Goal: Transaction & Acquisition: Download file/media

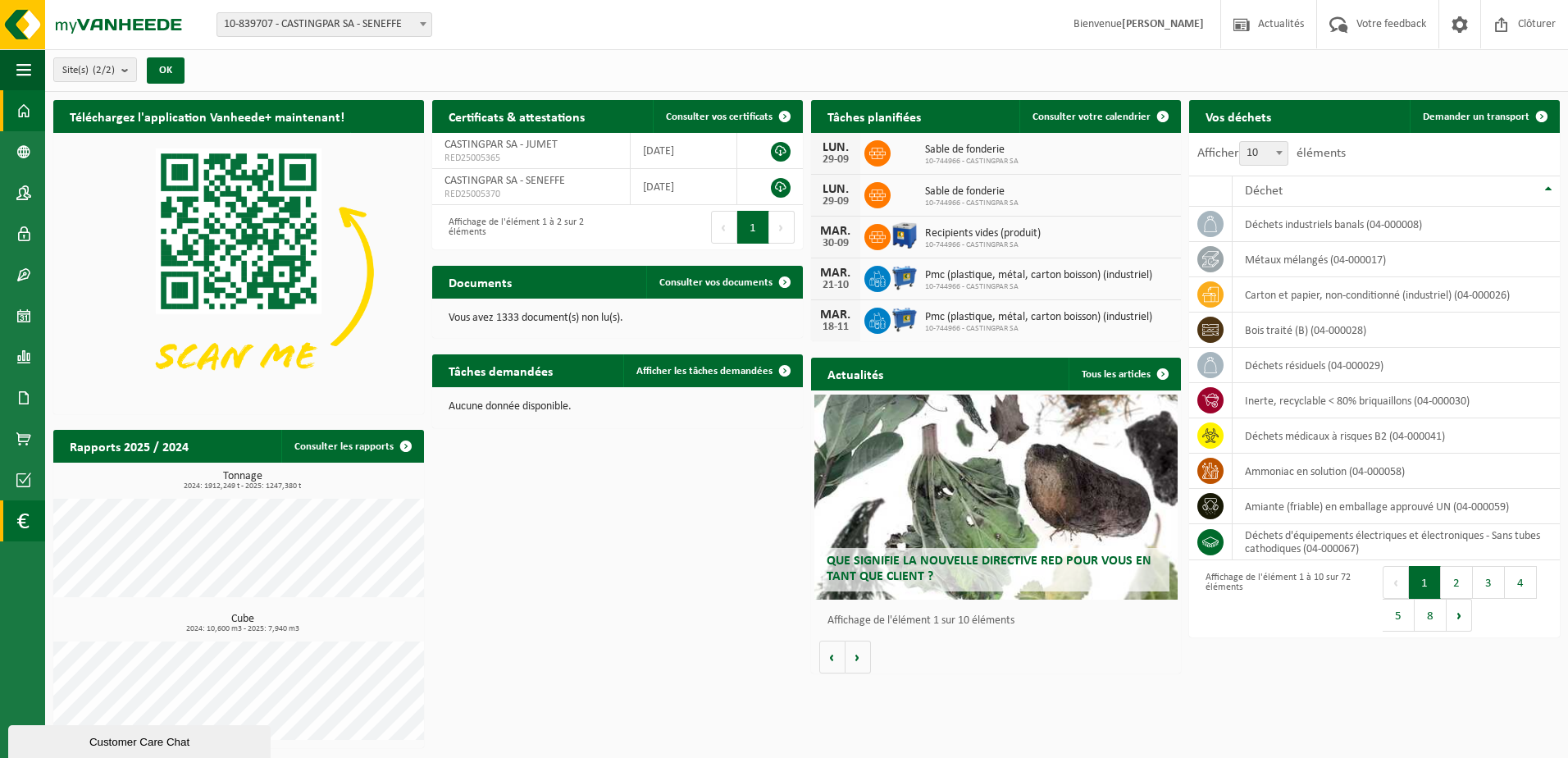
click at [18, 515] on span at bounding box center [22, 520] width 12 height 41
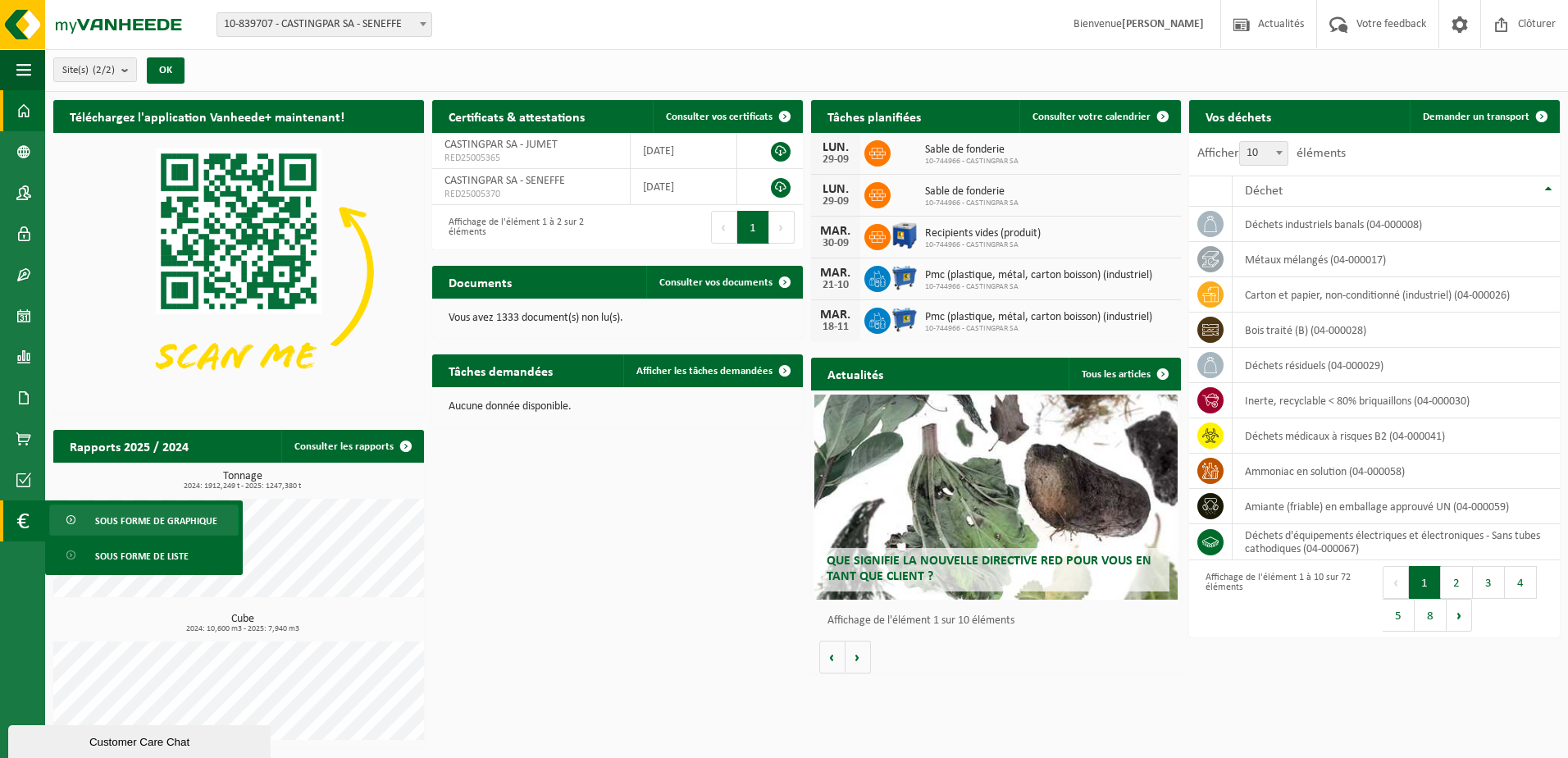
click at [158, 514] on span "Sous forme de graphique" at bounding box center [156, 520] width 122 height 31
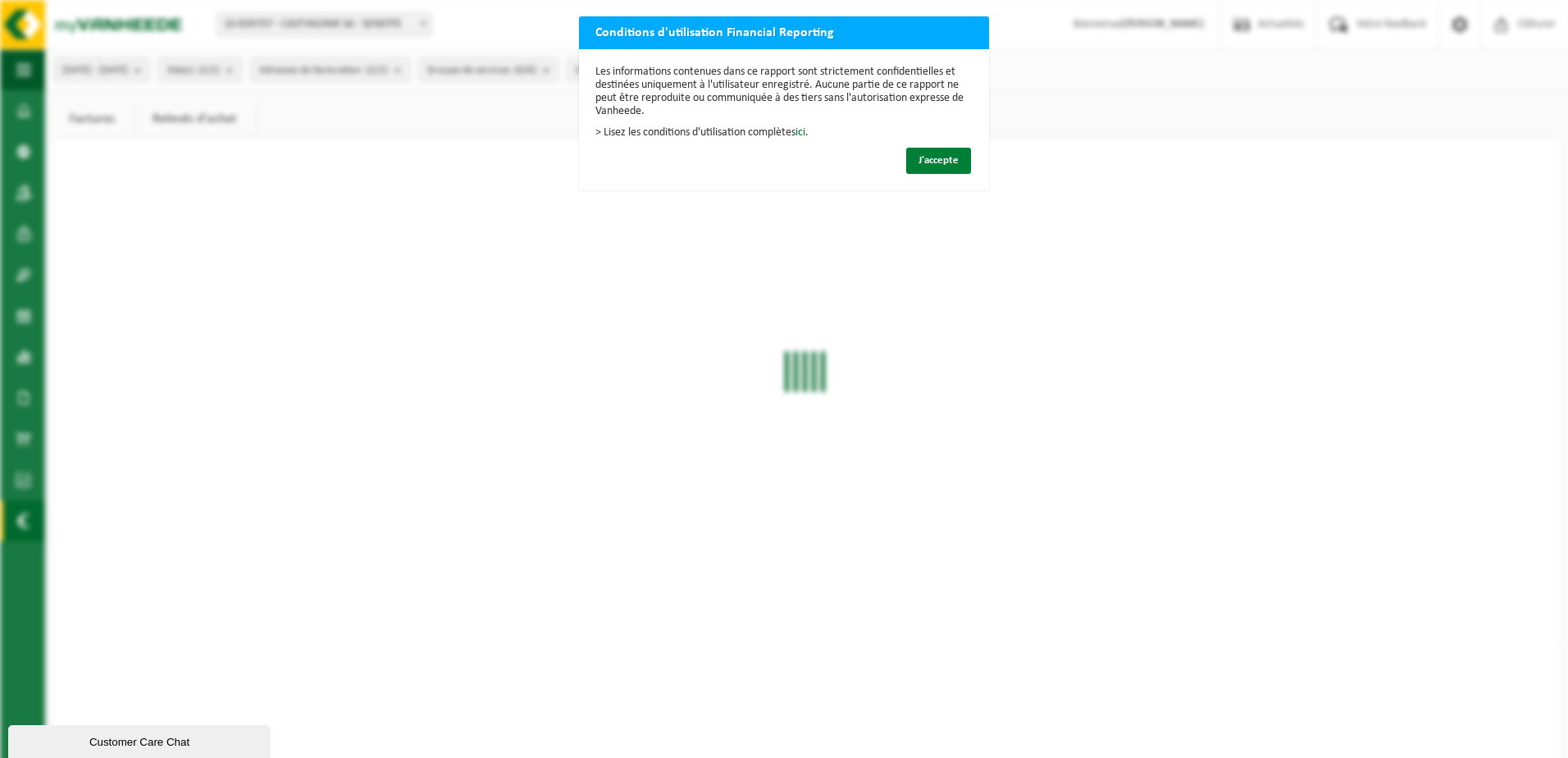
click at [941, 150] on button "J'accepte" at bounding box center [939, 161] width 65 height 27
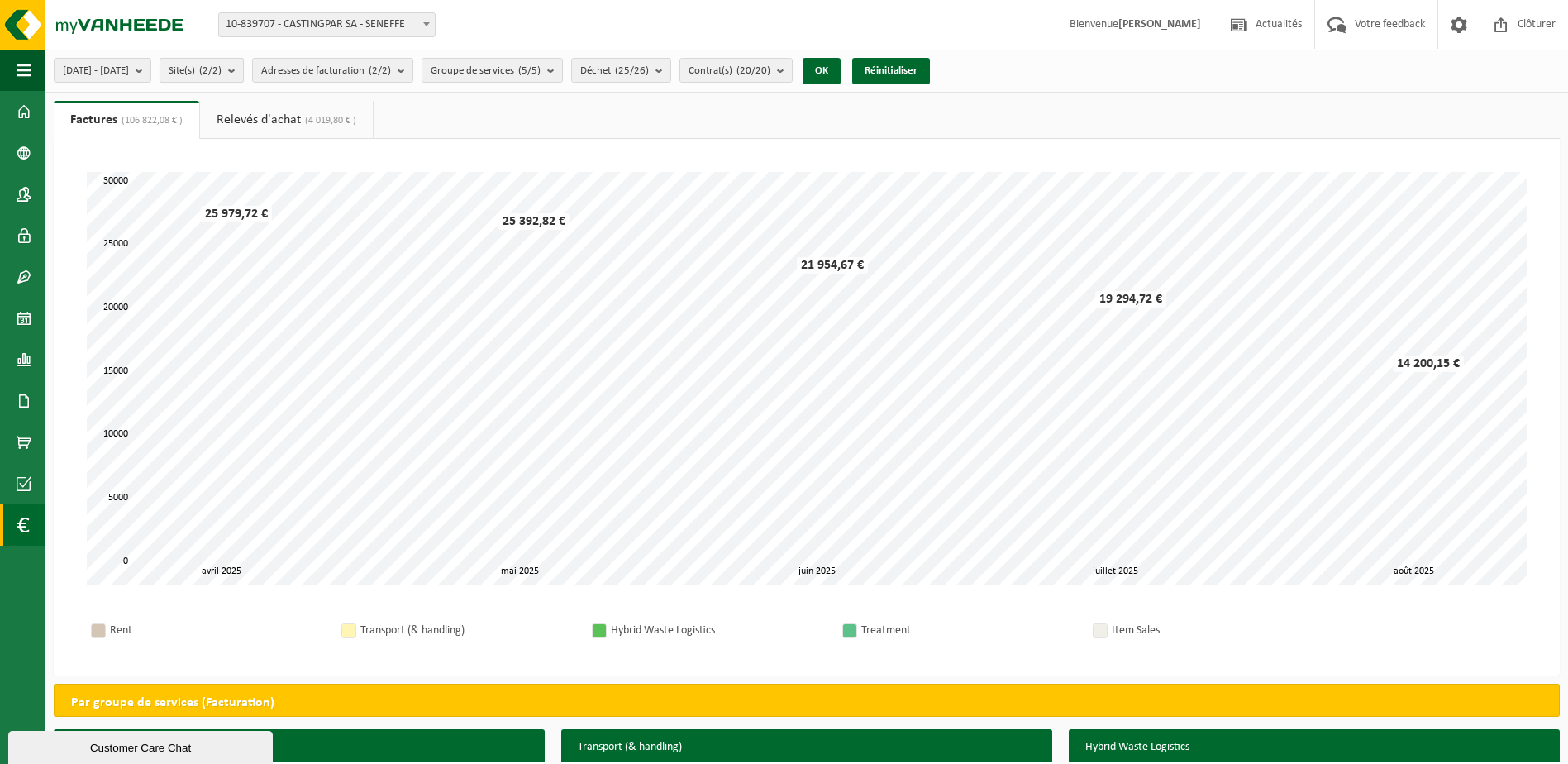
click at [221, 71] on span "Site(s) (2/2)" at bounding box center [195, 71] width 53 height 25
click at [226, 177] on label "CASTINGPAR SA - JUMET" at bounding box center [294, 177] width 243 height 25
click at [171, 165] on input "CASTINGPAR SA - JUMET" at bounding box center [170, 165] width 1 height 1
checkbox input "false"
click at [534, 129] on ul "Factures (106 822,08 € ) Relevés d'achat (4 019,80 € )" at bounding box center [806, 120] width 1506 height 38
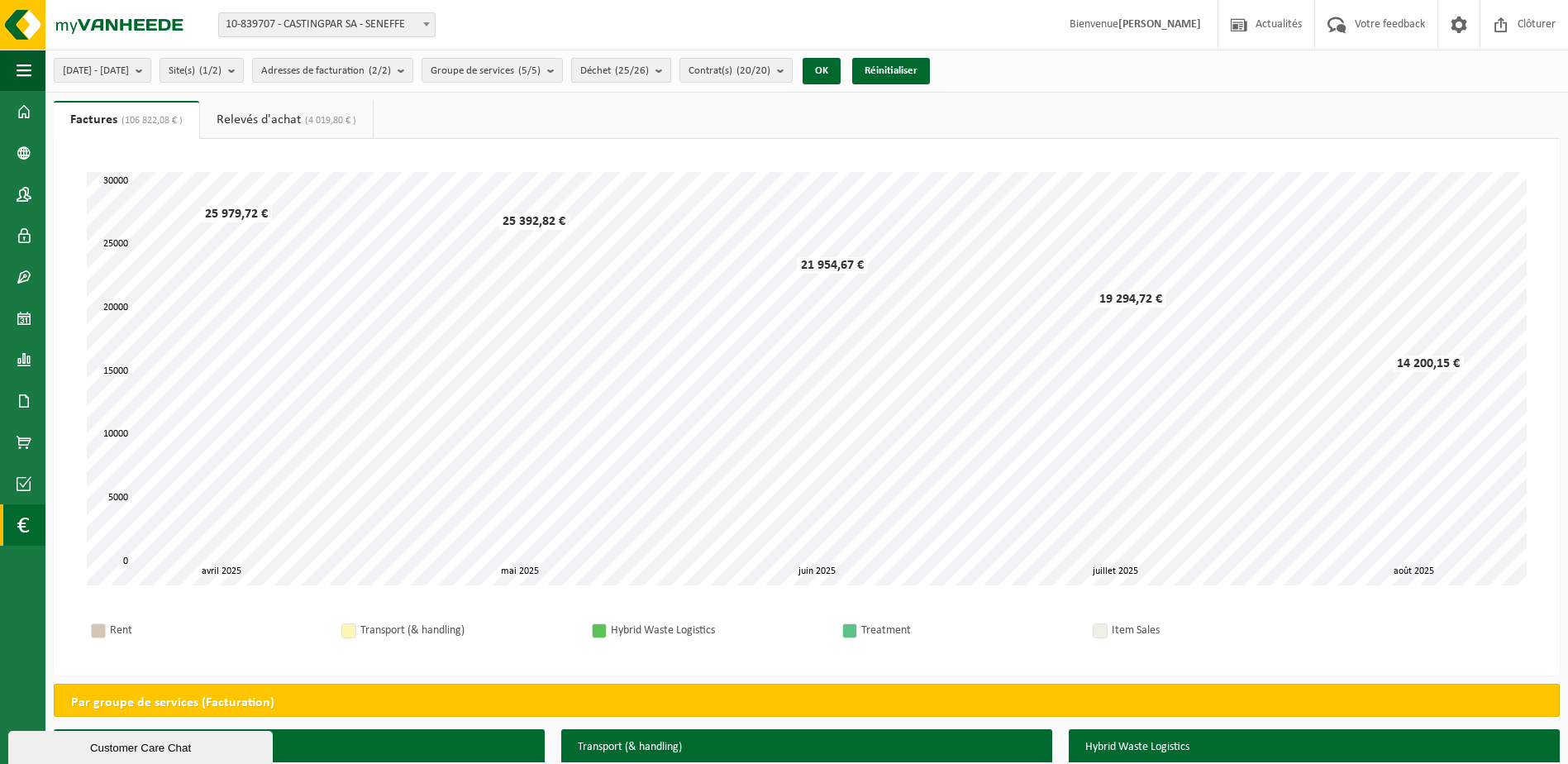
click at [670, 75] on b "submit" at bounding box center [663, 70] width 15 height 23
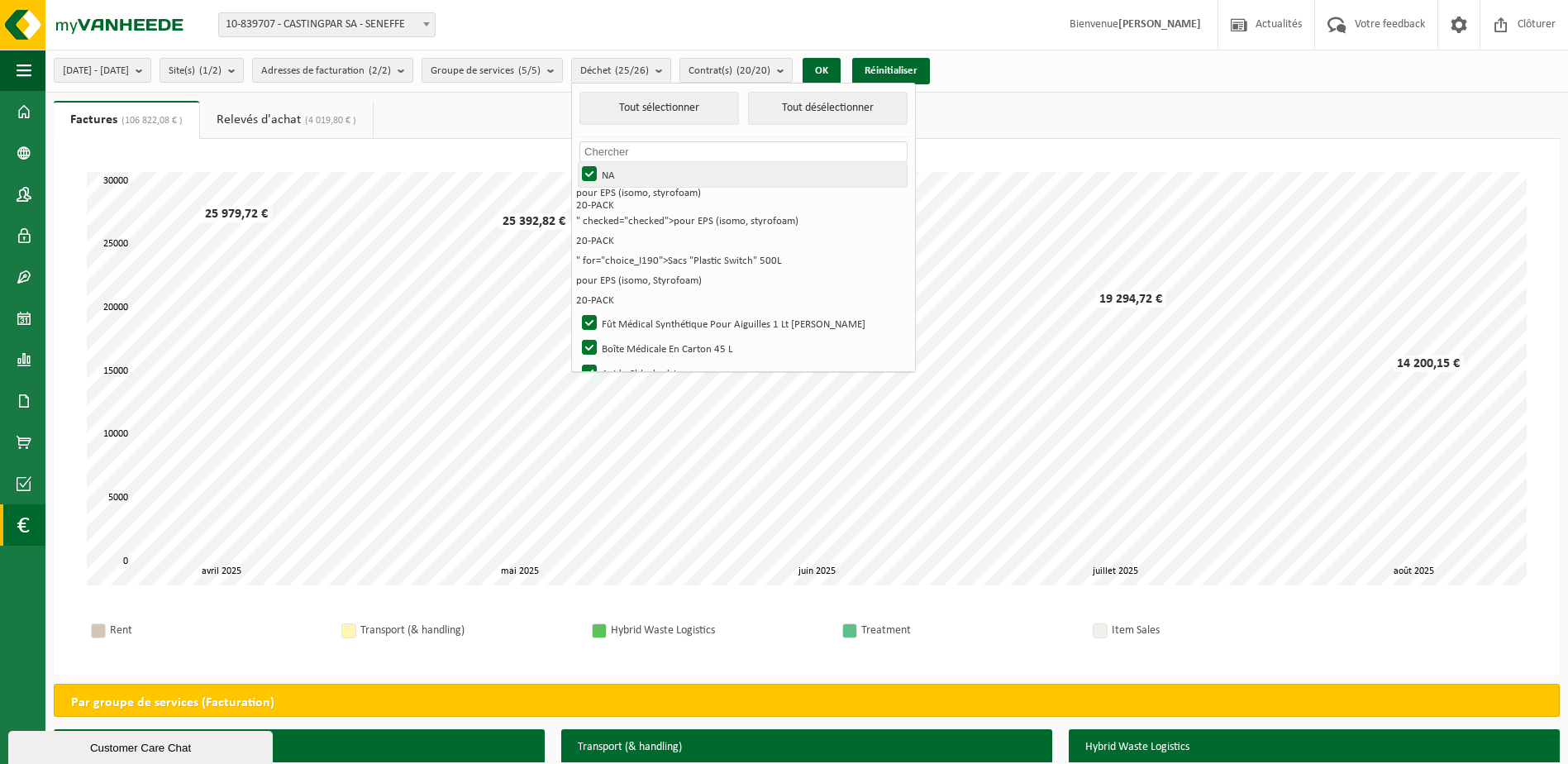
click at [635, 177] on label "NA" at bounding box center [743, 174] width 328 height 25
click at [576, 162] on input "NA" at bounding box center [575, 161] width 1 height 1
click at [635, 177] on label "NA" at bounding box center [743, 174] width 328 height 25
click at [576, 162] on input "NA" at bounding box center [575, 161] width 1 height 1
click at [814, 96] on button "Tout désélectionner" at bounding box center [827, 108] width 159 height 33
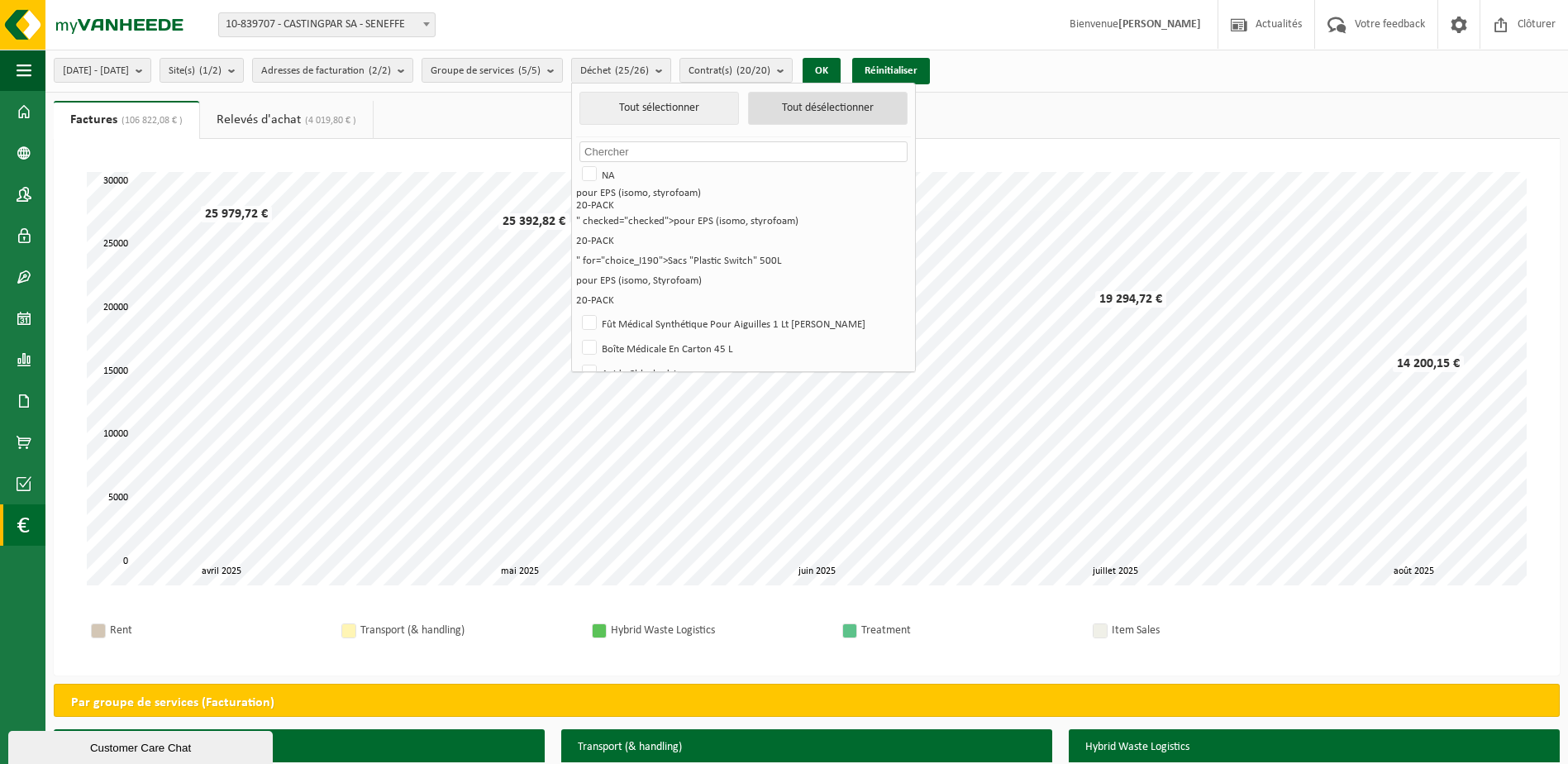
checkbox input "false"
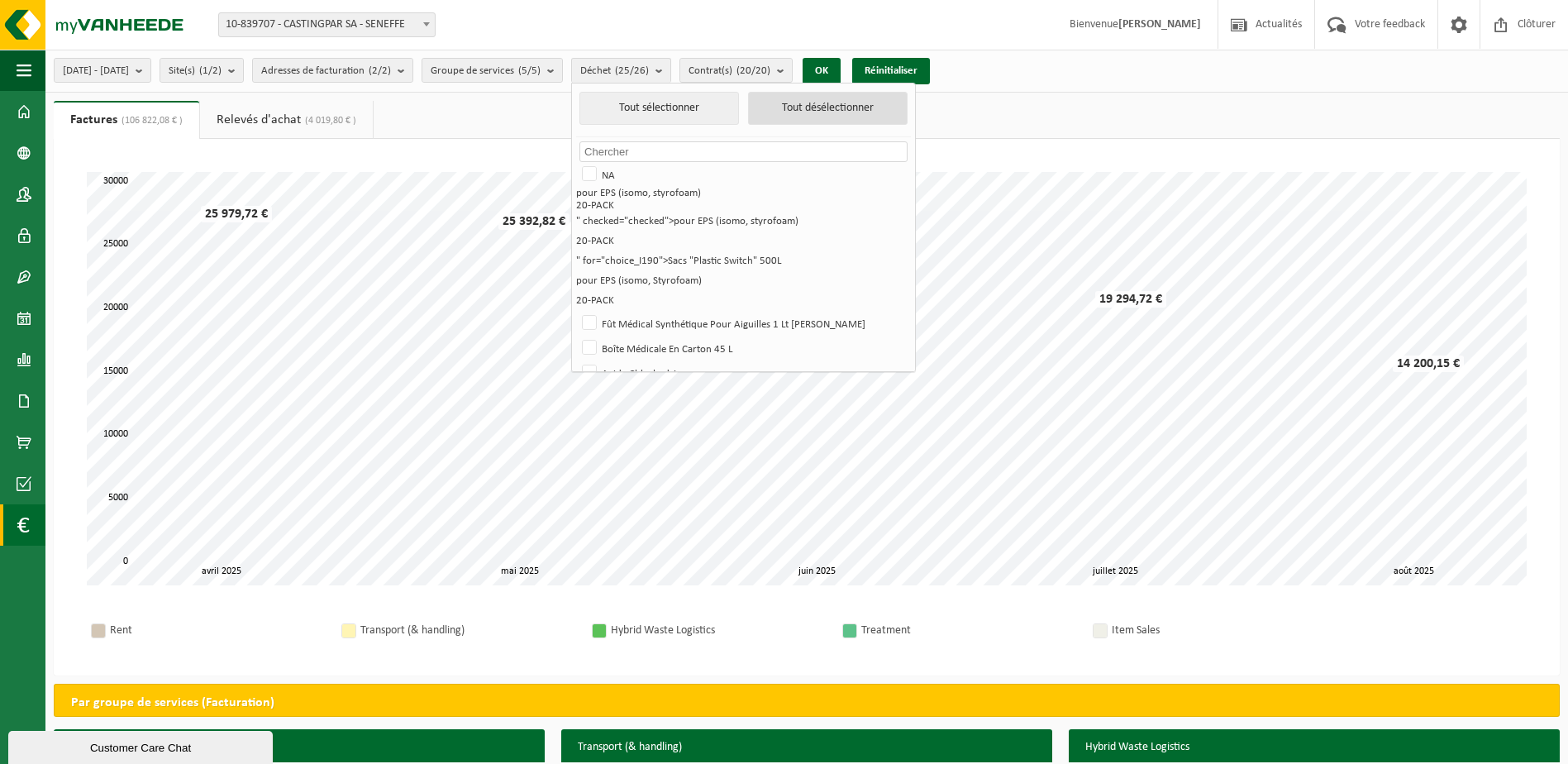
checkbox input "false"
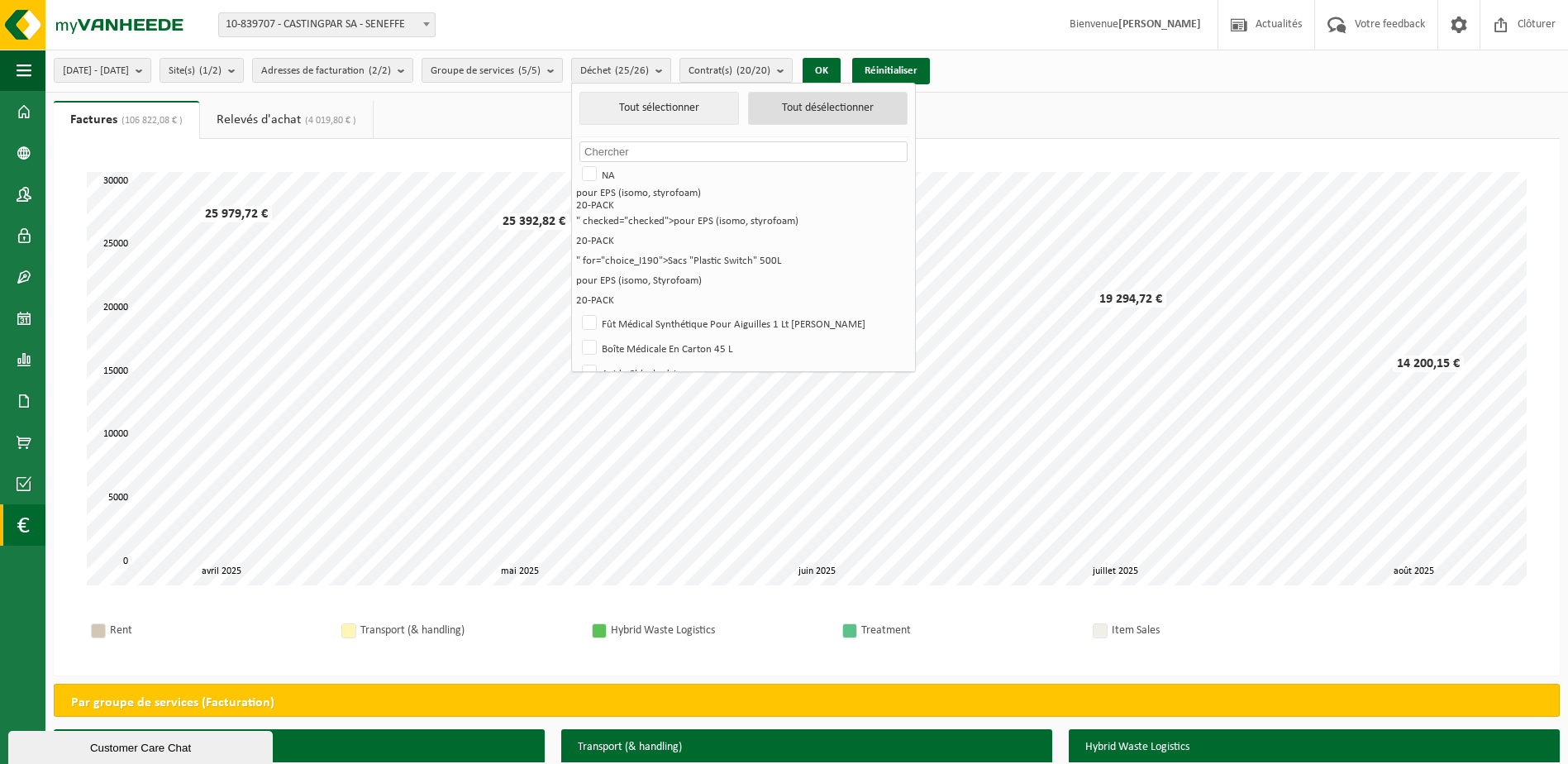
checkbox input "false"
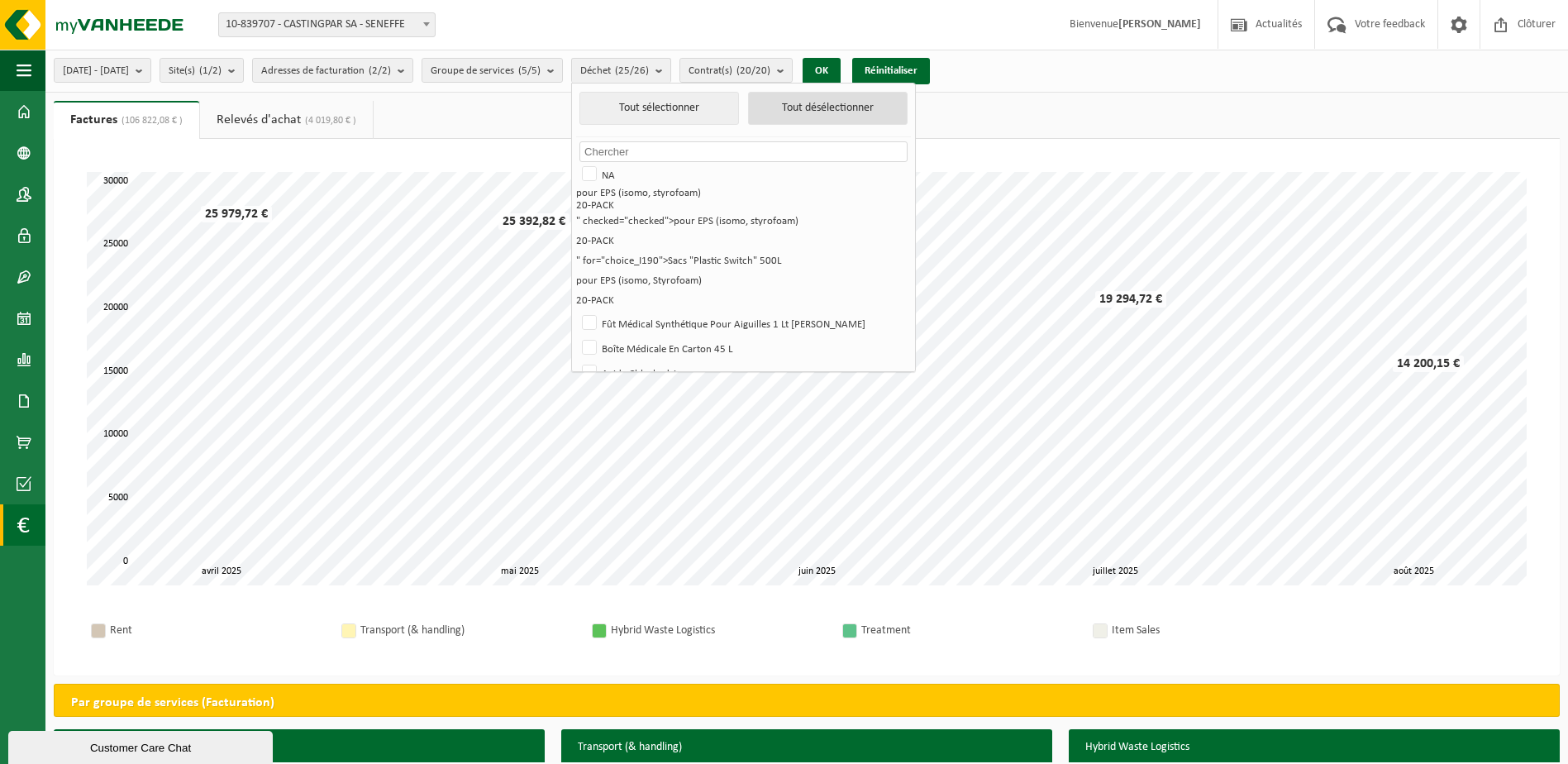
checkbox input "false"
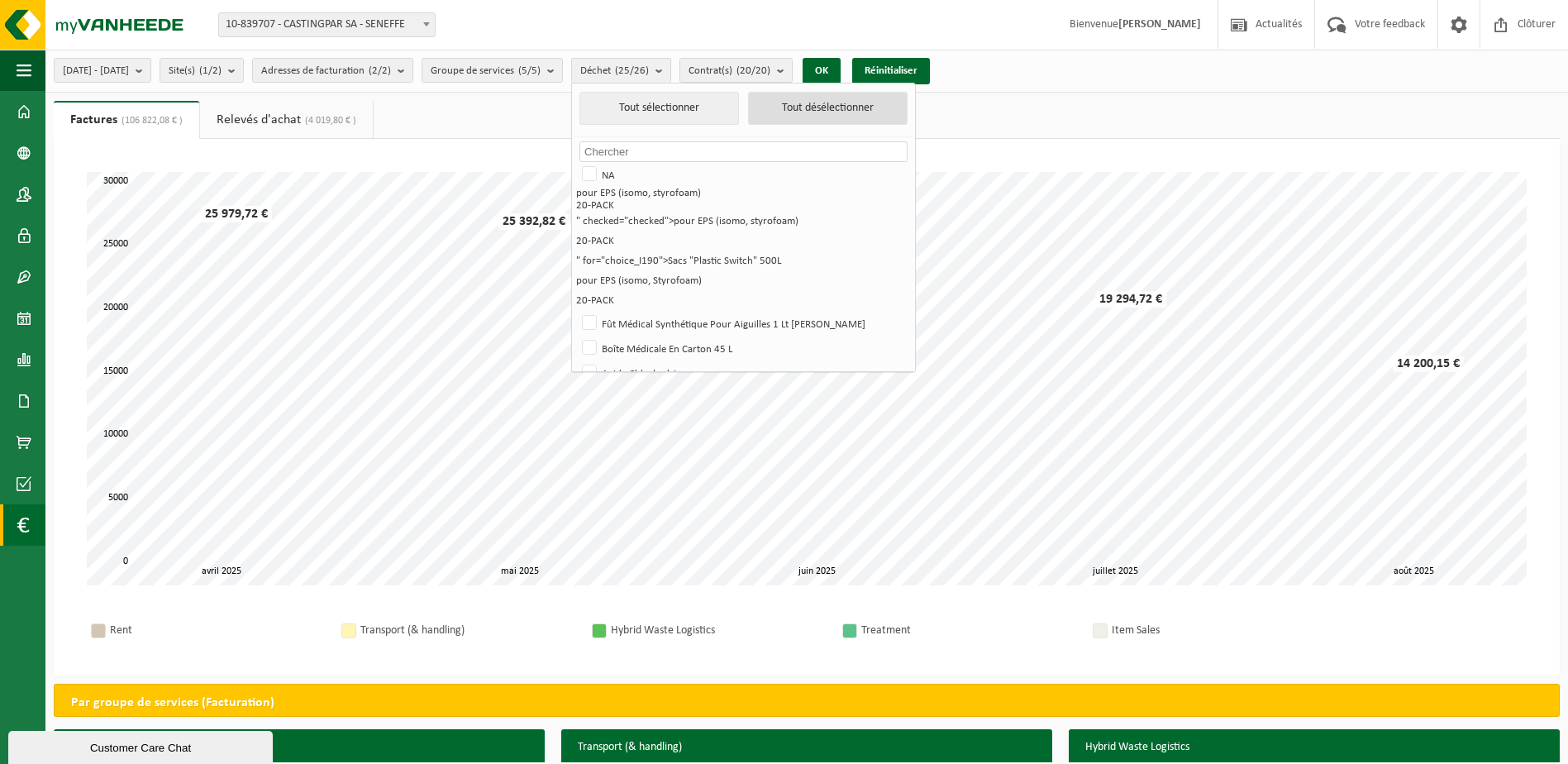
checkbox input "false"
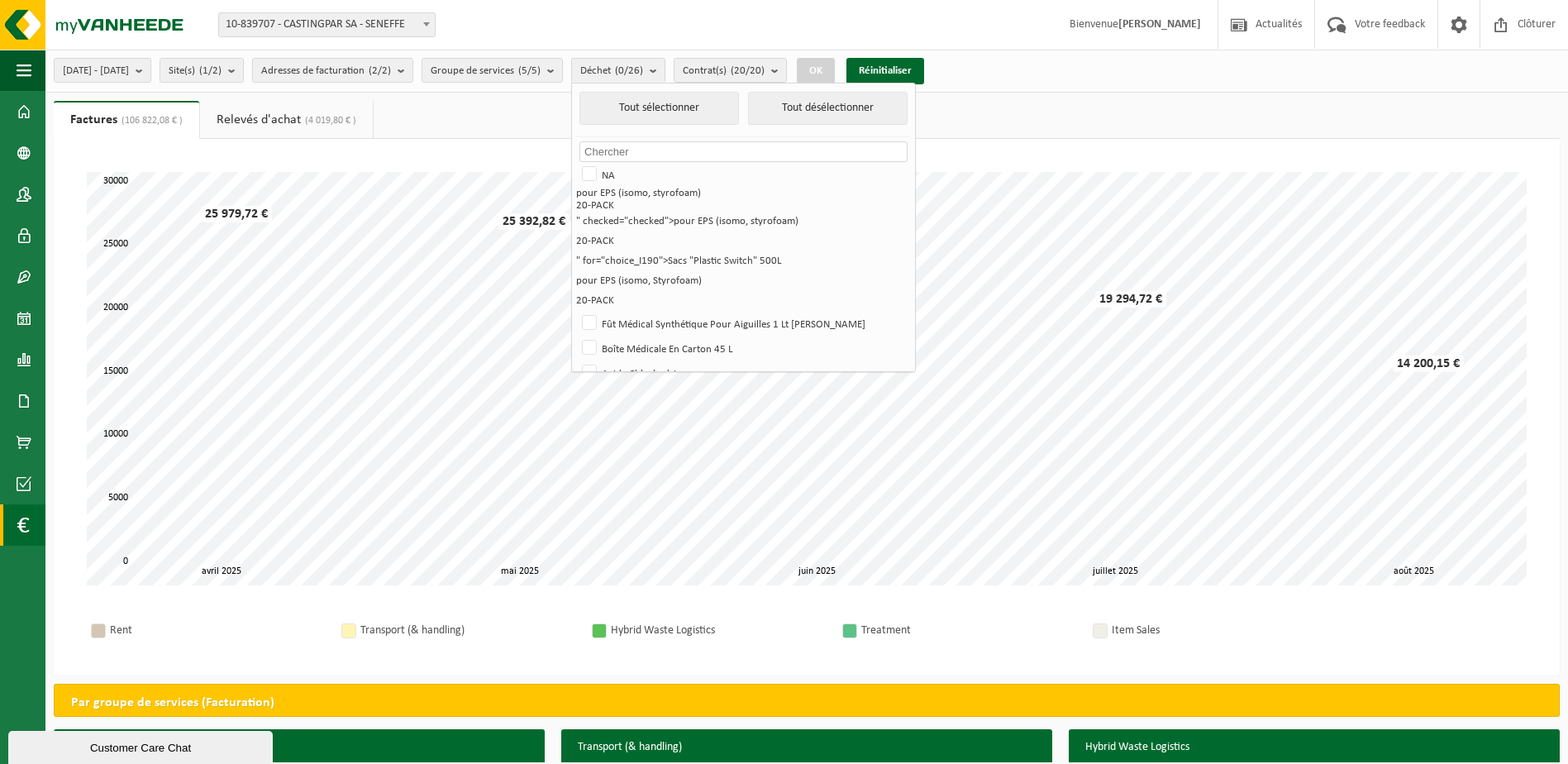
click at [774, 148] on input "text" at bounding box center [743, 151] width 328 height 21
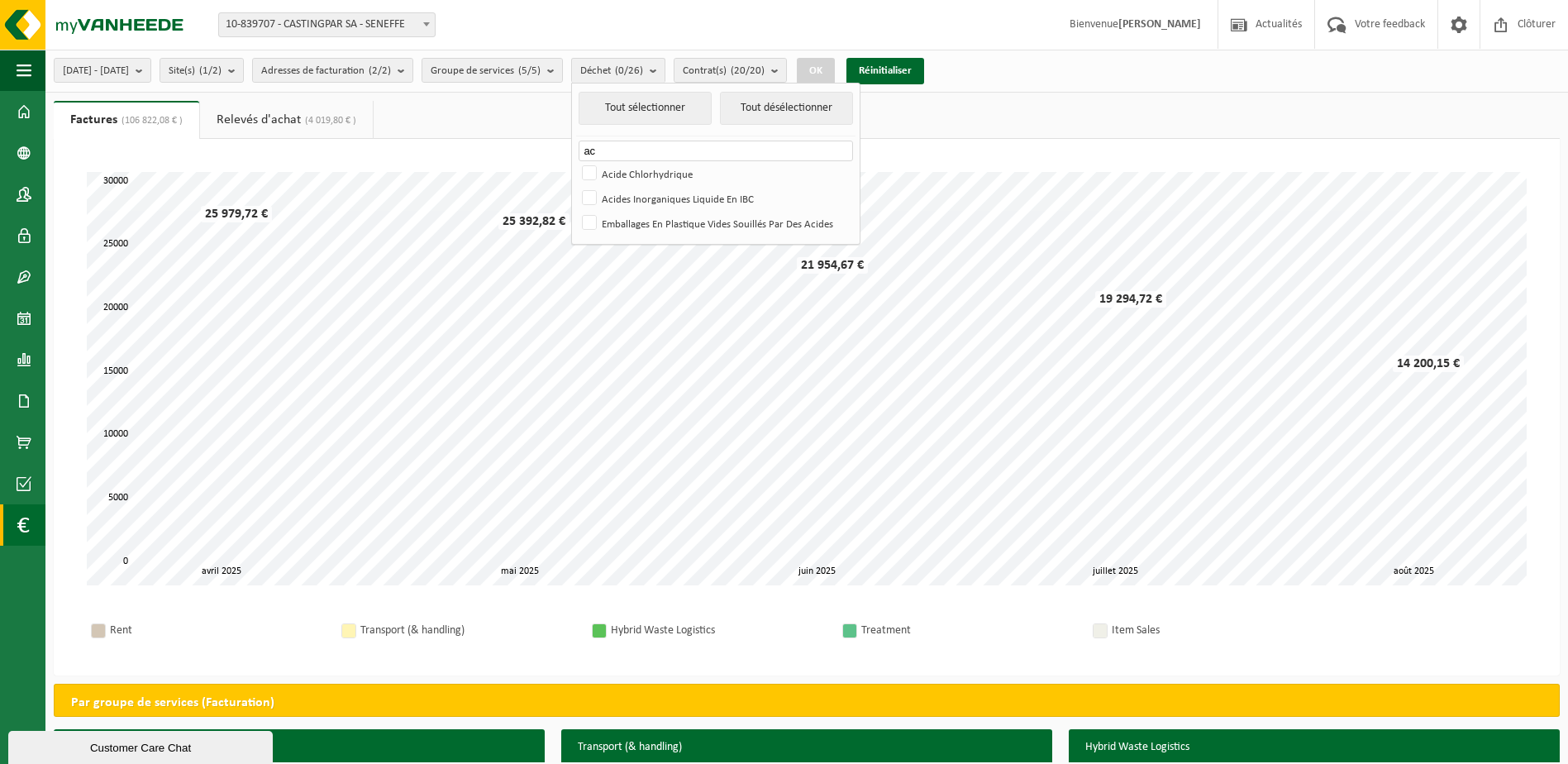
type input "a"
type input "méta"
click at [634, 195] on label "Métaux Mélangés" at bounding box center [730, 199] width 304 height 25
click at [576, 187] on input "Métaux Mélangés" at bounding box center [575, 186] width 1 height 1
checkbox input "true"
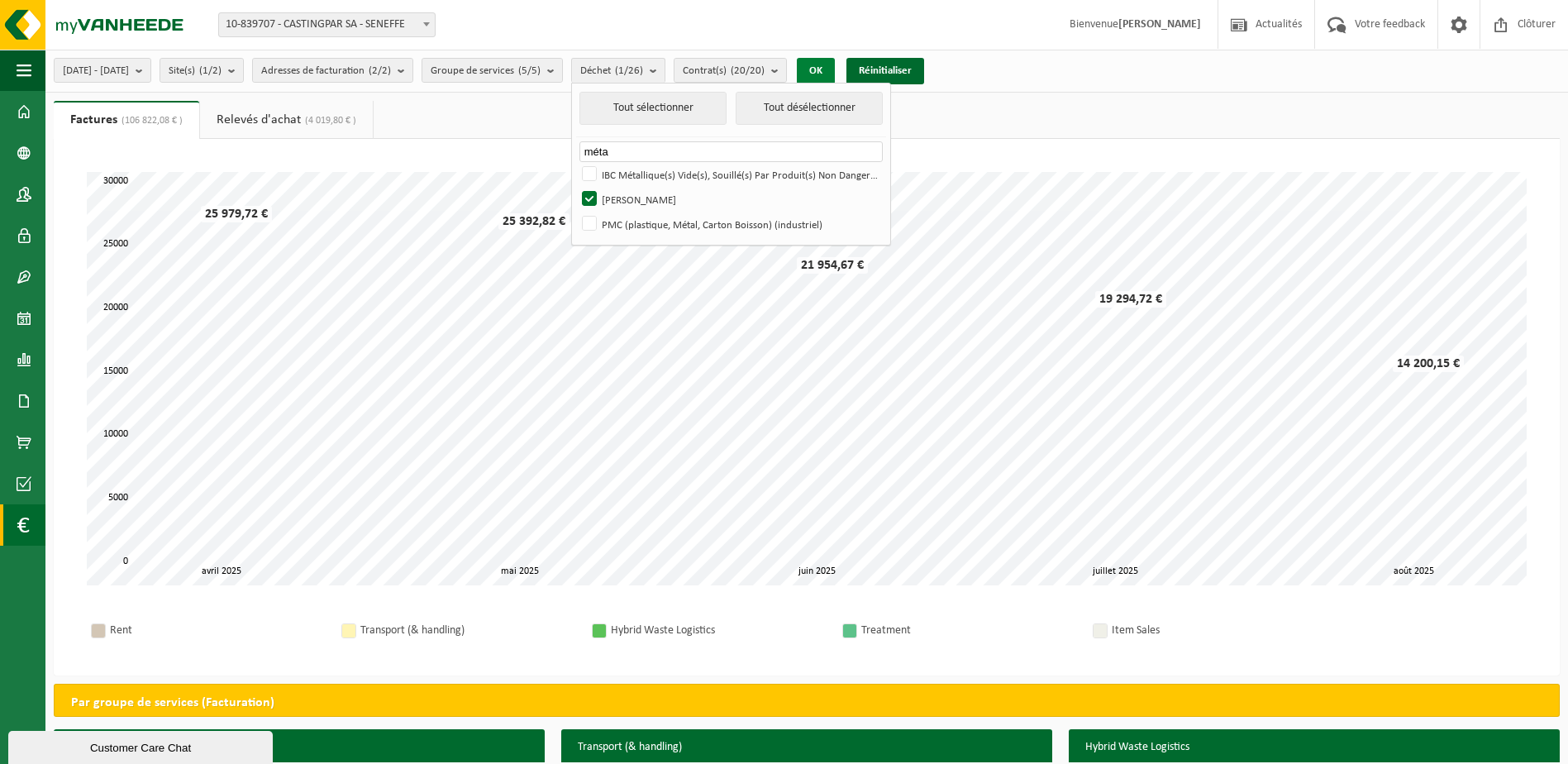
click at [835, 72] on button "OK" at bounding box center [816, 71] width 38 height 27
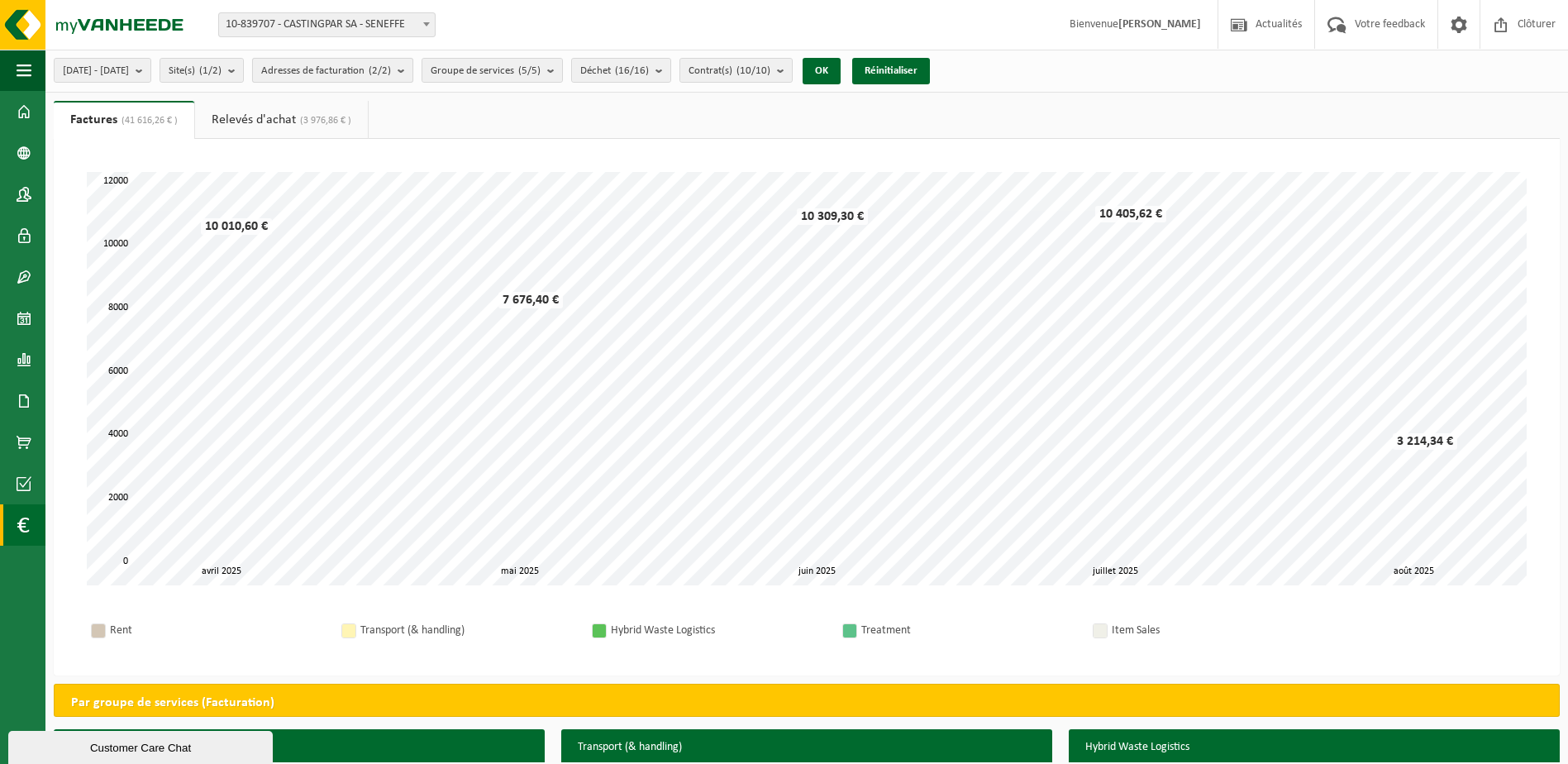
click at [391, 70] on count "(2/2)" at bounding box center [380, 70] width 22 height 11
click at [323, 212] on label "CASTINGPAR SA - JUMET" at bounding box center [358, 213] width 187 height 25
click at [263, 200] on input "CASTINGPAR SA - JUMET" at bounding box center [262, 199] width 1 height 1
checkbox input "false"
click at [628, 143] on div "Patientez Le téléchargement est un peu long en raison de la grande quantité de …" at bounding box center [806, 407] width 1506 height 537
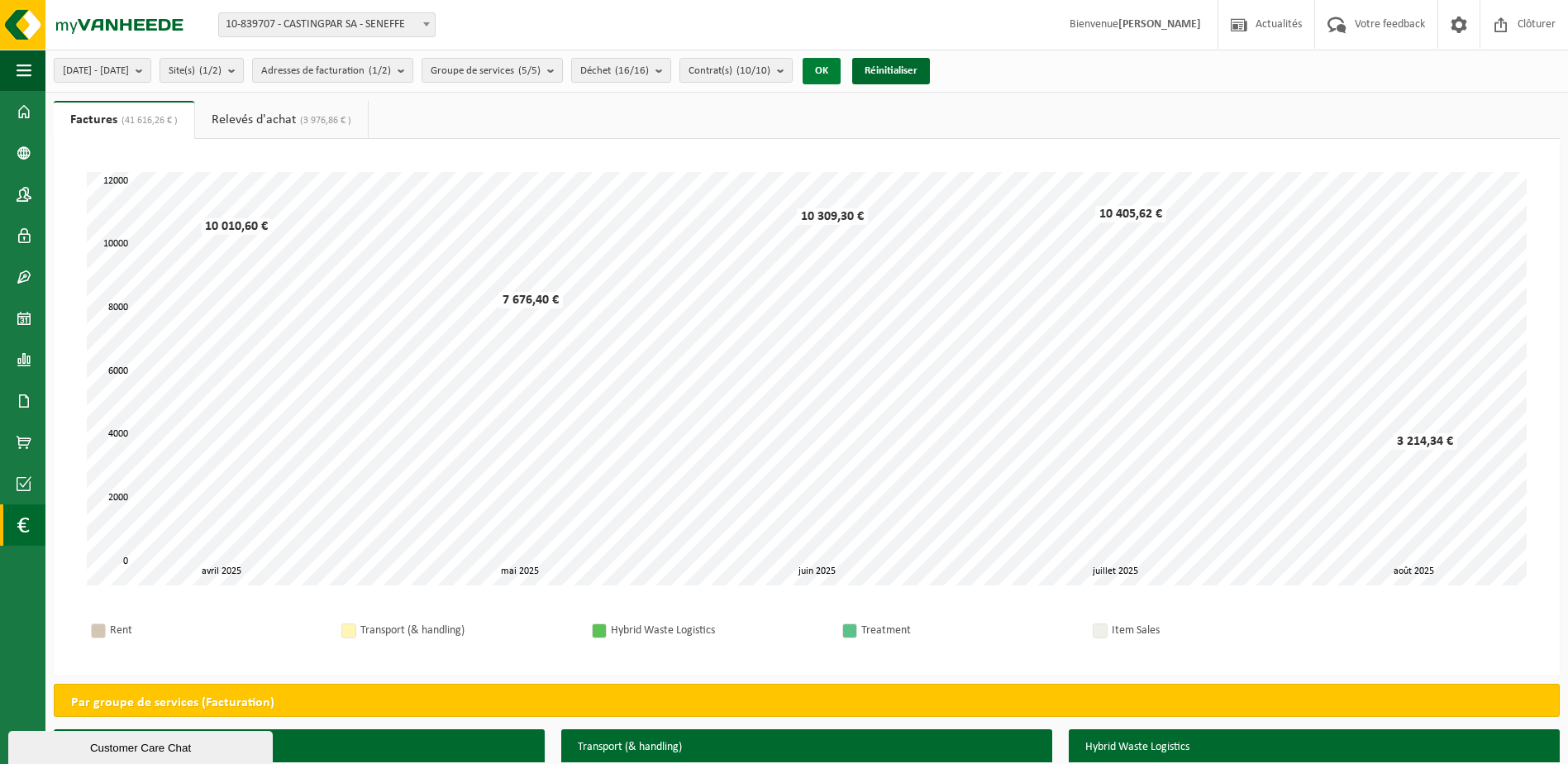
click at [841, 63] on button "OK" at bounding box center [821, 71] width 38 height 27
click at [671, 81] on button "Déchet (16/16)" at bounding box center [621, 70] width 100 height 25
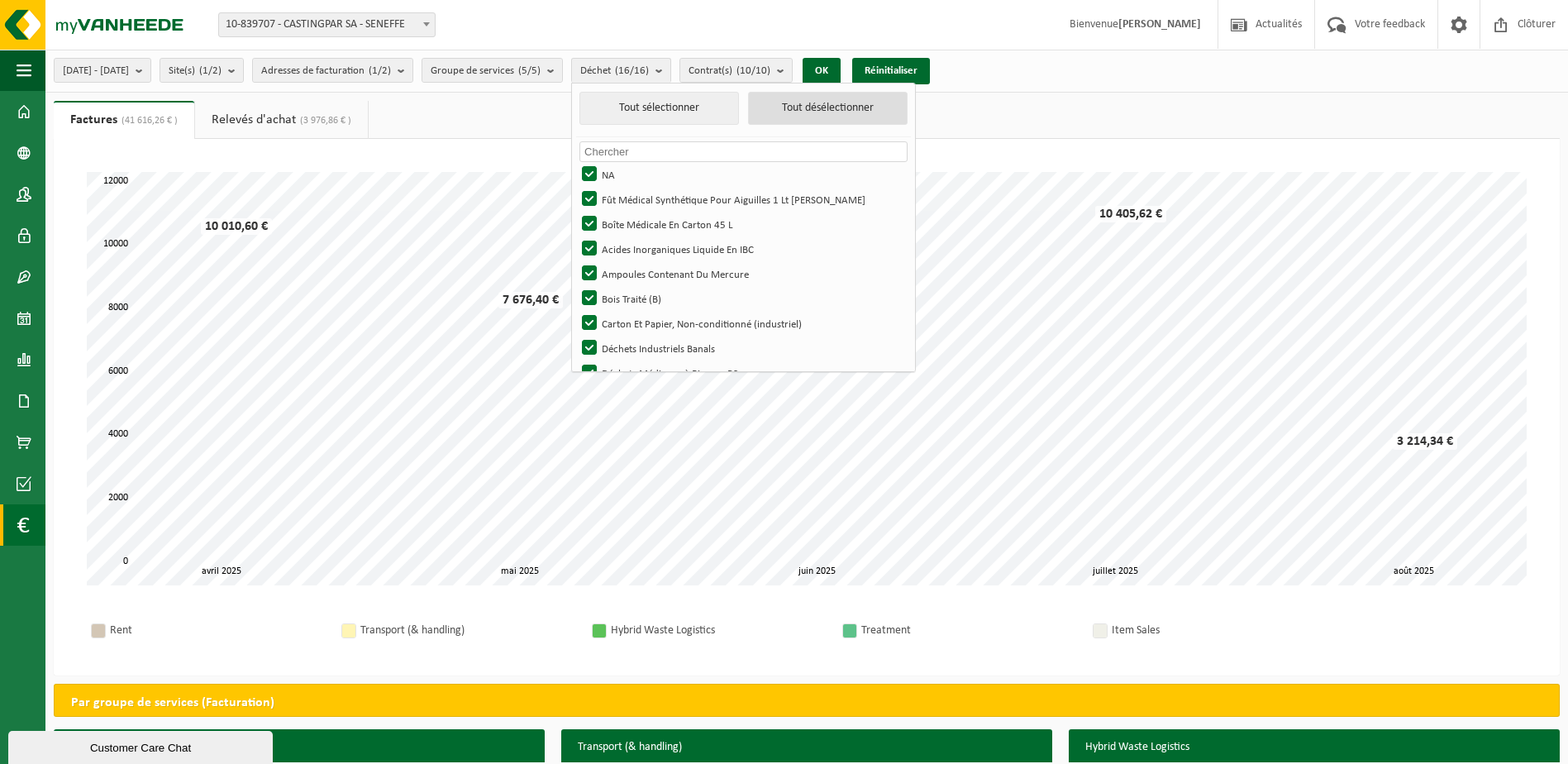
click at [838, 109] on button "Tout désélectionner" at bounding box center [827, 108] width 159 height 33
checkbox input "false"
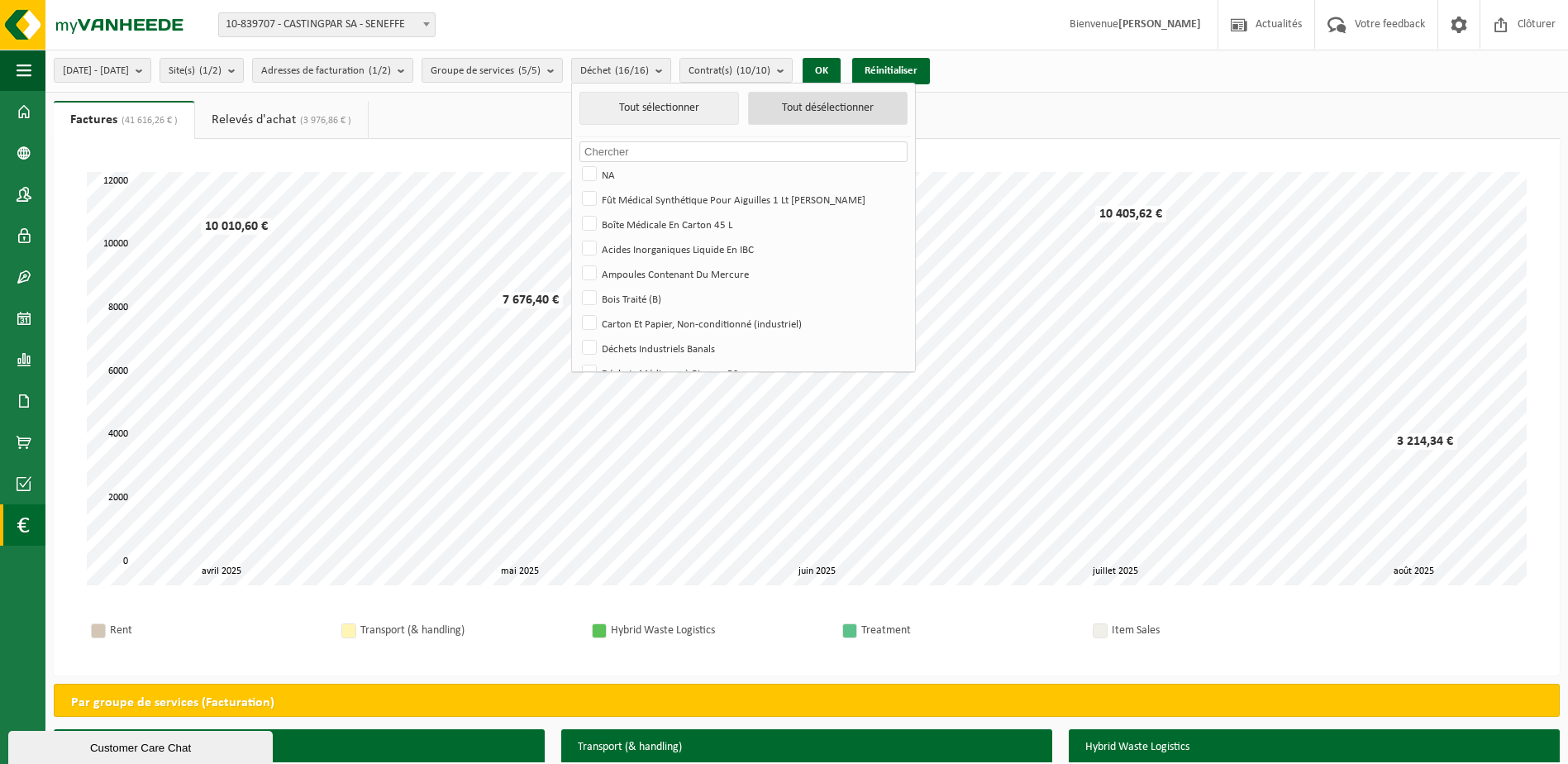
checkbox input "false"
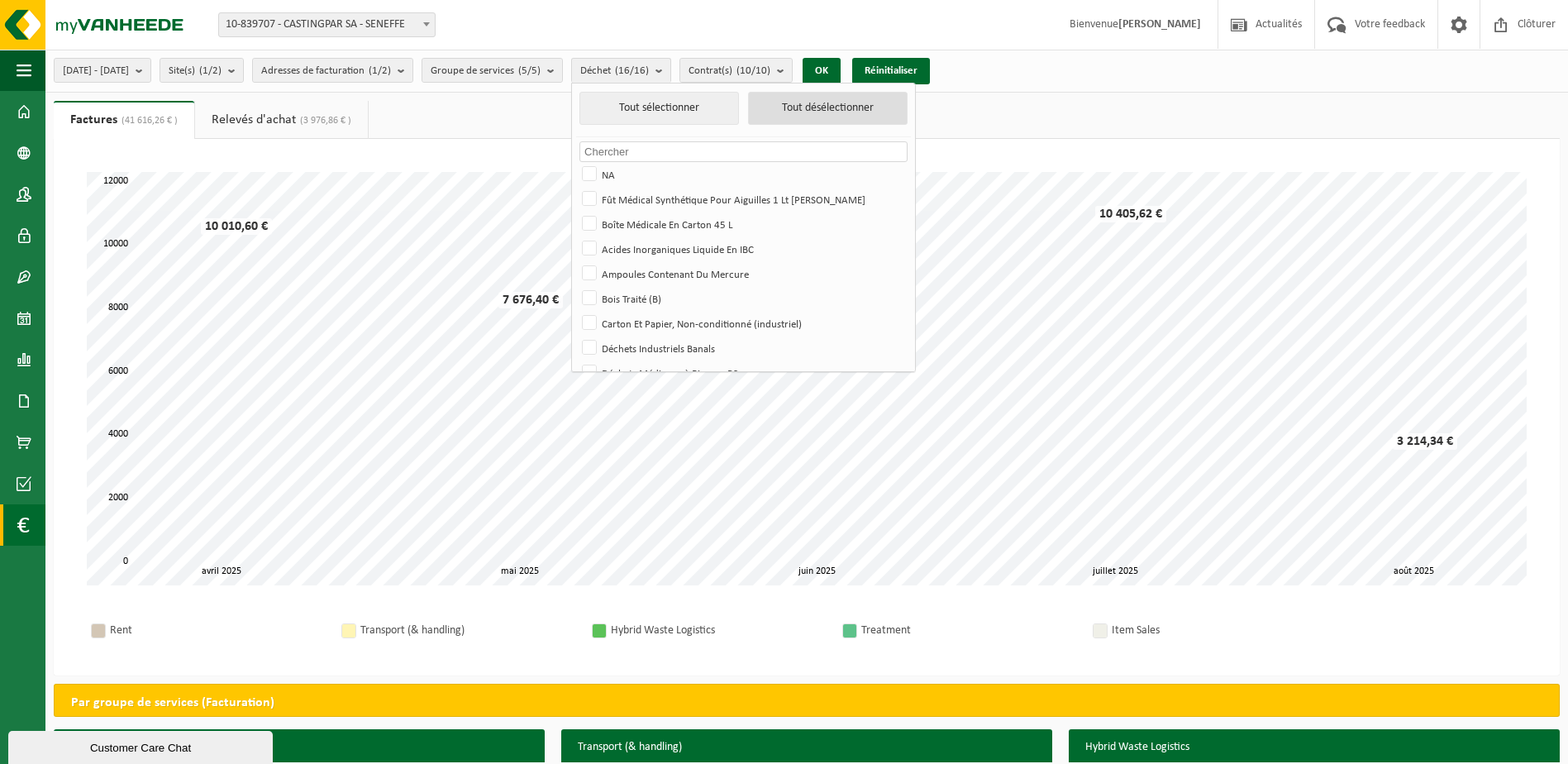
checkbox input "false"
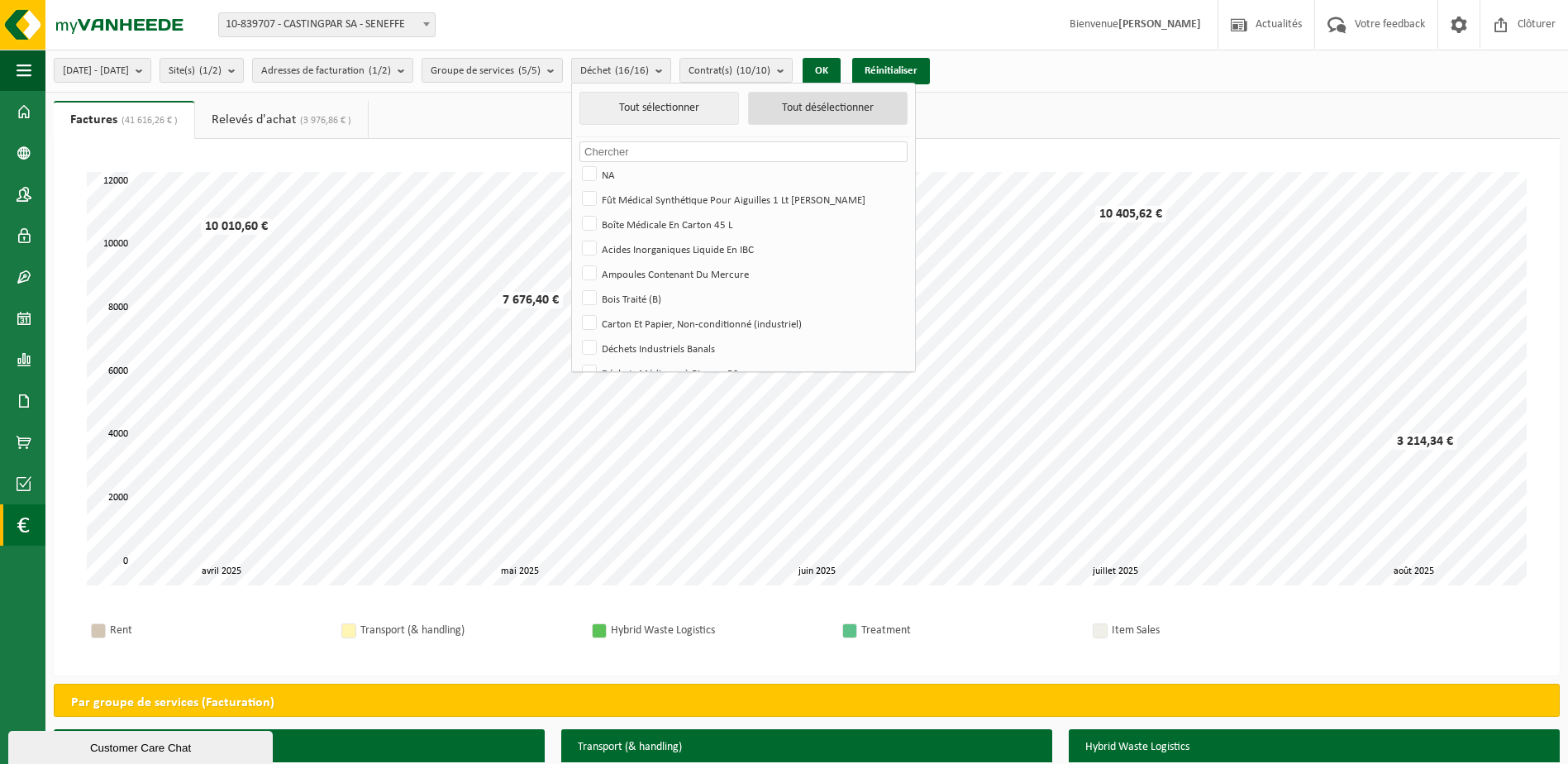
checkbox input "false"
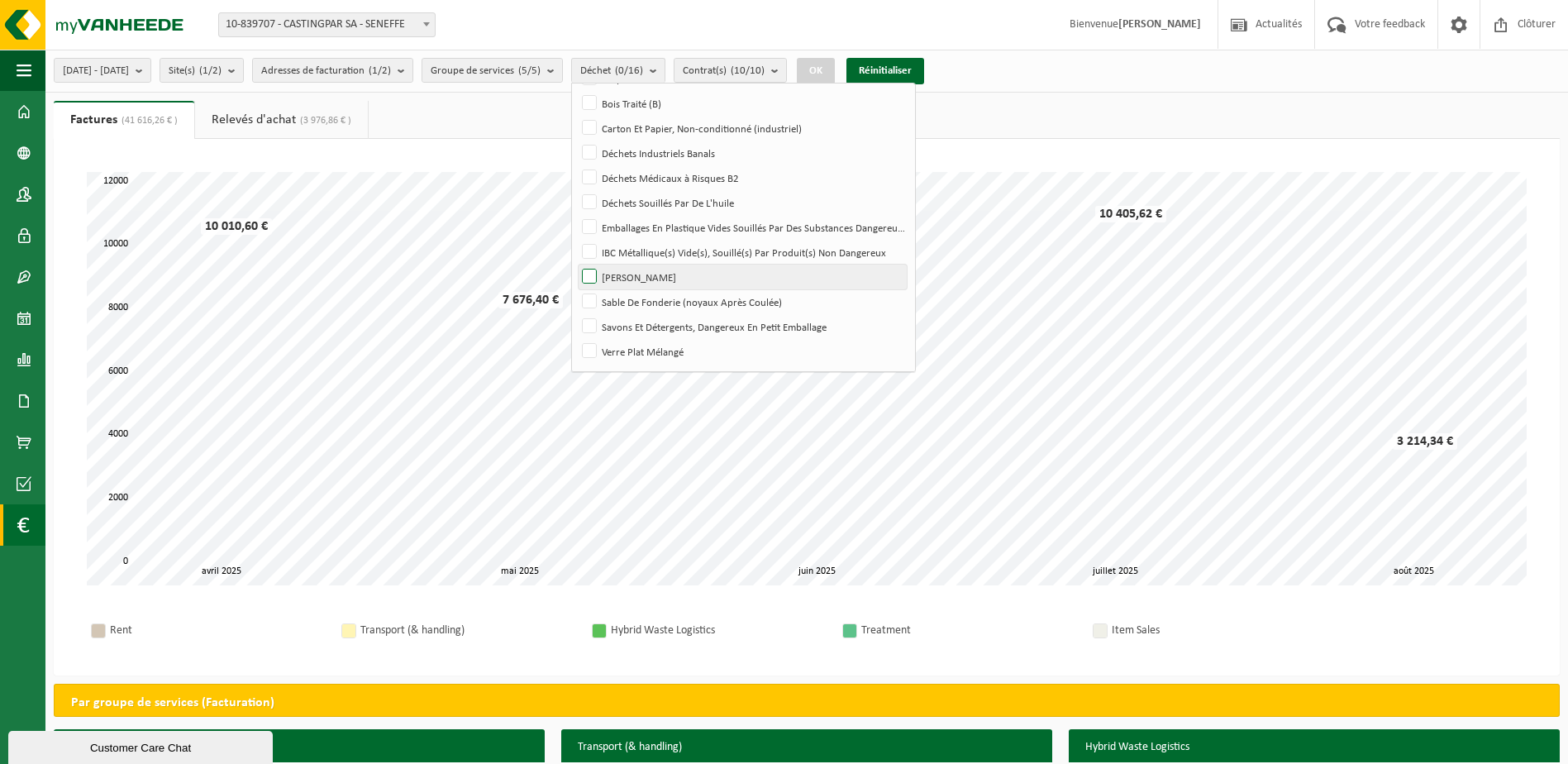
click at [640, 283] on label "[PERSON_NAME]" at bounding box center [743, 277] width 328 height 25
click at [576, 265] on input "[PERSON_NAME]" at bounding box center [575, 264] width 1 height 1
checkbox input "true"
click at [835, 64] on button "OK" at bounding box center [816, 71] width 38 height 27
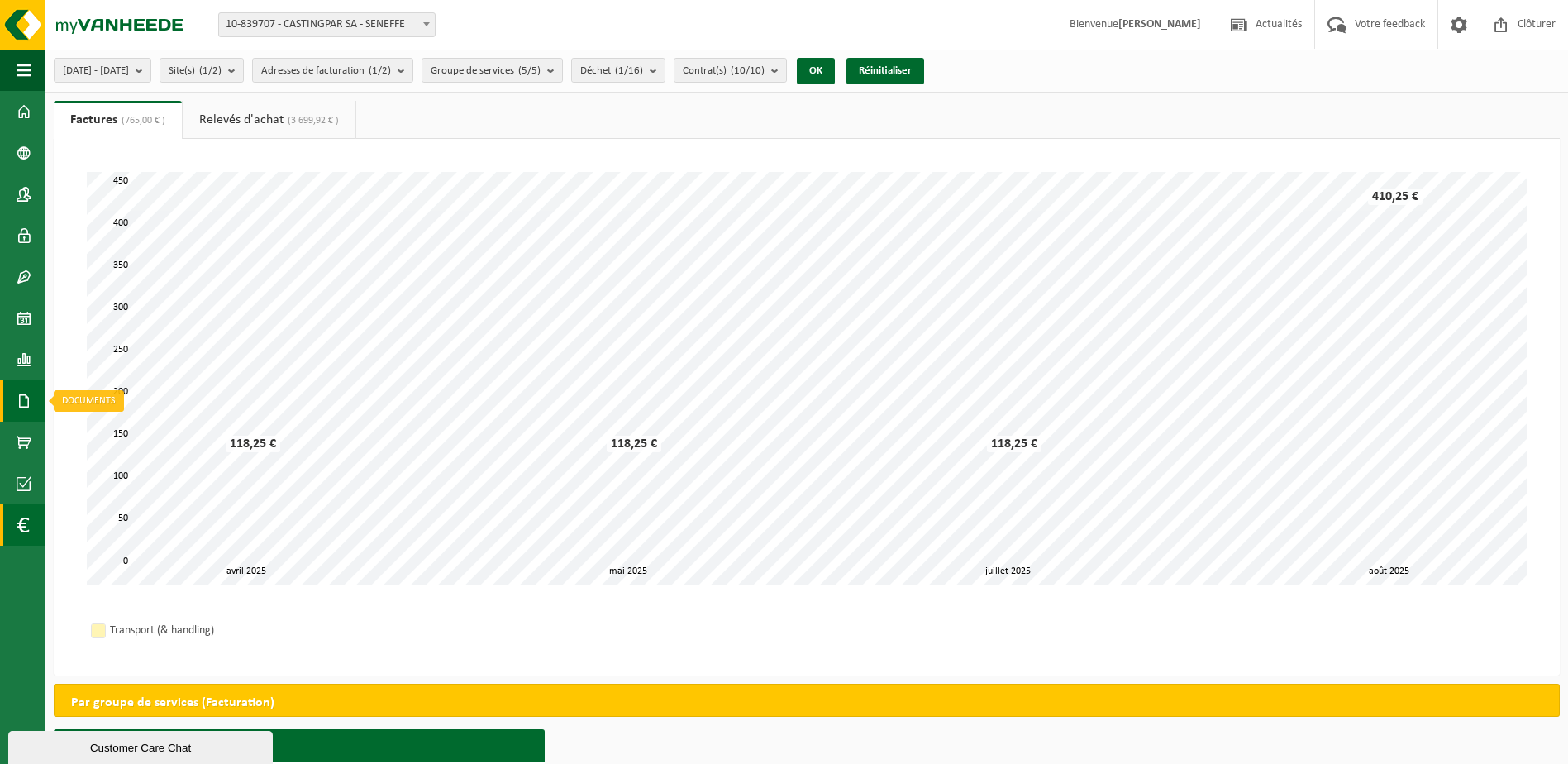
click at [20, 391] on span at bounding box center [24, 401] width 15 height 41
click at [107, 441] on span "Documents" at bounding box center [123, 436] width 55 height 32
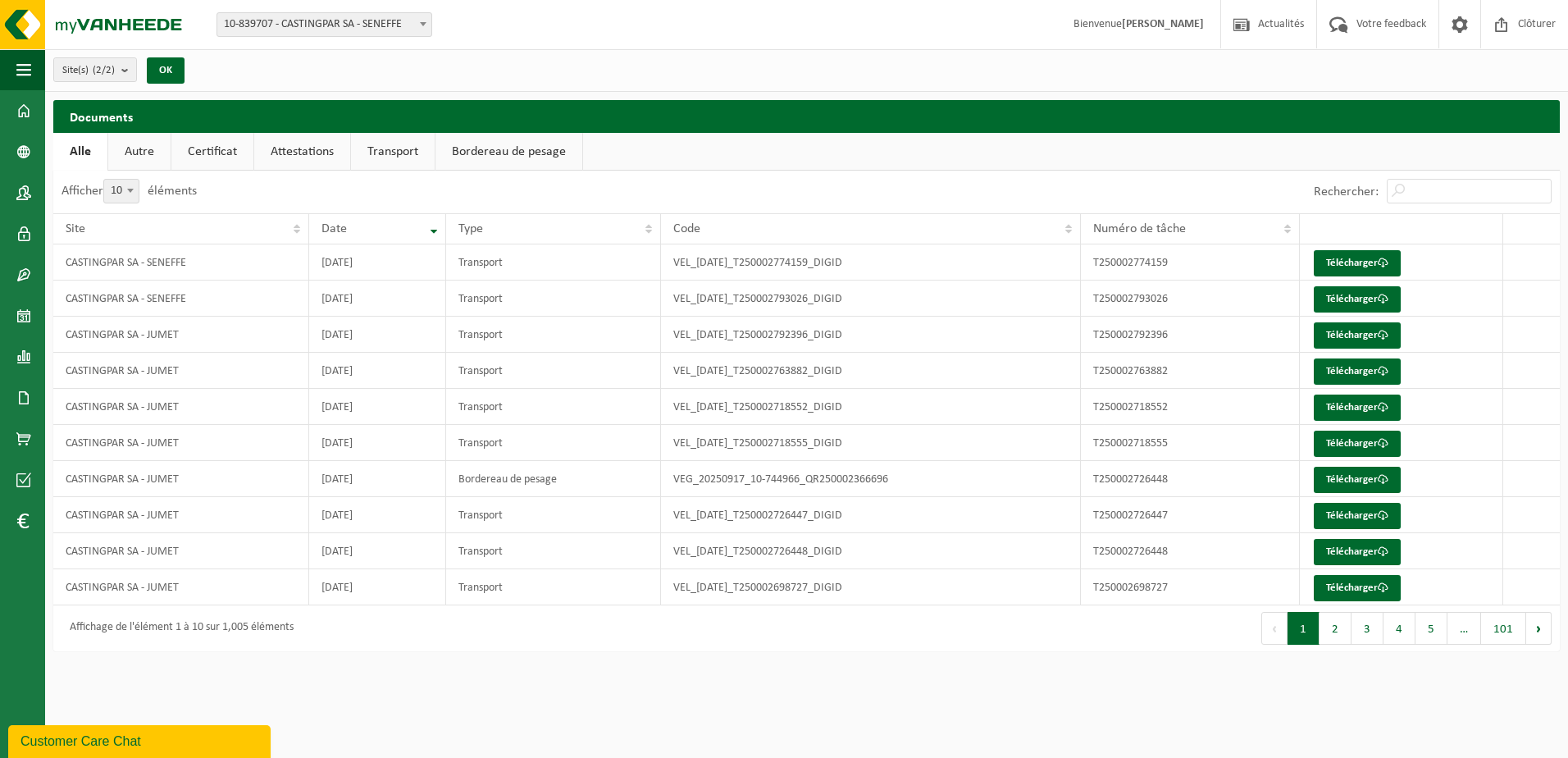
click at [229, 155] on link "Certificat" at bounding box center [212, 152] width 82 height 38
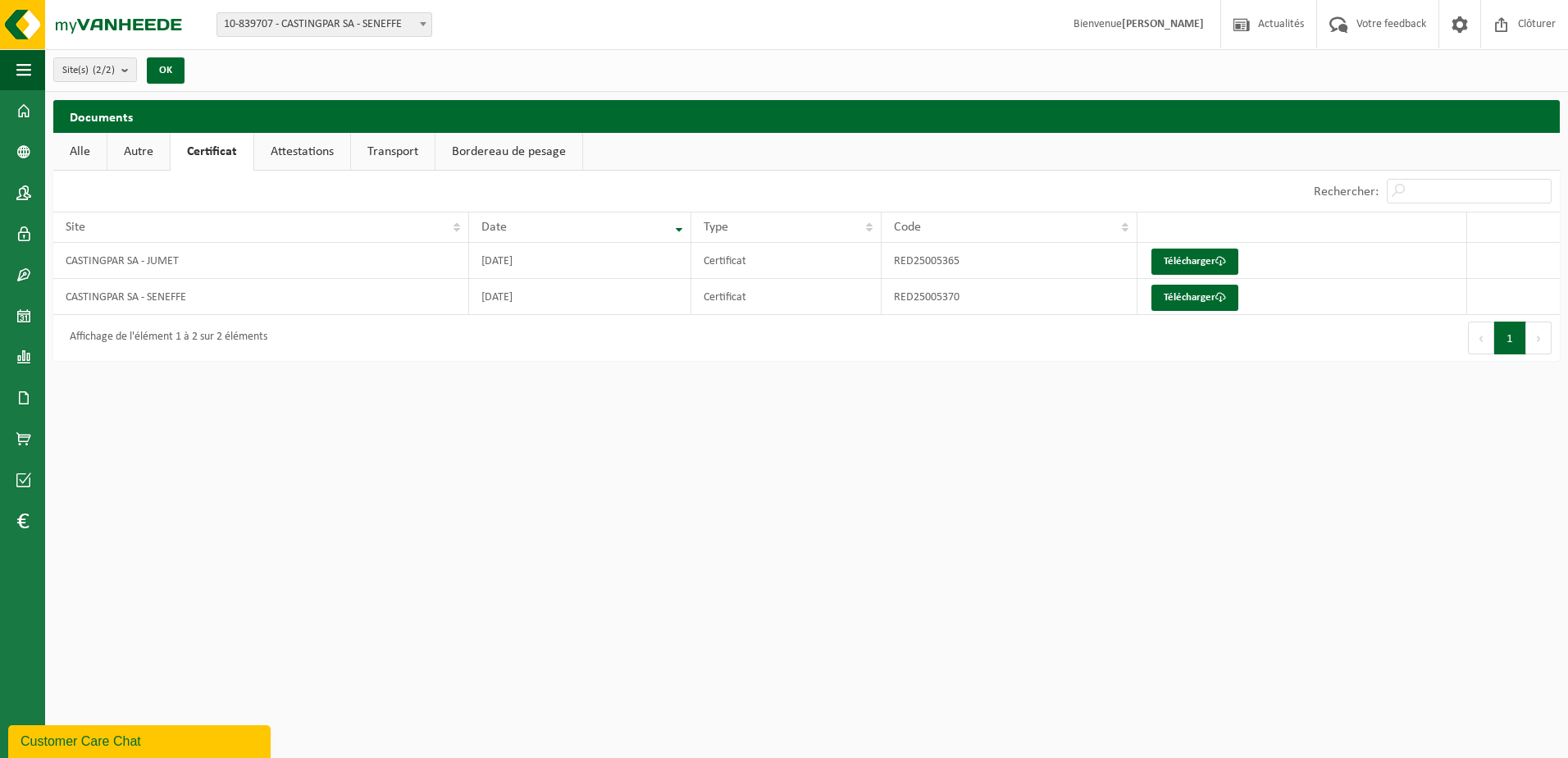
click at [308, 158] on link "Attestations" at bounding box center [301, 152] width 96 height 38
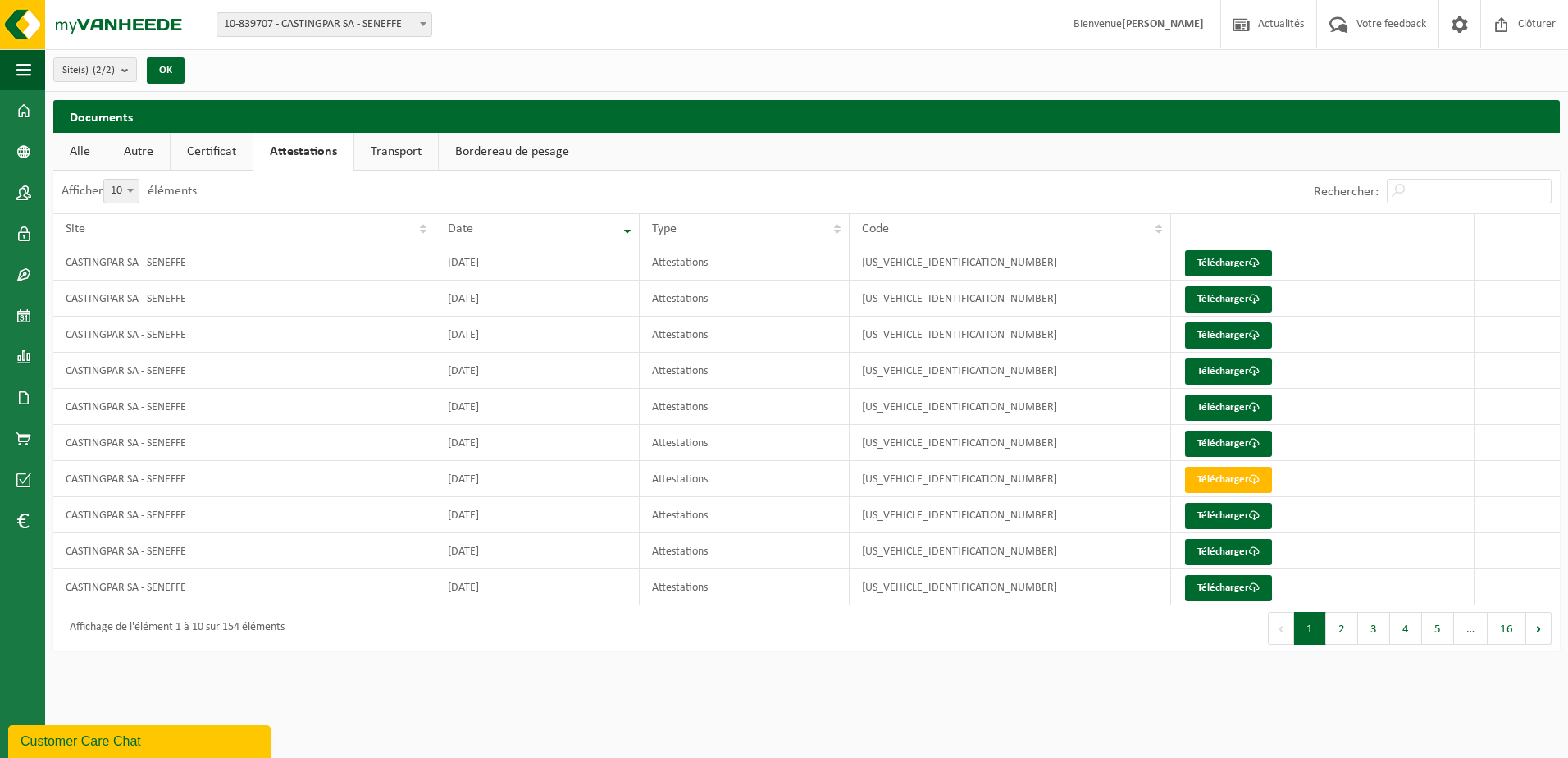
click at [382, 114] on h2 "Documents" at bounding box center [806, 116] width 1506 height 32
click at [391, 131] on div "Documents" at bounding box center [806, 116] width 1506 height 32
click at [393, 140] on link "Transport" at bounding box center [396, 152] width 84 height 38
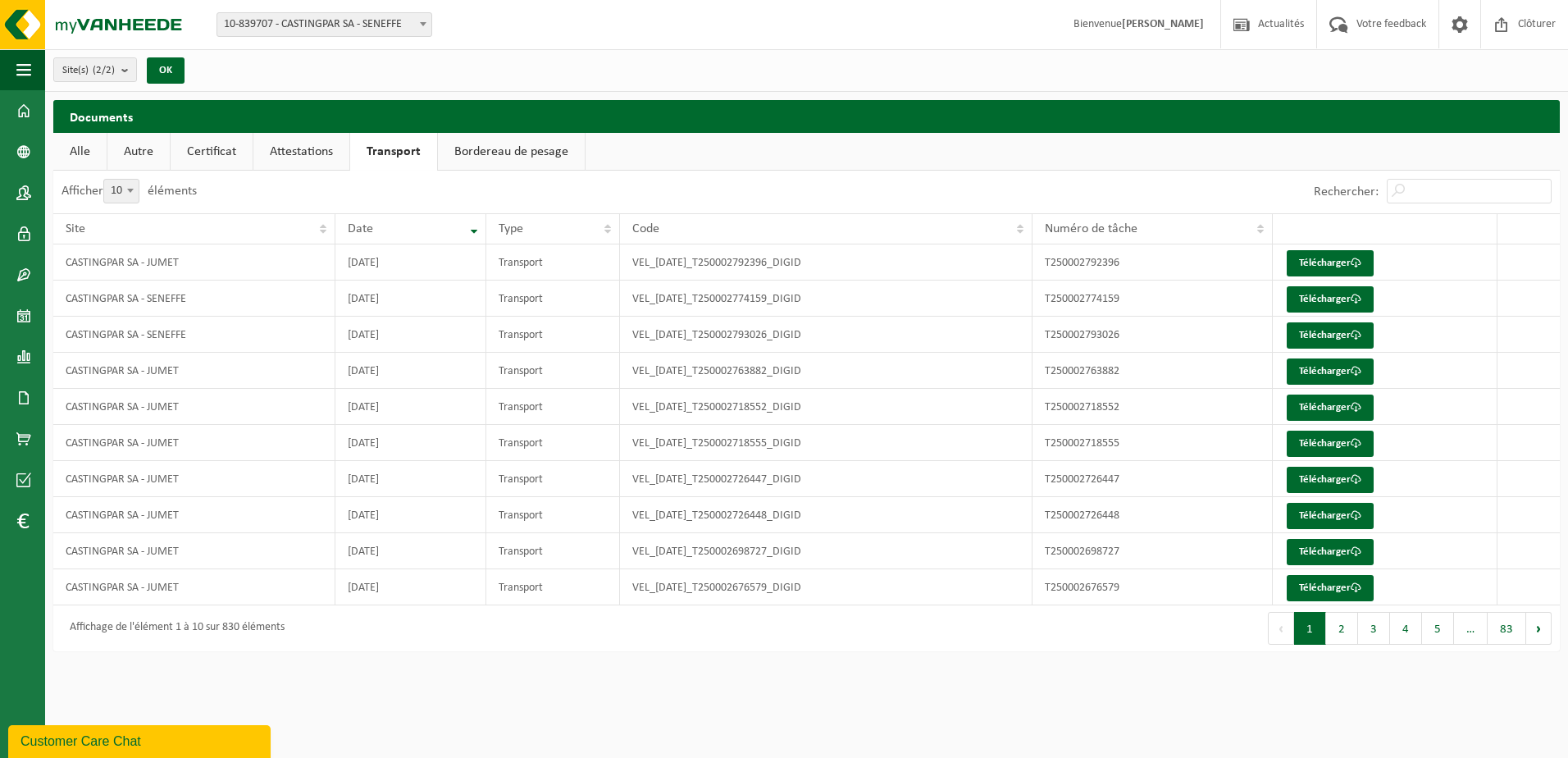
click at [601, 159] on ul "Alle Autre Certificat Attestations Transport Bordereau de pesage" at bounding box center [806, 152] width 1506 height 38
click at [587, 165] on ul "Alle Autre Certificat Attestations Transport Bordereau de pesage" at bounding box center [806, 152] width 1506 height 38
click at [557, 161] on link "Bordereau de pesage" at bounding box center [511, 152] width 146 height 38
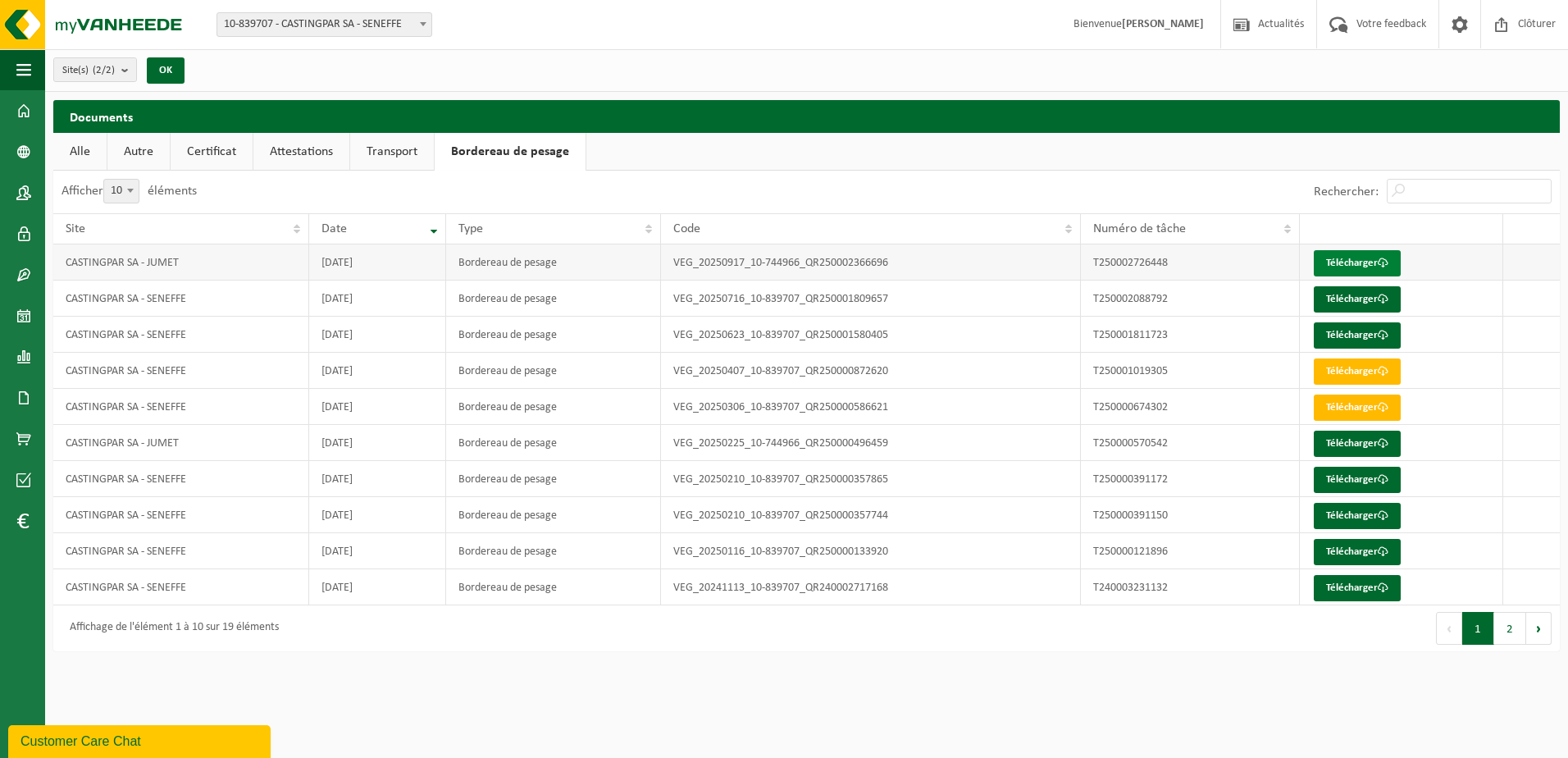
click at [1375, 265] on link "Télécharger" at bounding box center [1356, 263] width 87 height 27
click at [1363, 302] on link "Télécharger" at bounding box center [1356, 300] width 87 height 27
click at [1381, 334] on span at bounding box center [1383, 335] width 10 height 10
click at [22, 354] on span at bounding box center [24, 357] width 15 height 41
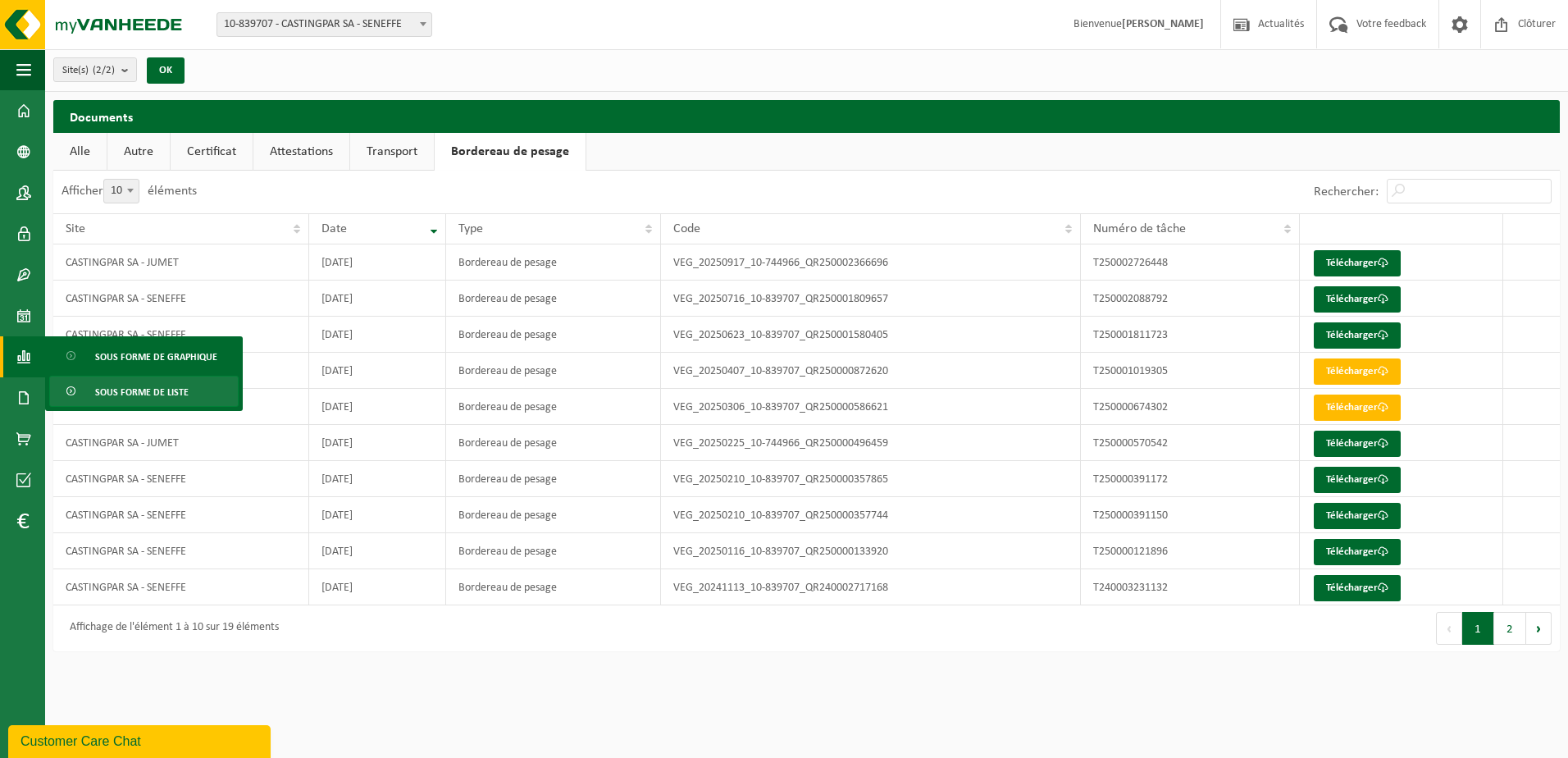
click at [145, 387] on span "Sous forme de liste" at bounding box center [142, 392] width 93 height 31
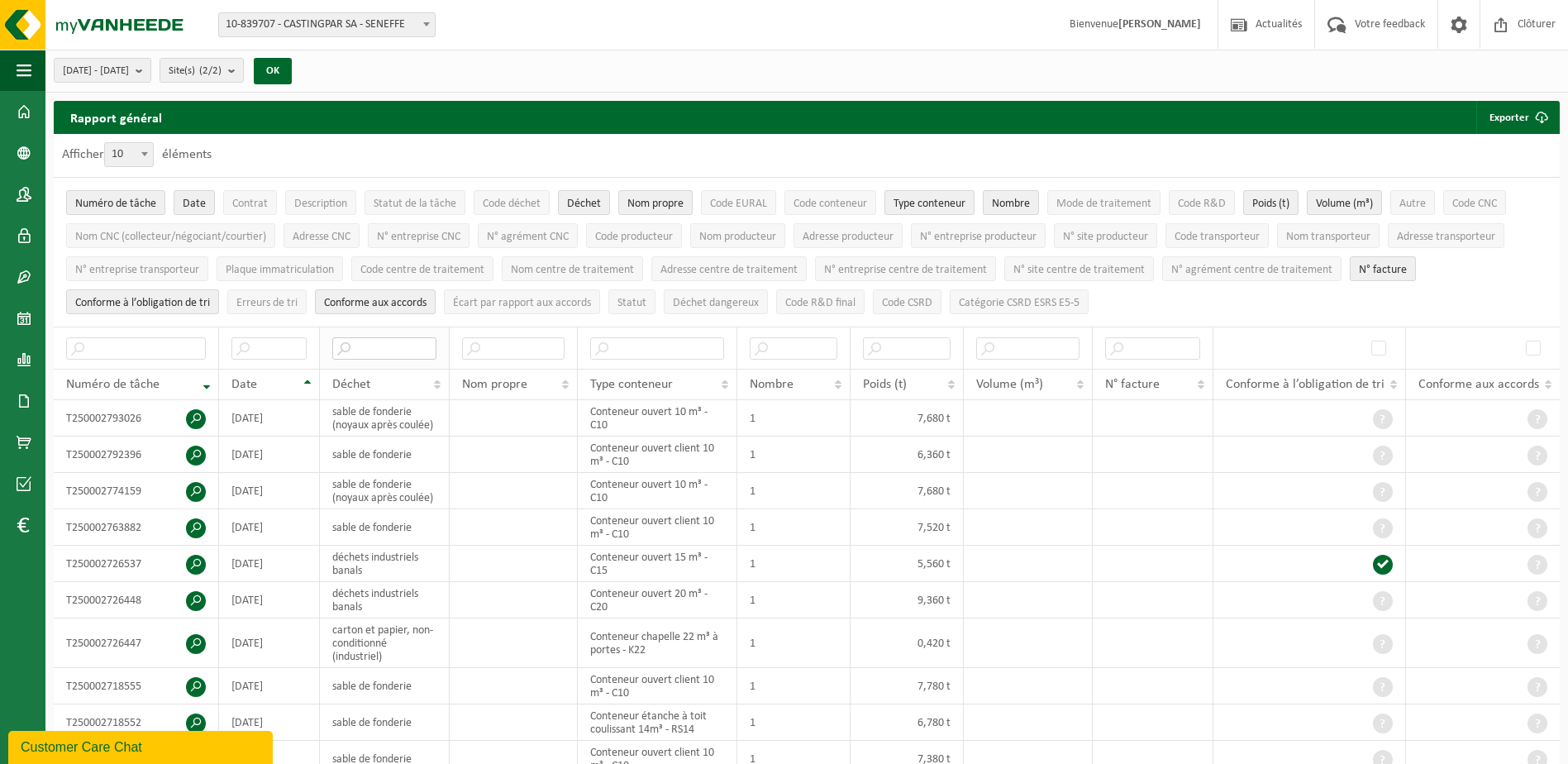
click at [420, 343] on input "text" at bounding box center [384, 348] width 104 height 22
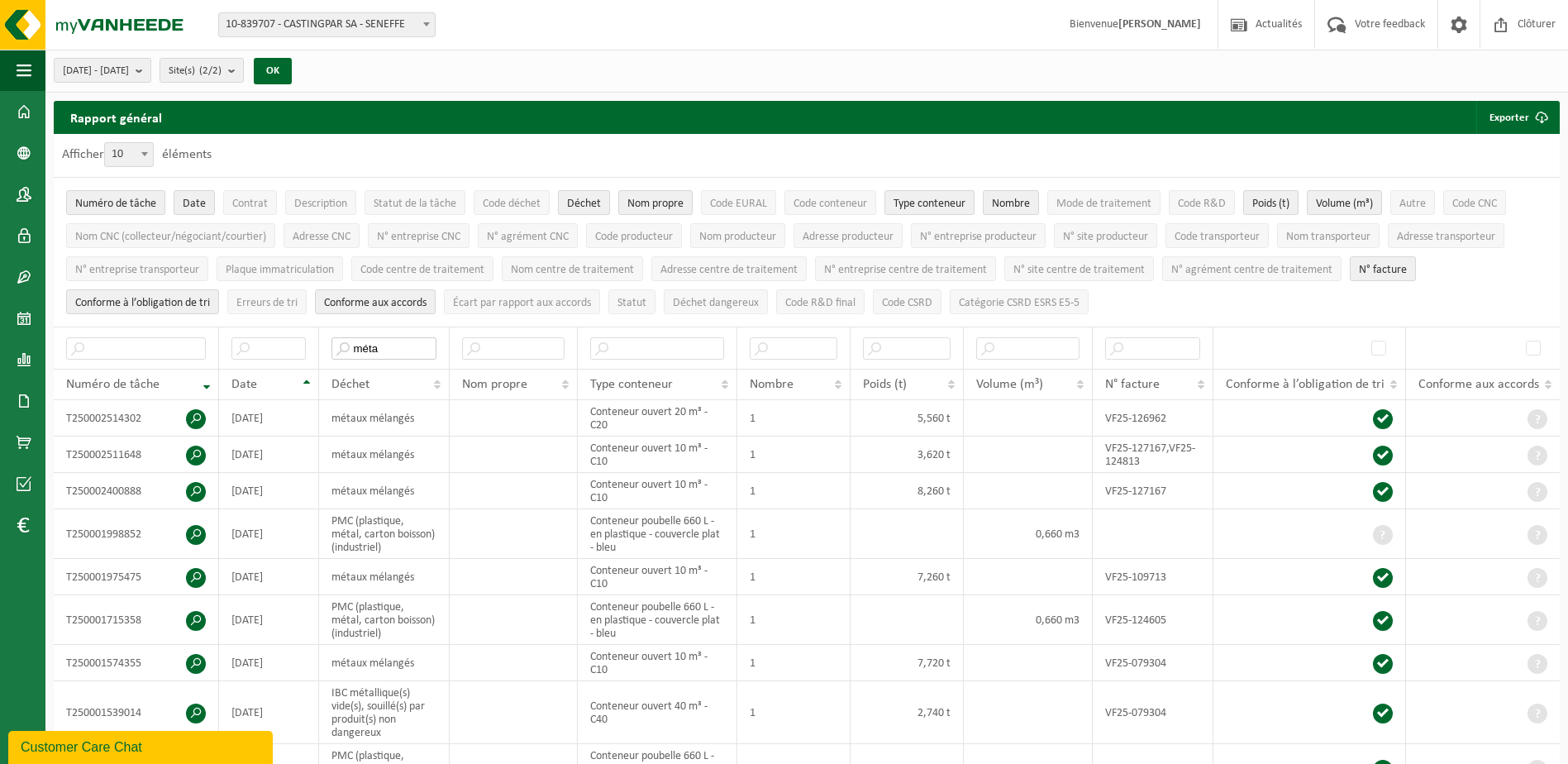
type input "méta"
click at [582, 202] on span "Déchet" at bounding box center [584, 203] width 34 height 12
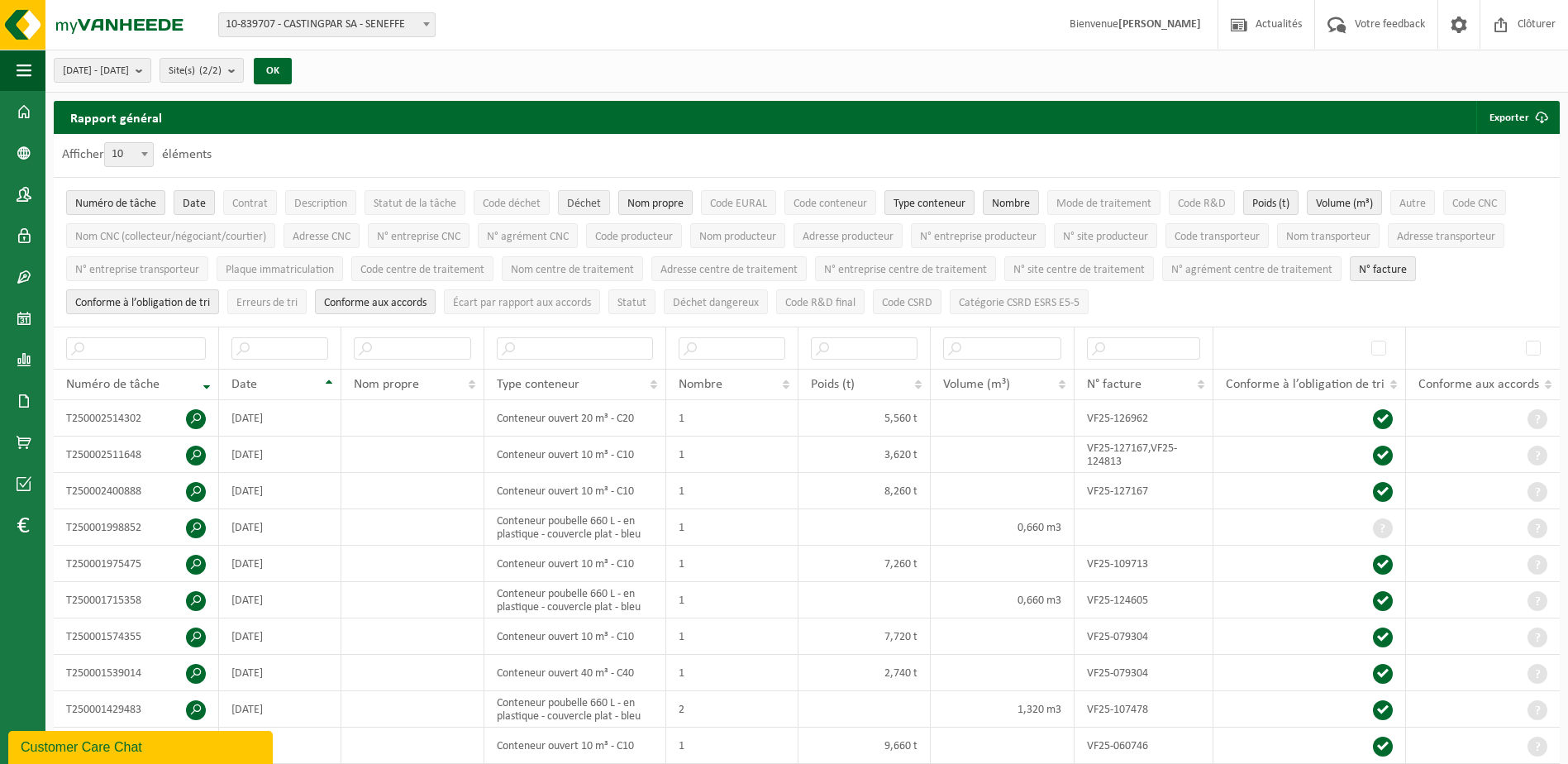
click at [583, 202] on span "Déchet" at bounding box center [584, 203] width 34 height 12
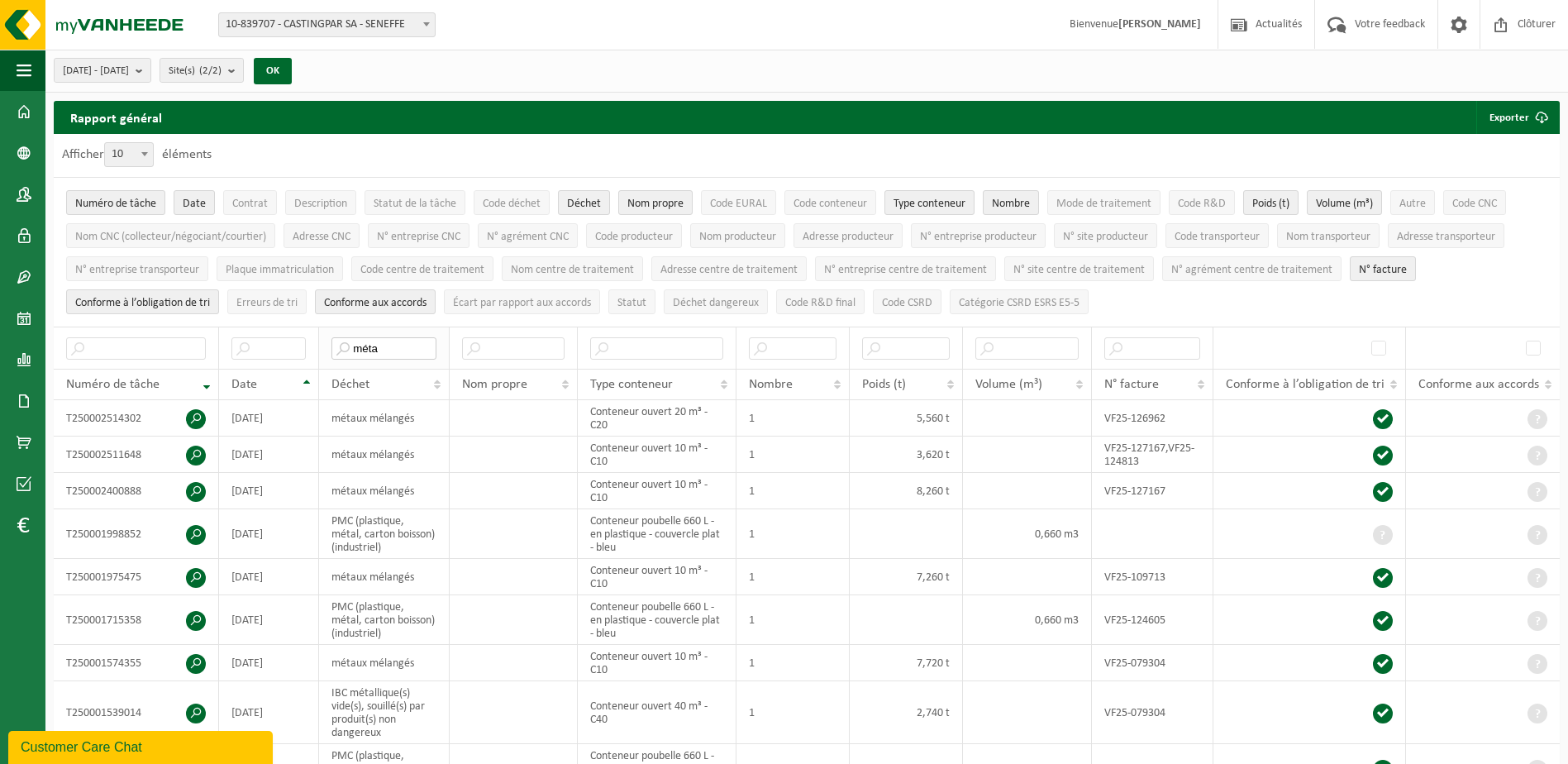
click at [405, 337] on input "méta" at bounding box center [384, 348] width 105 height 22
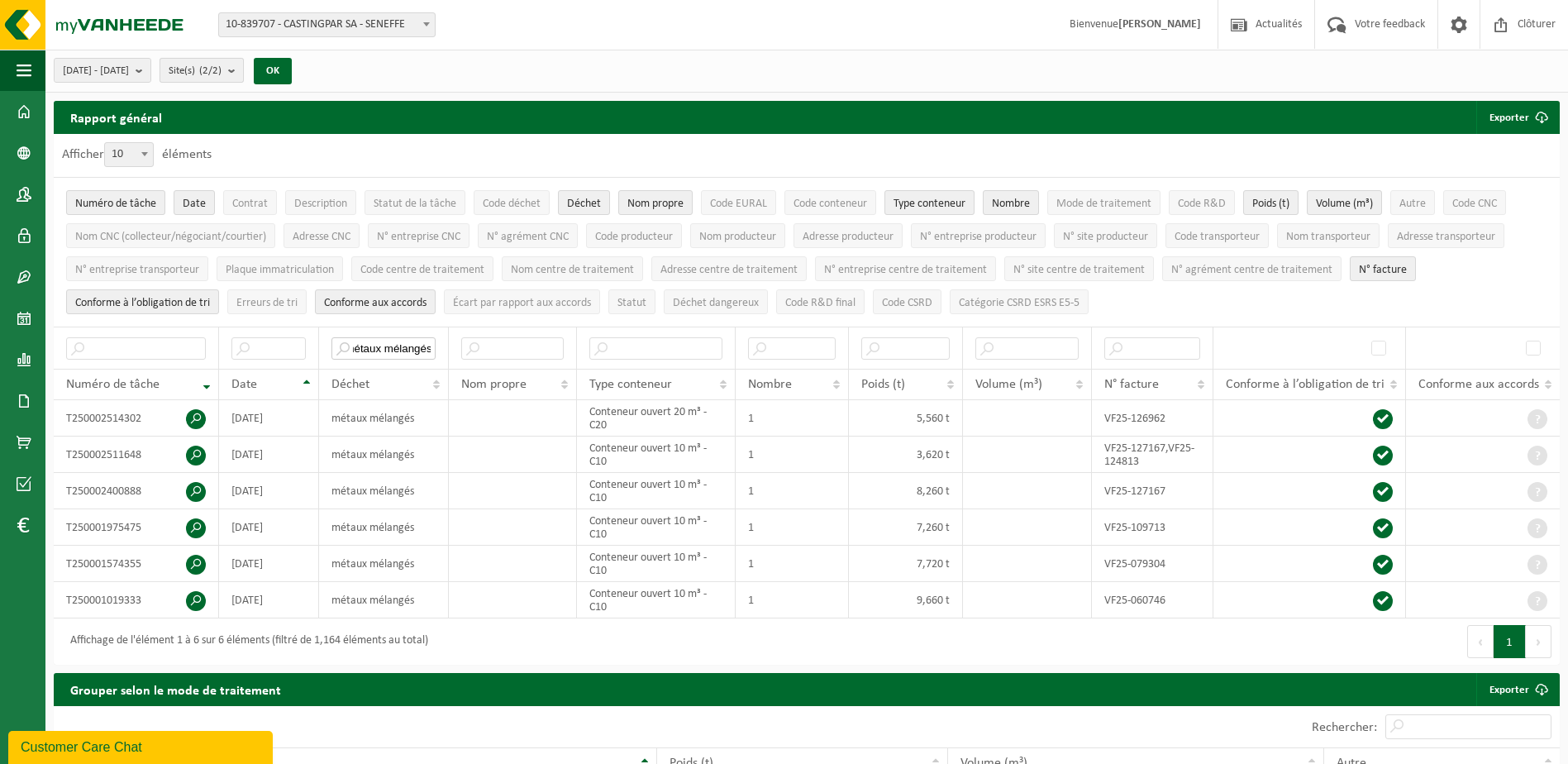
type input "métaux mélangés"
click at [243, 81] on button "Site(s) (2/2)" at bounding box center [201, 70] width 84 height 25
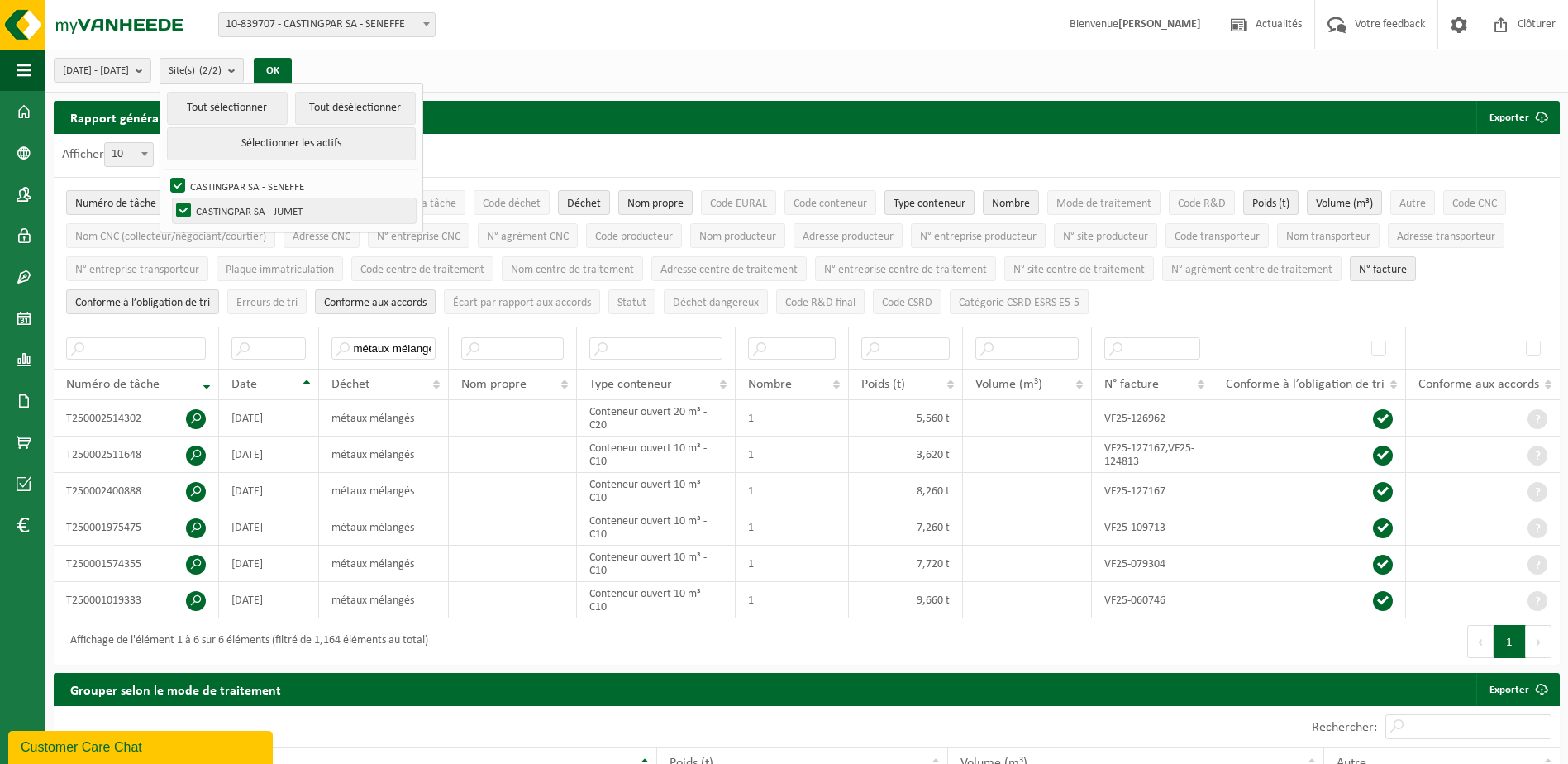
click at [228, 206] on label "CASTINGPAR SA - JUMET" at bounding box center [294, 211] width 243 height 25
click at [171, 198] on input "CASTINGPAR SA - JUMET" at bounding box center [170, 197] width 1 height 1
checkbox input "false"
click at [291, 66] on button "OK" at bounding box center [273, 71] width 38 height 27
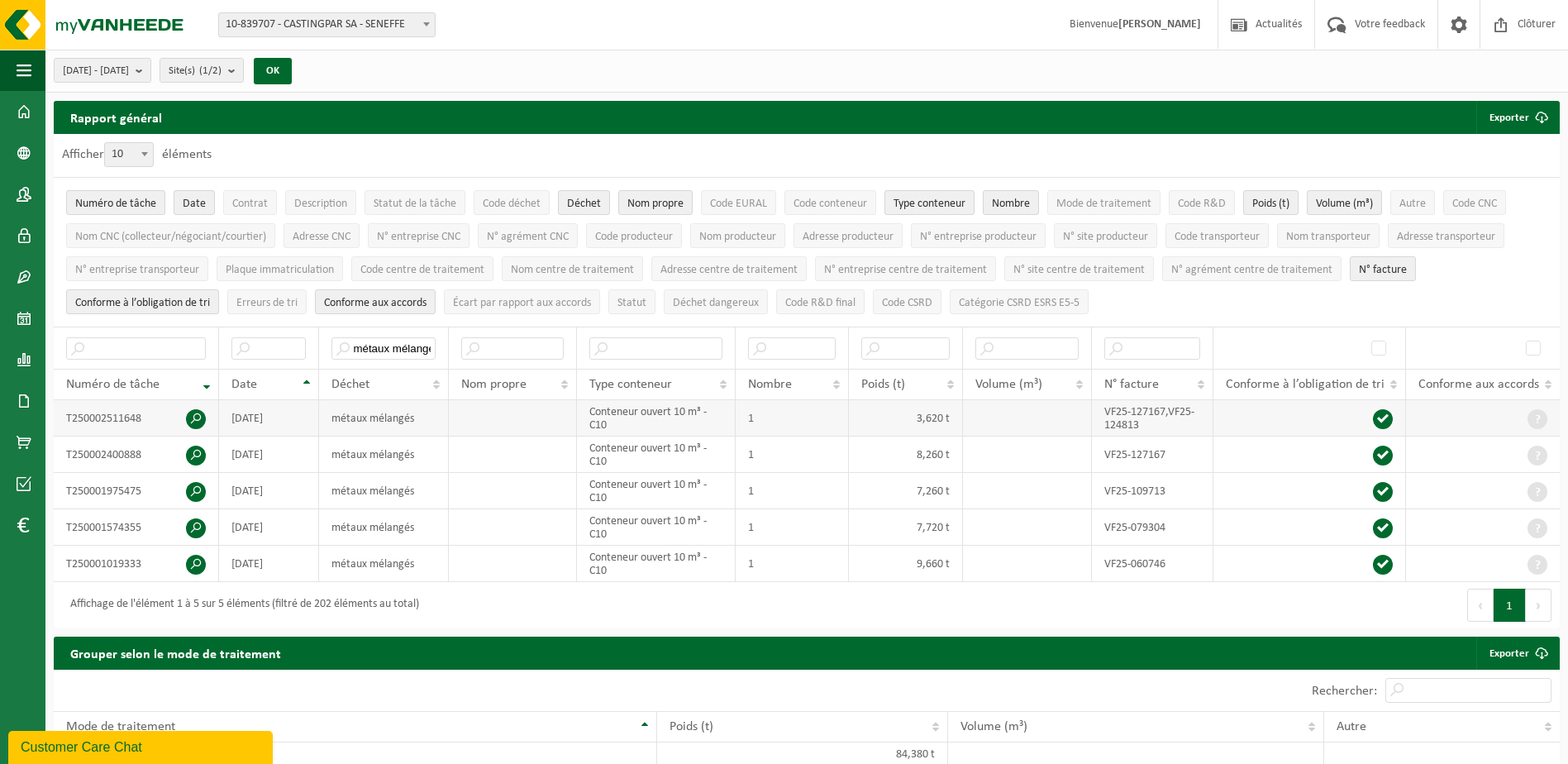
click at [1122, 417] on td "VF25-127167,VF25-124813" at bounding box center [1152, 418] width 122 height 36
drag, startPoint x: 1122, startPoint y: 417, endPoint x: 1132, endPoint y: 457, distance: 41.2
click at [1128, 459] on td "VF25-127167" at bounding box center [1152, 454] width 122 height 36
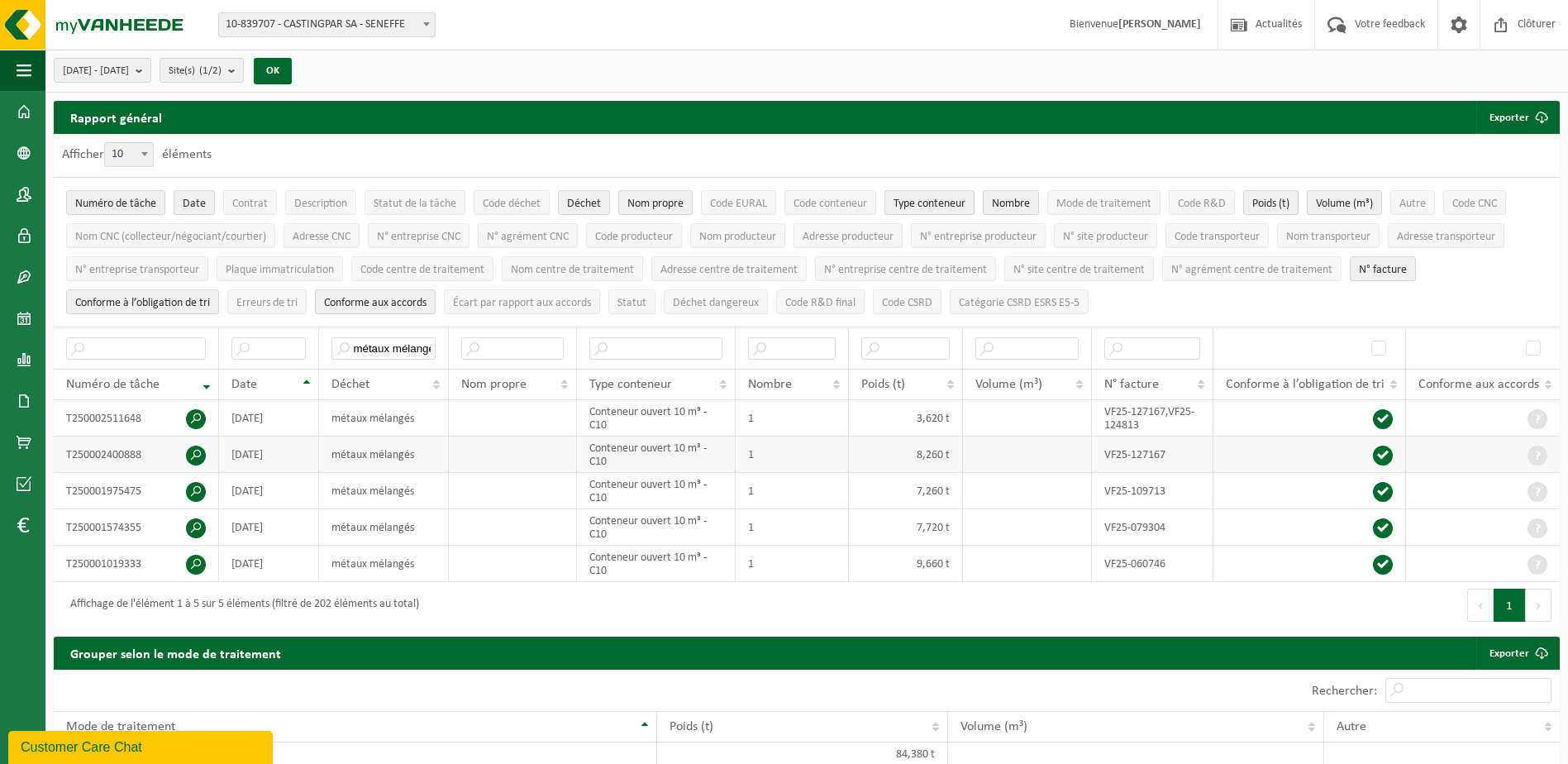
click at [1144, 451] on td "VF25-127167" at bounding box center [1152, 454] width 122 height 36
click at [16, 400] on span at bounding box center [24, 401] width 15 height 41
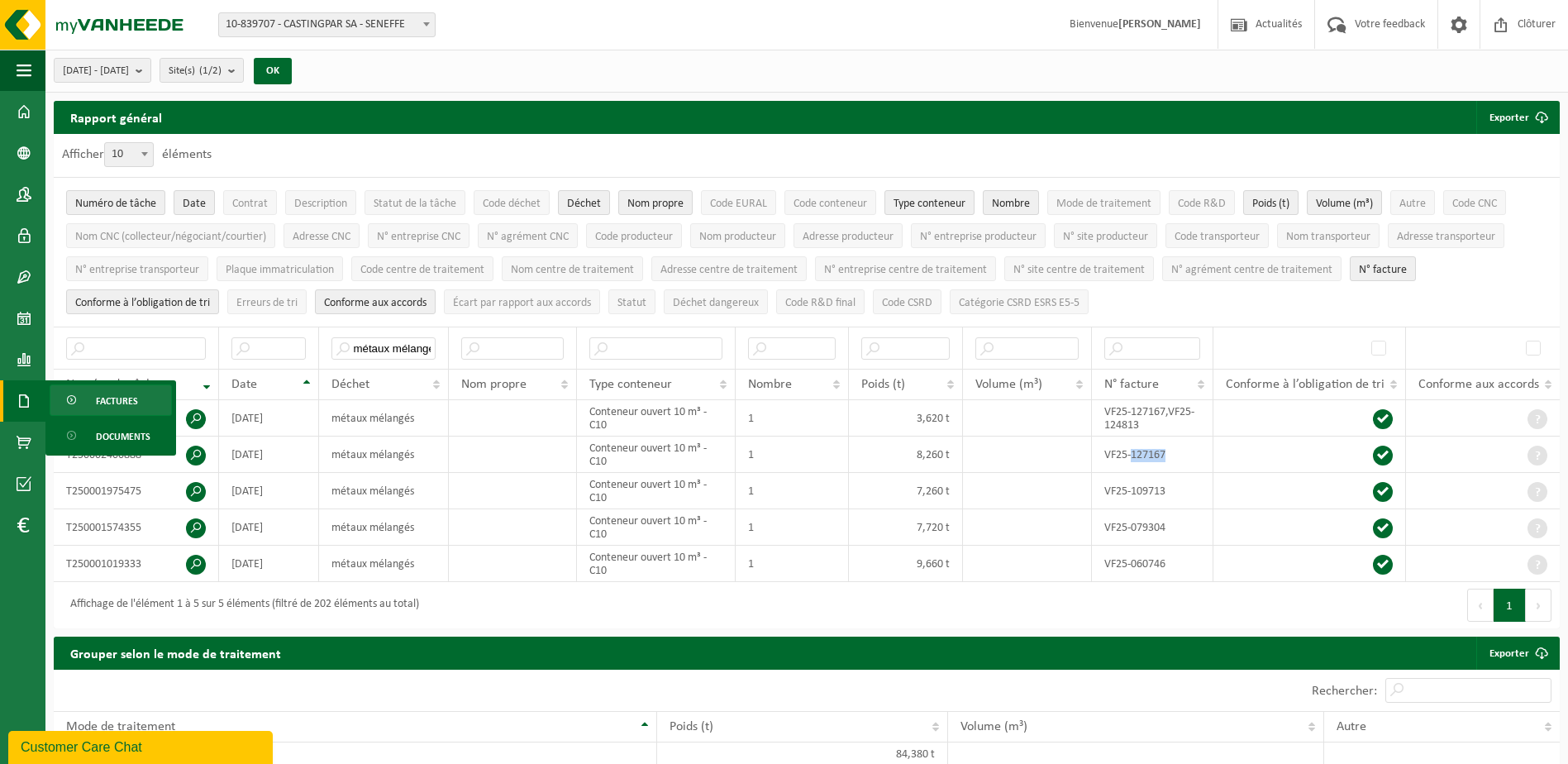
click at [114, 399] on span "Factures" at bounding box center [117, 401] width 42 height 32
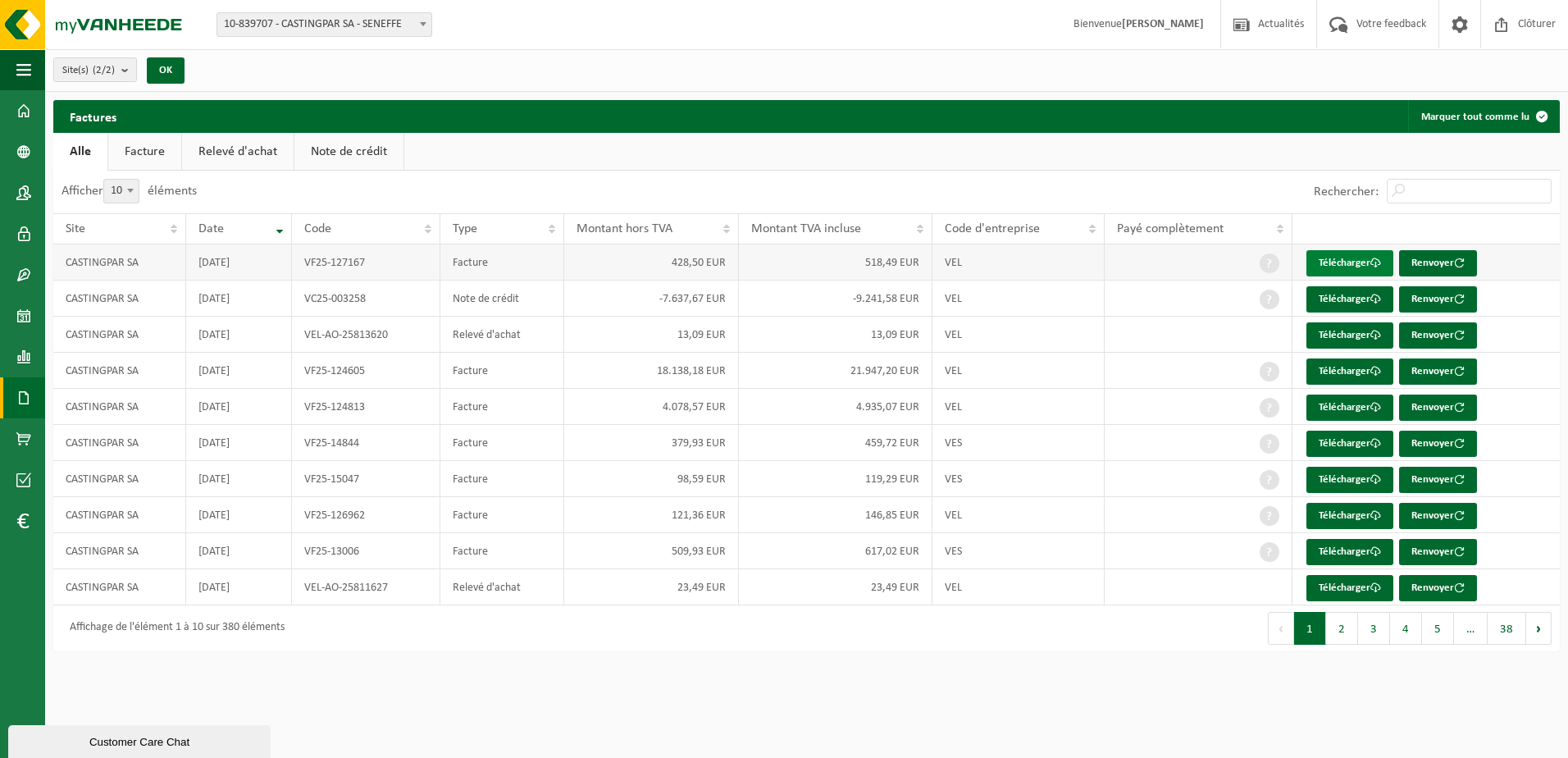
click at [1342, 263] on link "Télécharger" at bounding box center [1349, 263] width 87 height 27
click at [1349, 615] on button "2" at bounding box center [1342, 628] width 32 height 32
click at [1320, 254] on link "Télécharger" at bounding box center [1349, 263] width 87 height 27
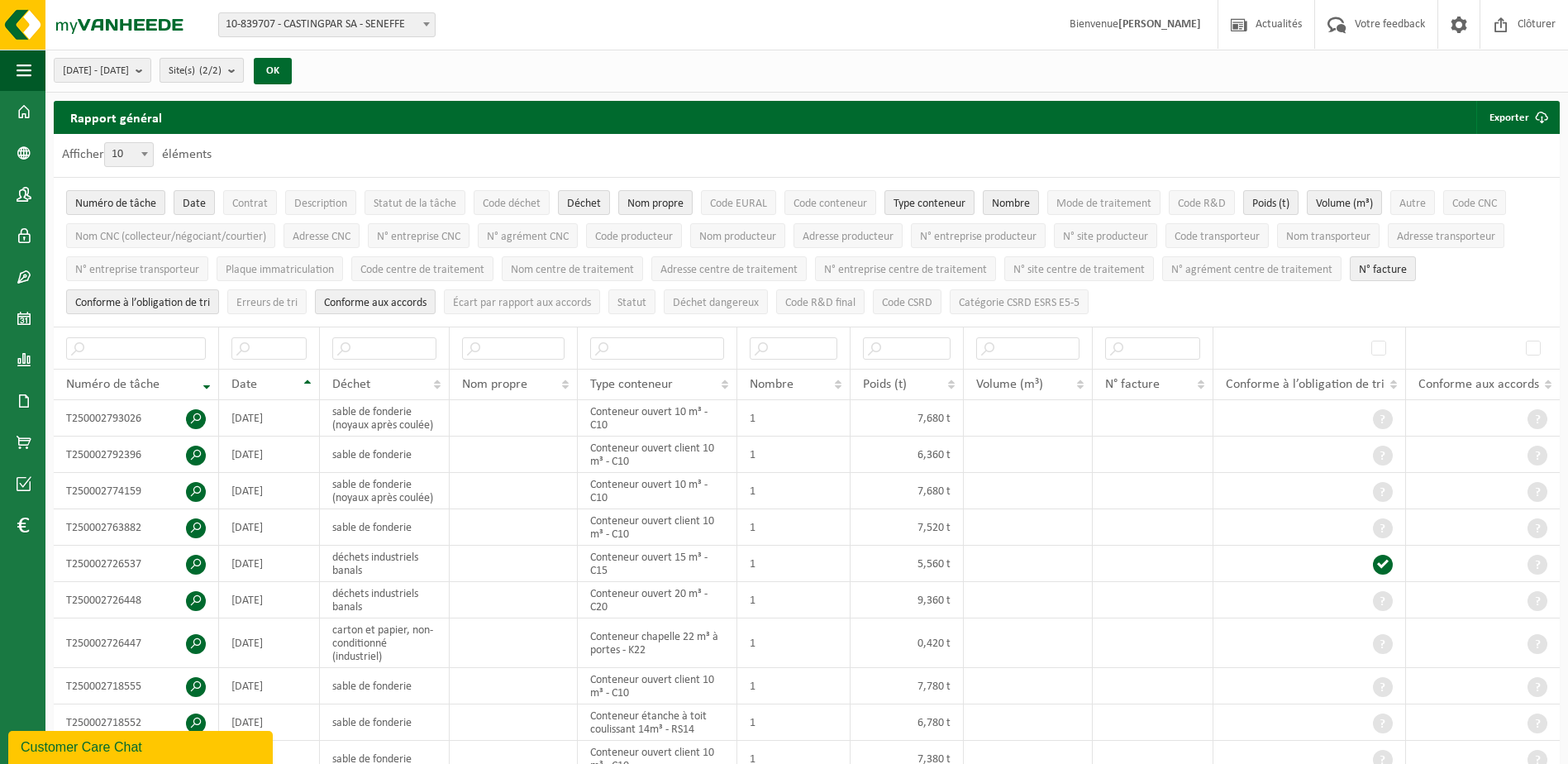
click at [221, 66] on count "(2/2)" at bounding box center [210, 70] width 22 height 11
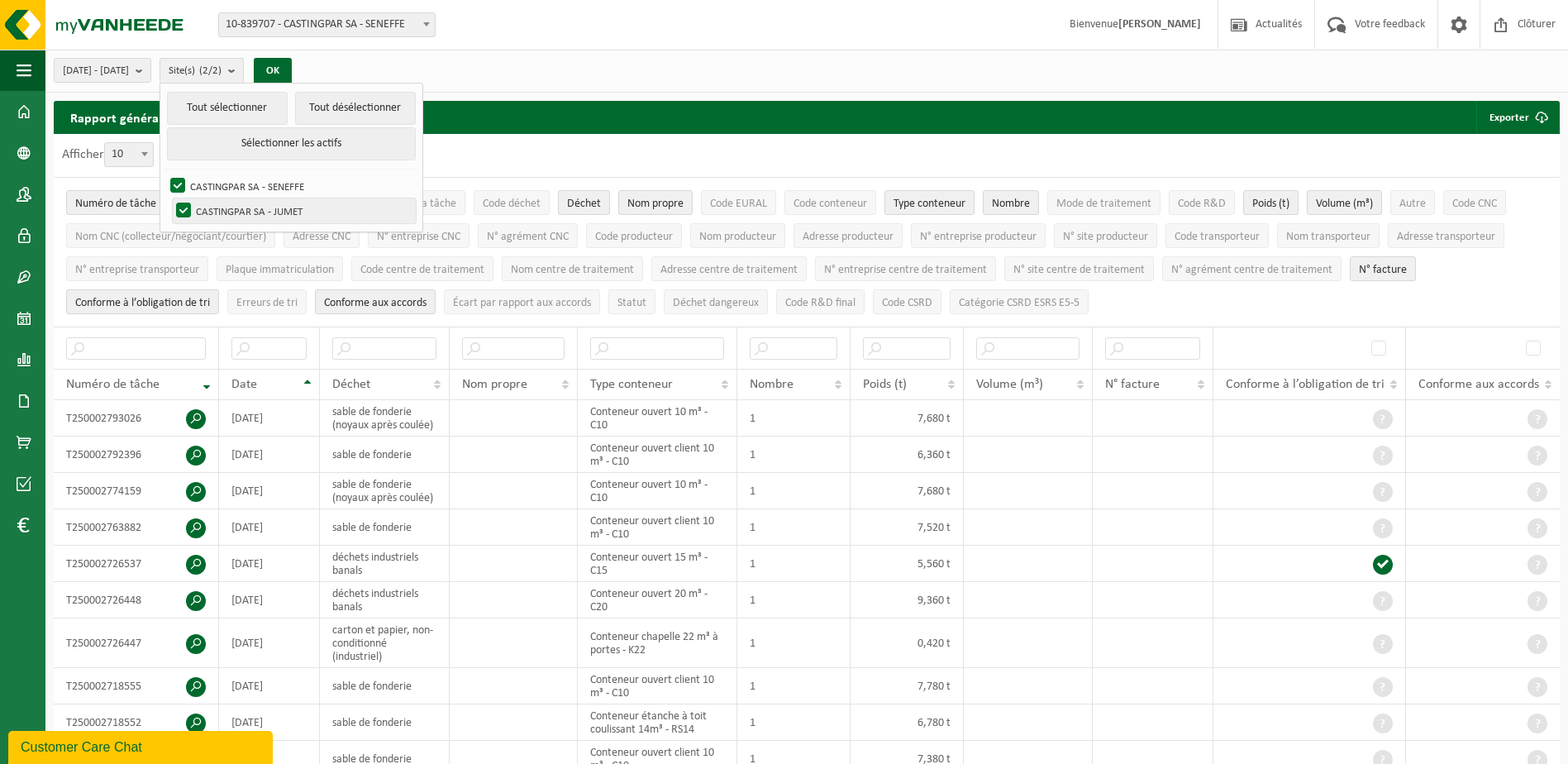
click at [226, 213] on label "CASTINGPAR SA - JUMET" at bounding box center [294, 211] width 243 height 25
click at [171, 198] on input "CASTINGPAR SA - JUMET" at bounding box center [170, 197] width 1 height 1
checkbox input "false"
click at [291, 71] on button "OK" at bounding box center [273, 71] width 38 height 27
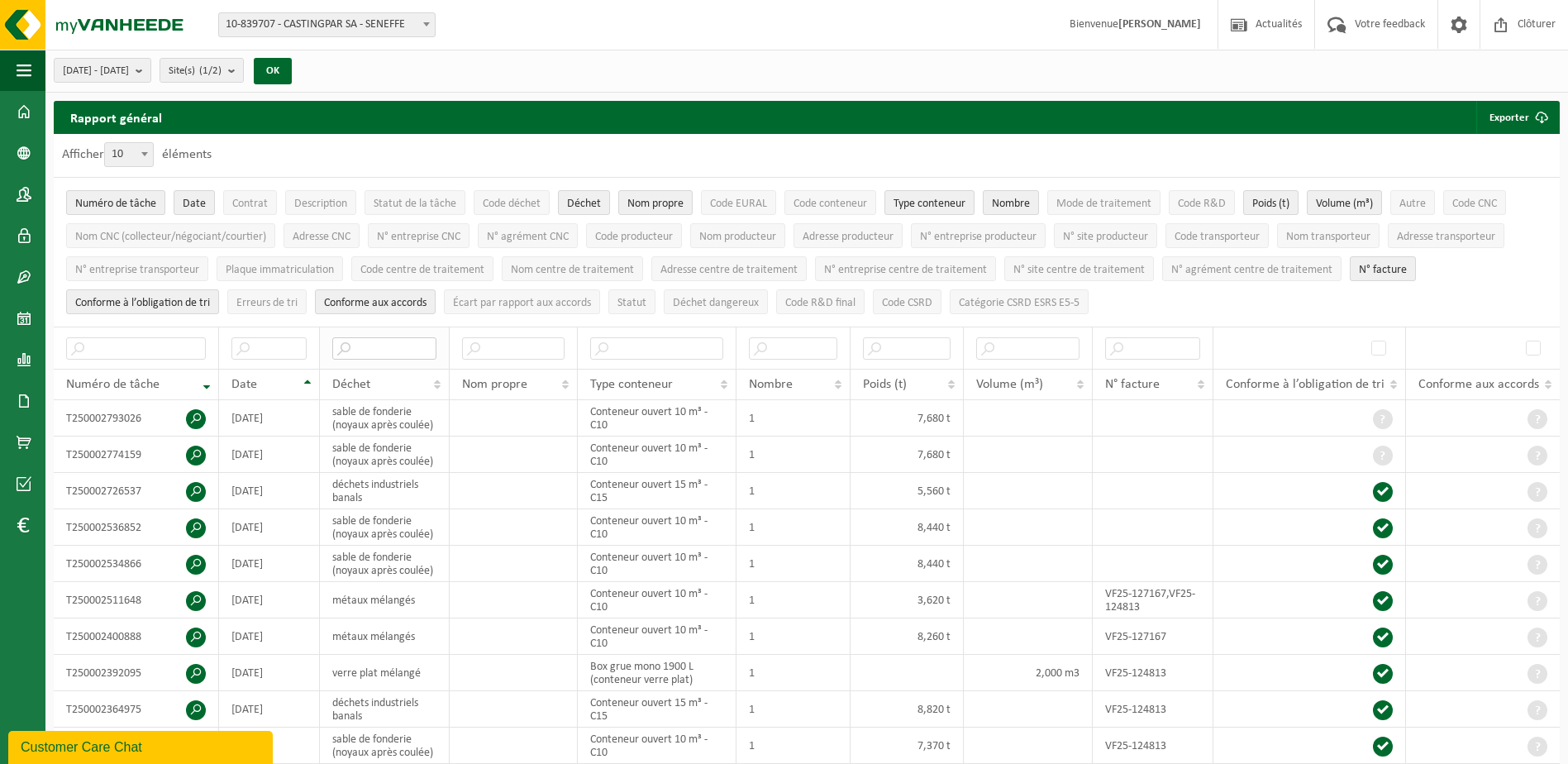
click at [411, 348] on input "text" at bounding box center [384, 348] width 104 height 22
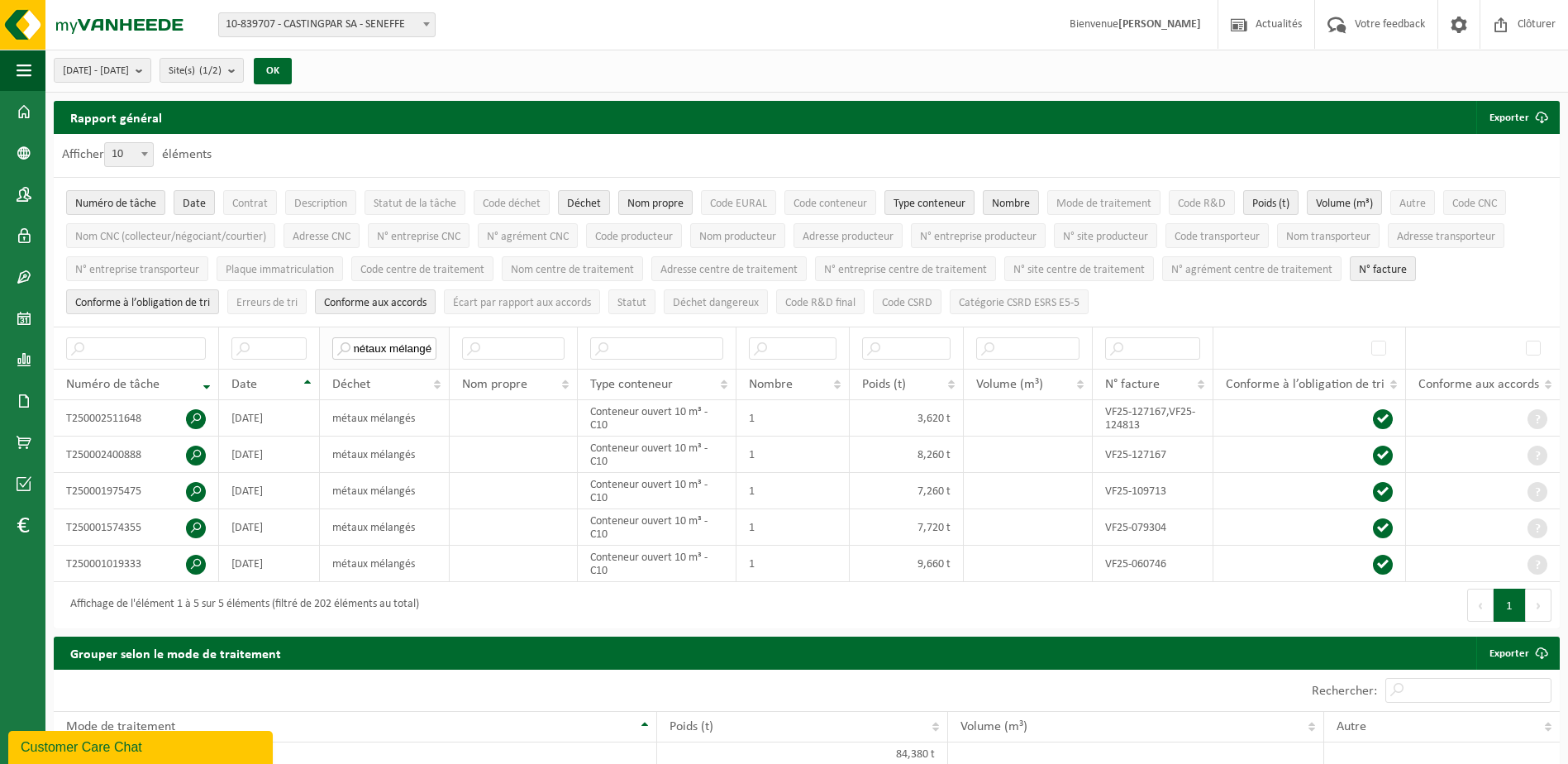
scroll to position [0, 9]
type input "métaux mélangés"
click at [150, 76] on b "submit" at bounding box center [143, 70] width 15 height 23
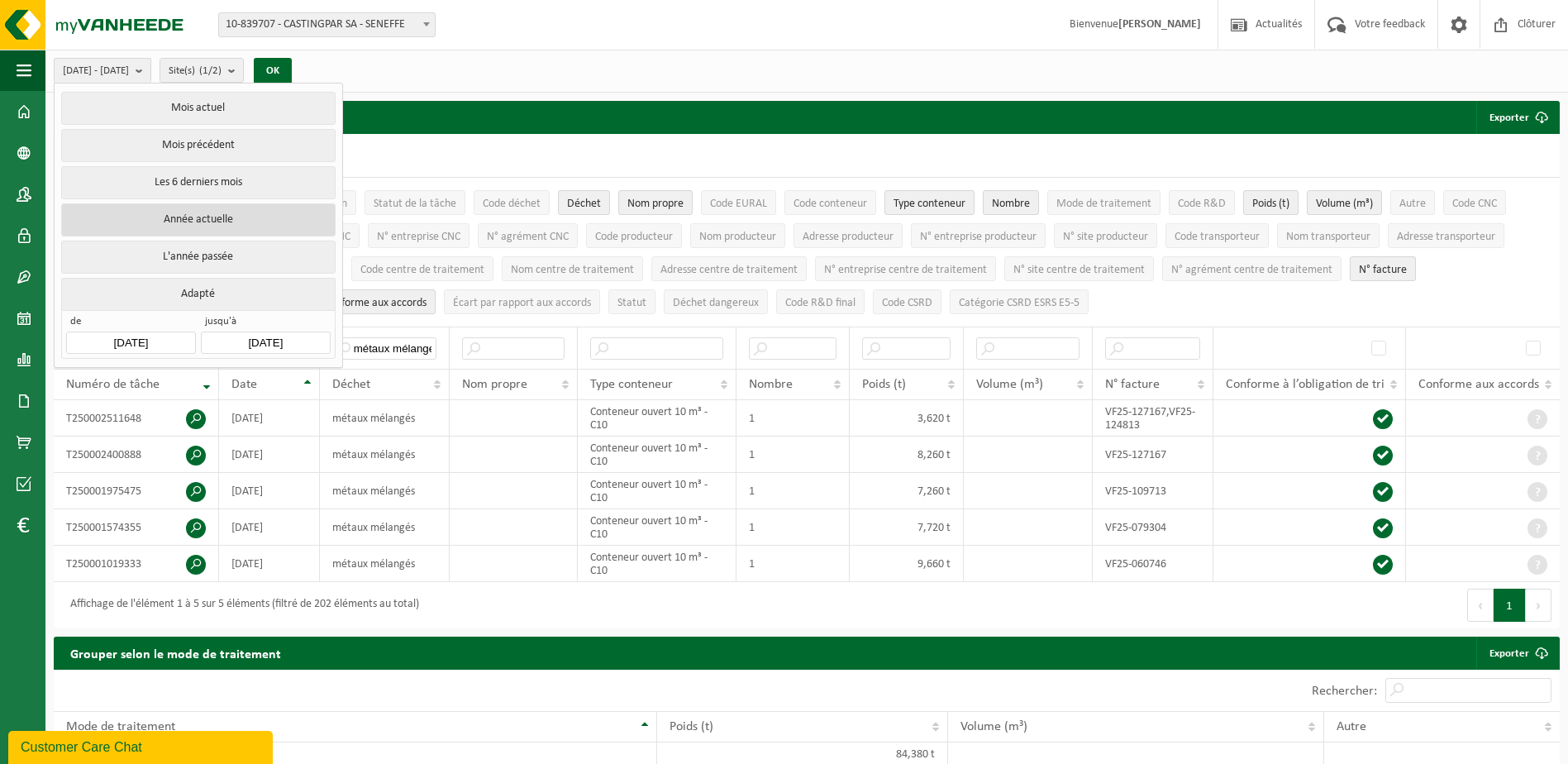
click at [244, 214] on button "Année actuelle" at bounding box center [197, 220] width 273 height 33
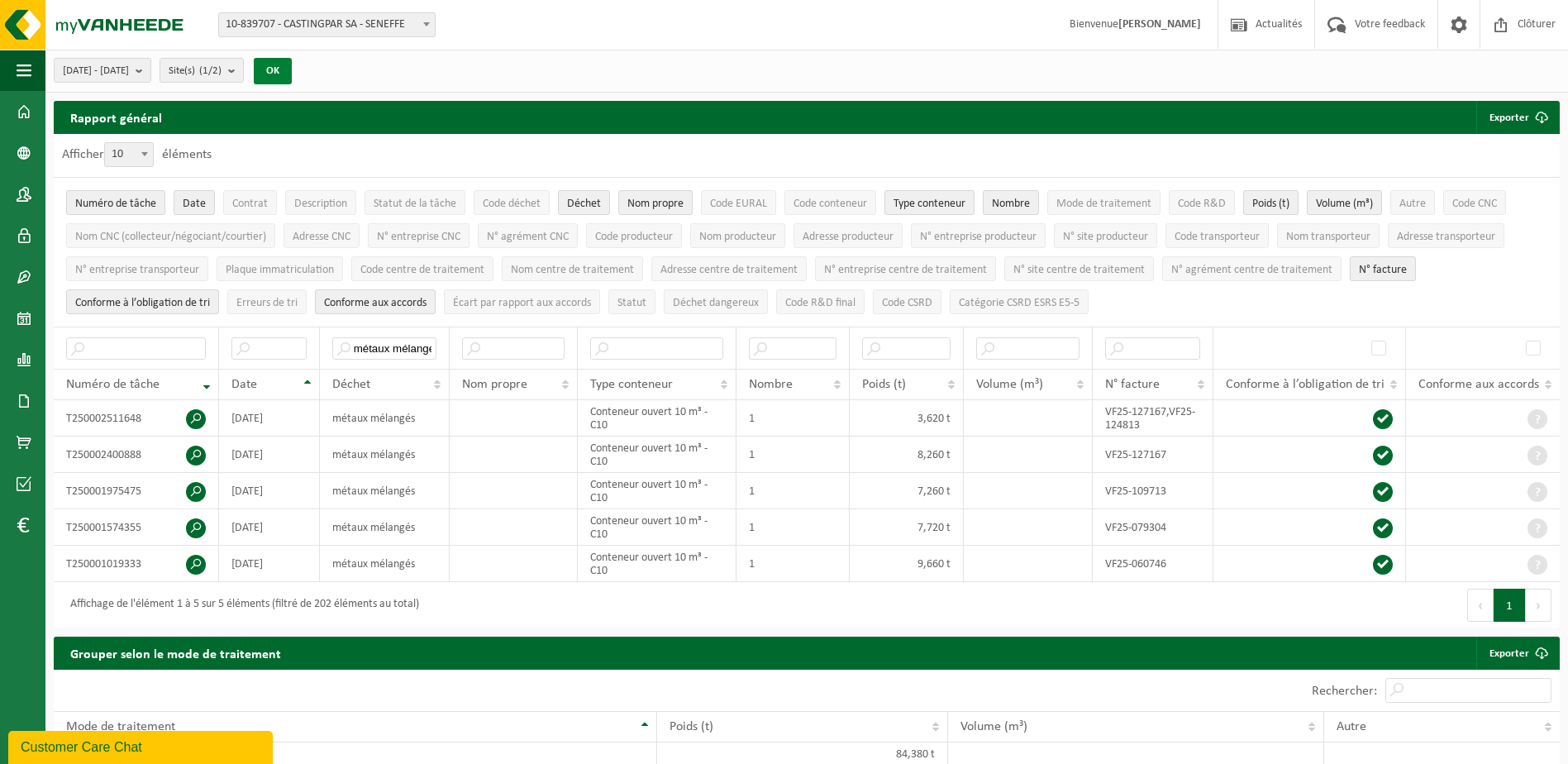
click at [291, 65] on button "OK" at bounding box center [273, 71] width 38 height 27
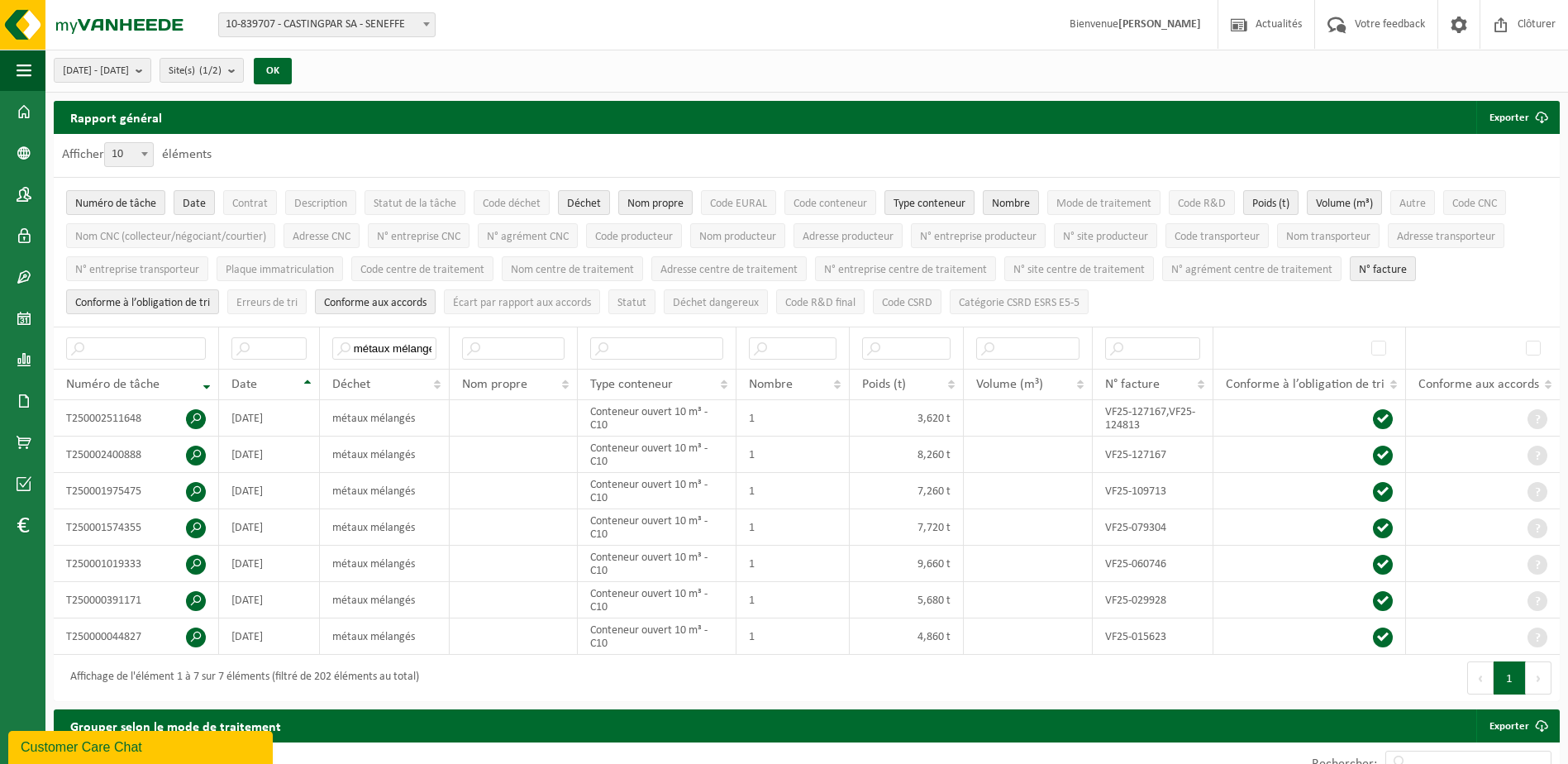
click at [345, 24] on span "10-839707 - CASTINGPAR SA - SENEFFE" at bounding box center [326, 25] width 216 height 23
select select "6262"
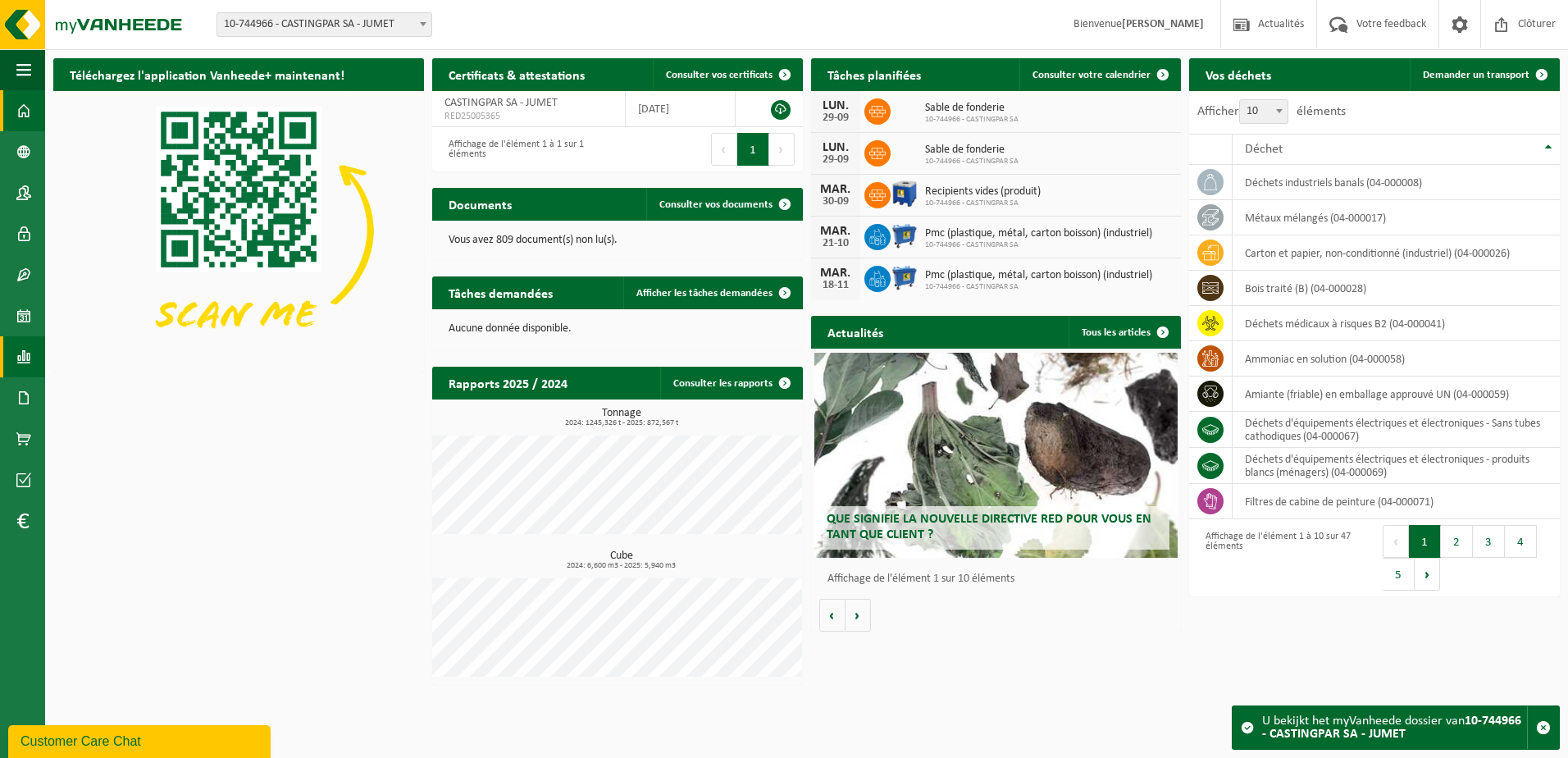
click at [21, 354] on span at bounding box center [24, 357] width 15 height 41
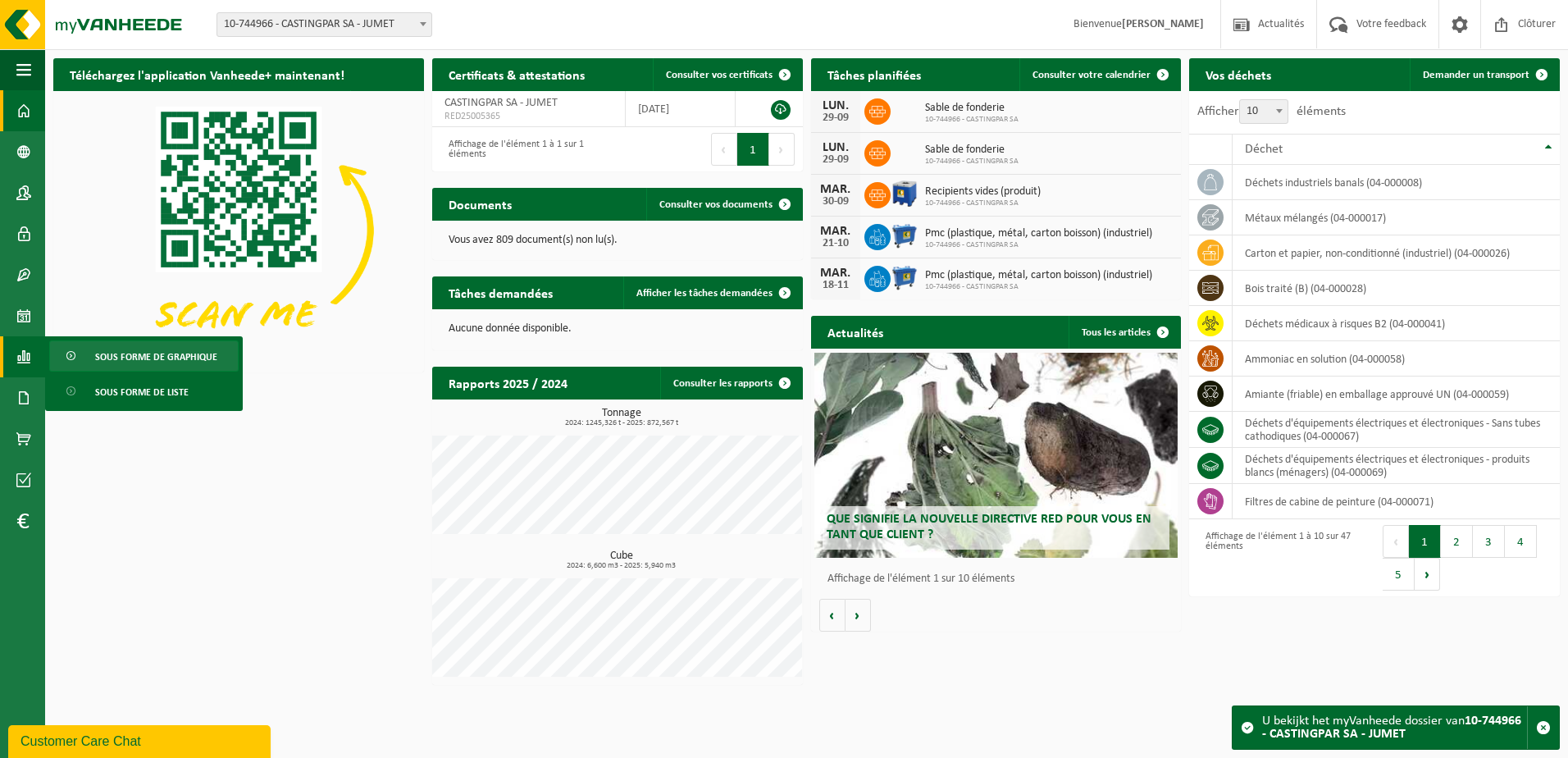
click at [125, 357] on span "Sous forme de graphique" at bounding box center [156, 357] width 122 height 31
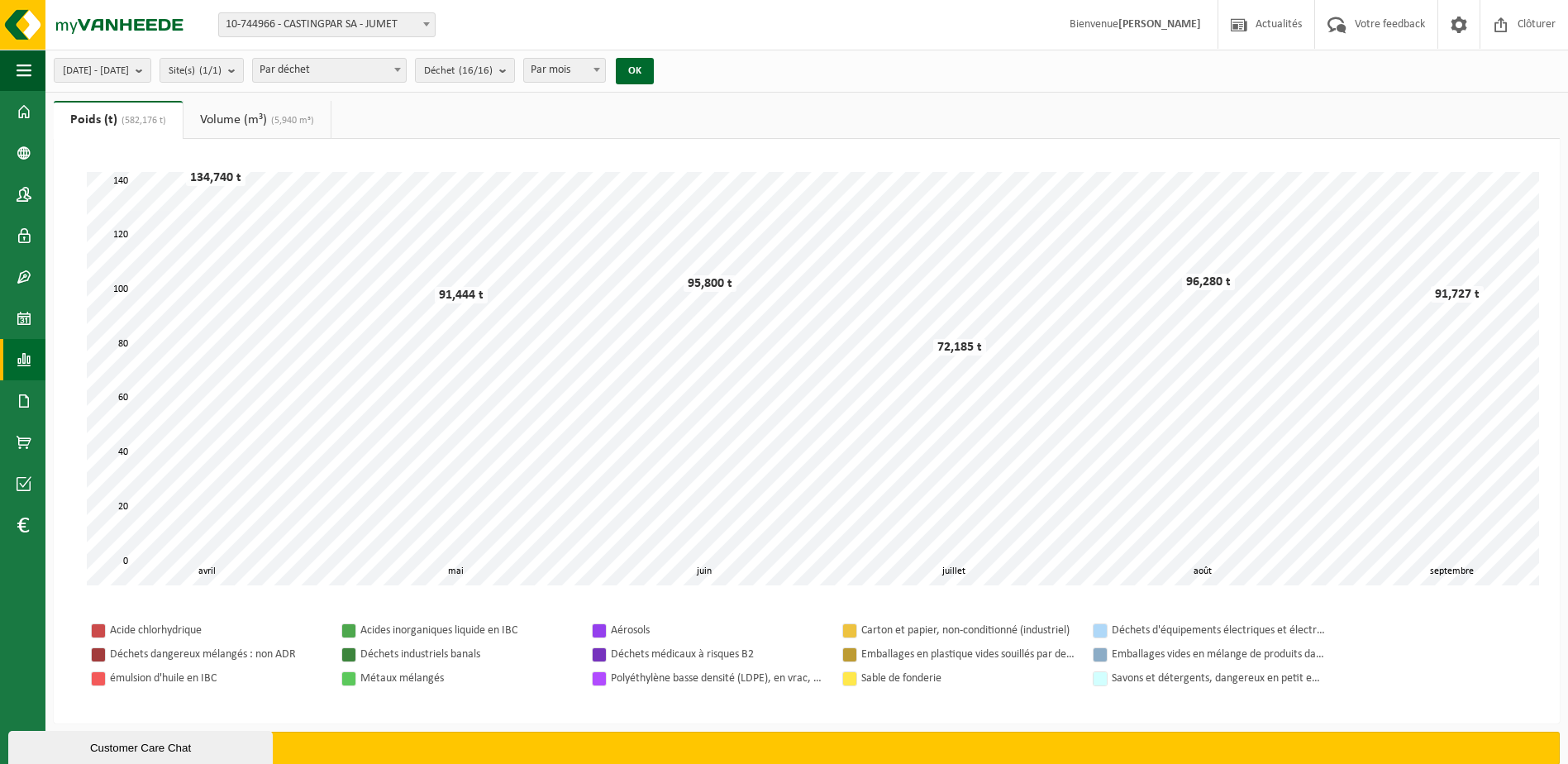
click at [35, 366] on link "Rapports" at bounding box center [22, 359] width 45 height 41
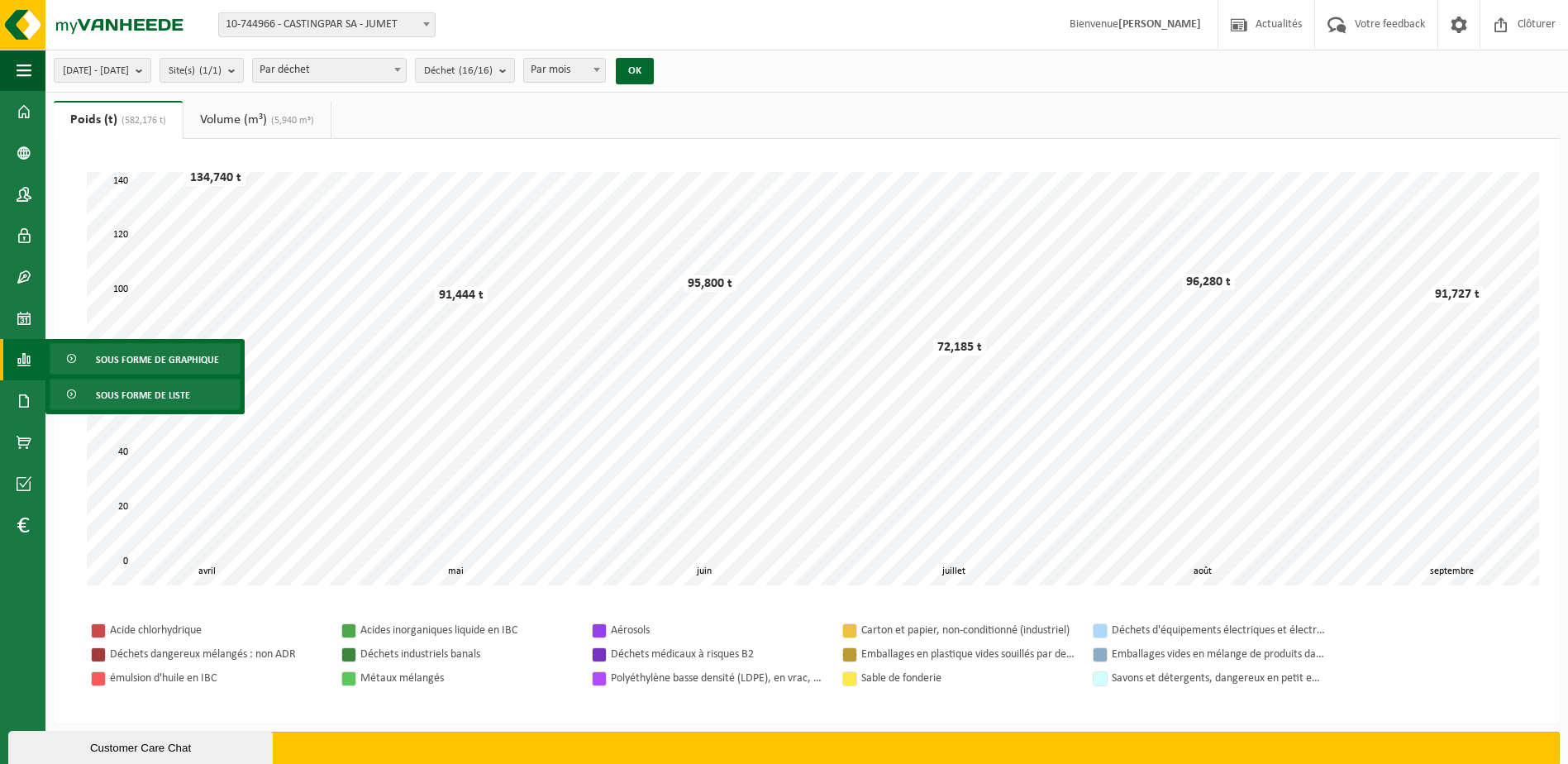
click at [130, 402] on span "Sous forme de liste" at bounding box center [143, 395] width 94 height 32
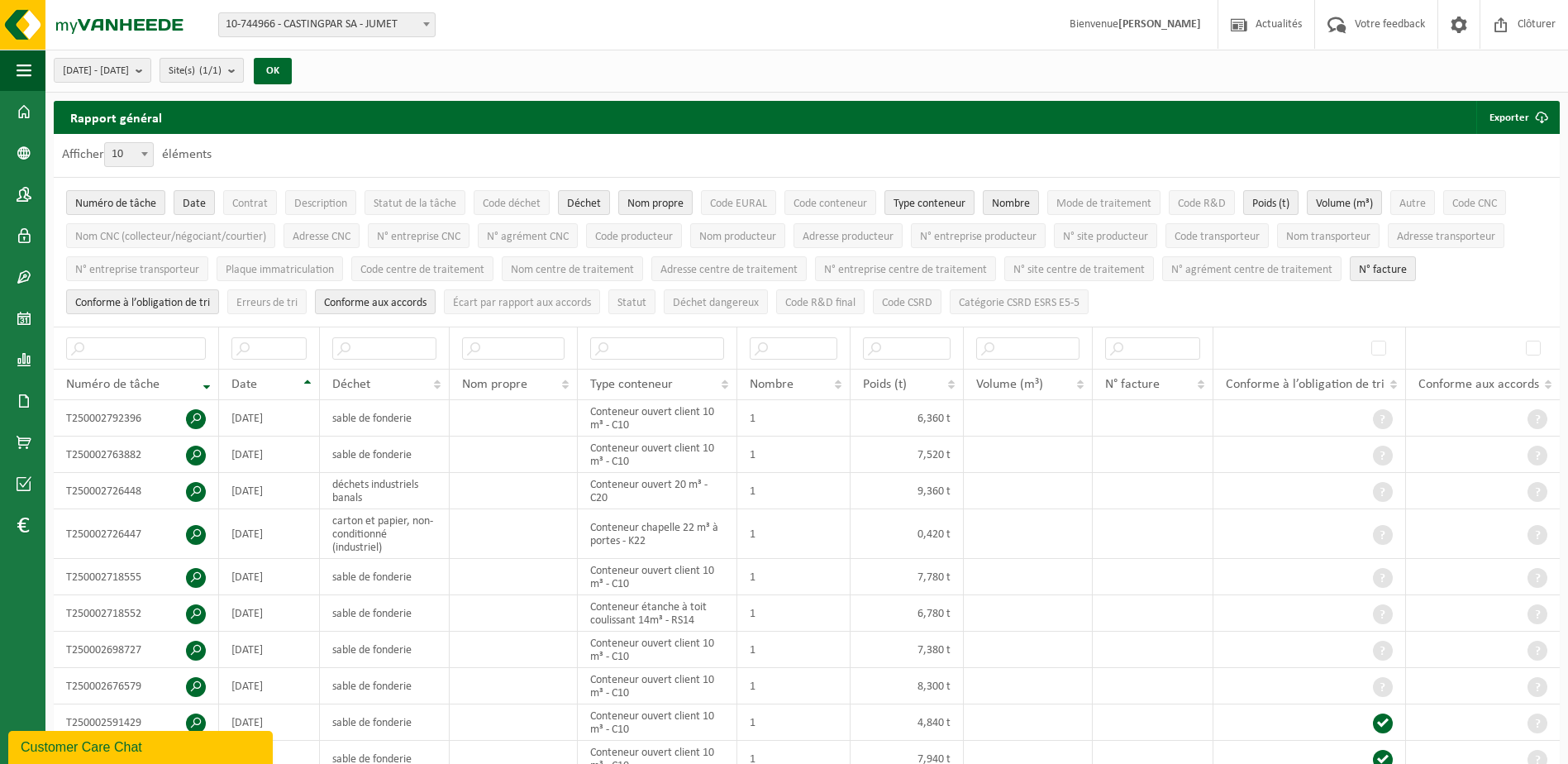
click at [243, 76] on b "submit" at bounding box center [236, 70] width 15 height 23
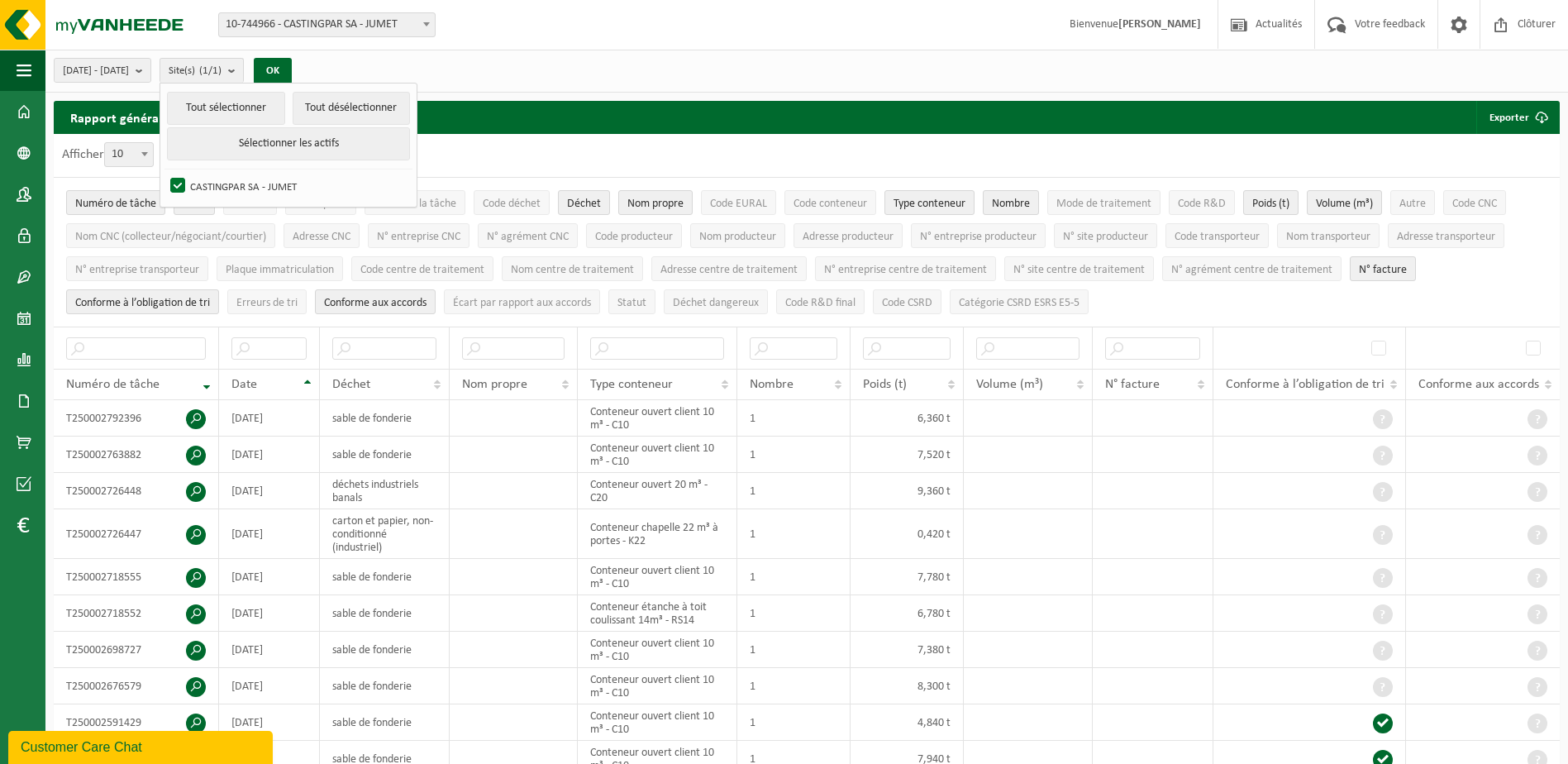
click at [565, 140] on div "Afficher 10 25 50 100 10 éléments" at bounding box center [806, 155] width 1506 height 43
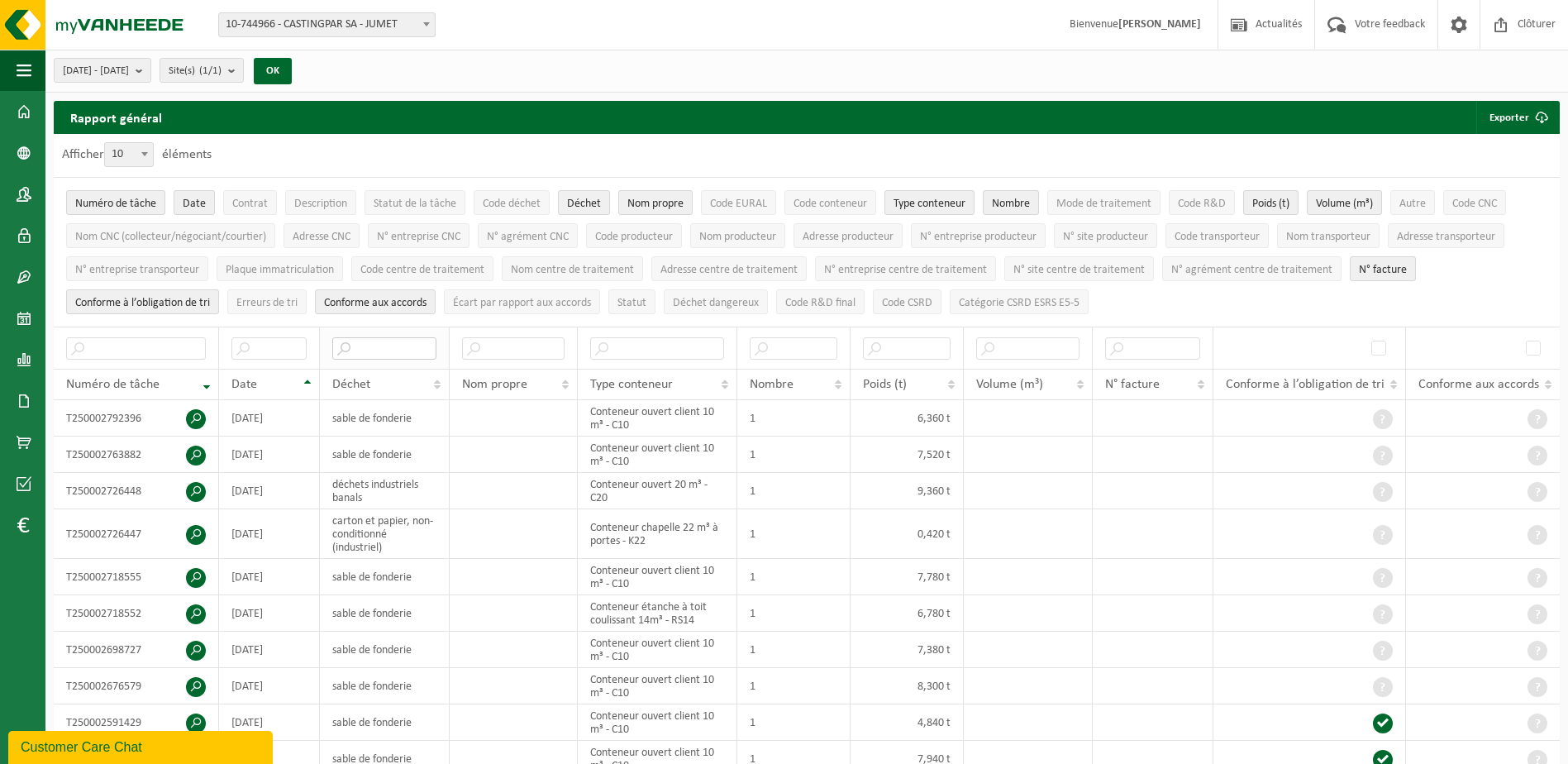
click at [380, 350] on input "text" at bounding box center [384, 348] width 104 height 22
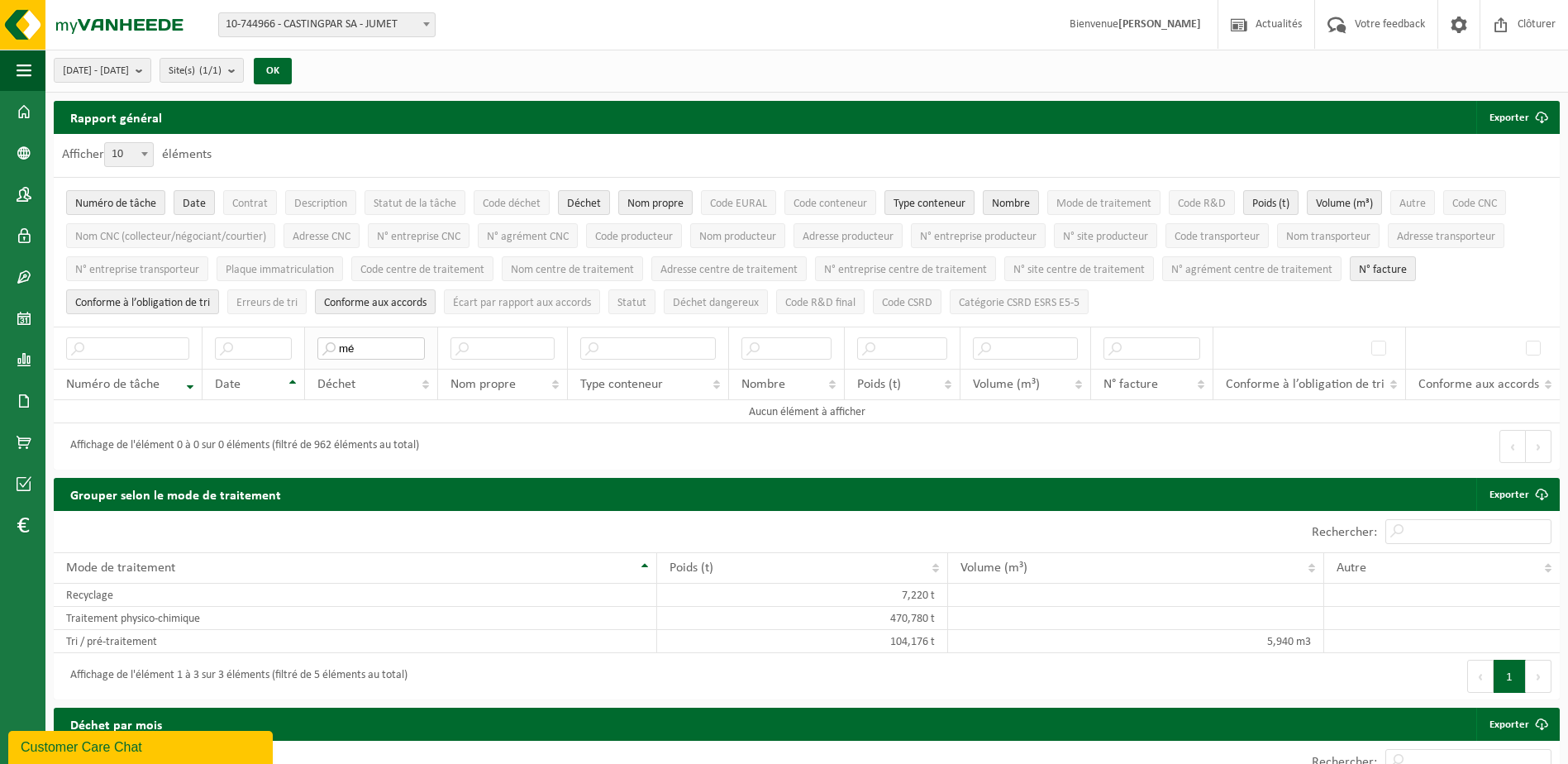
type input "m"
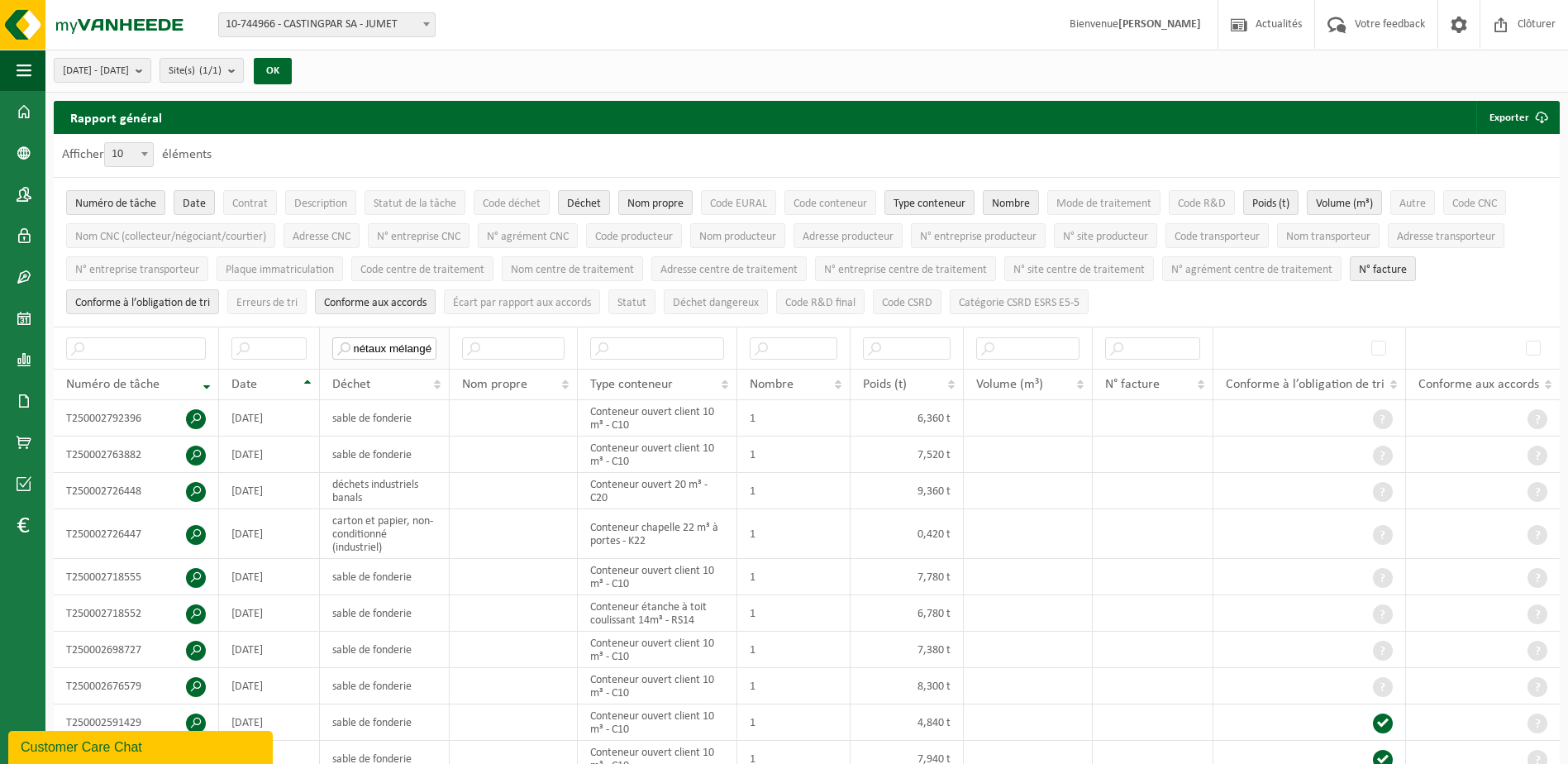
scroll to position [0, 9]
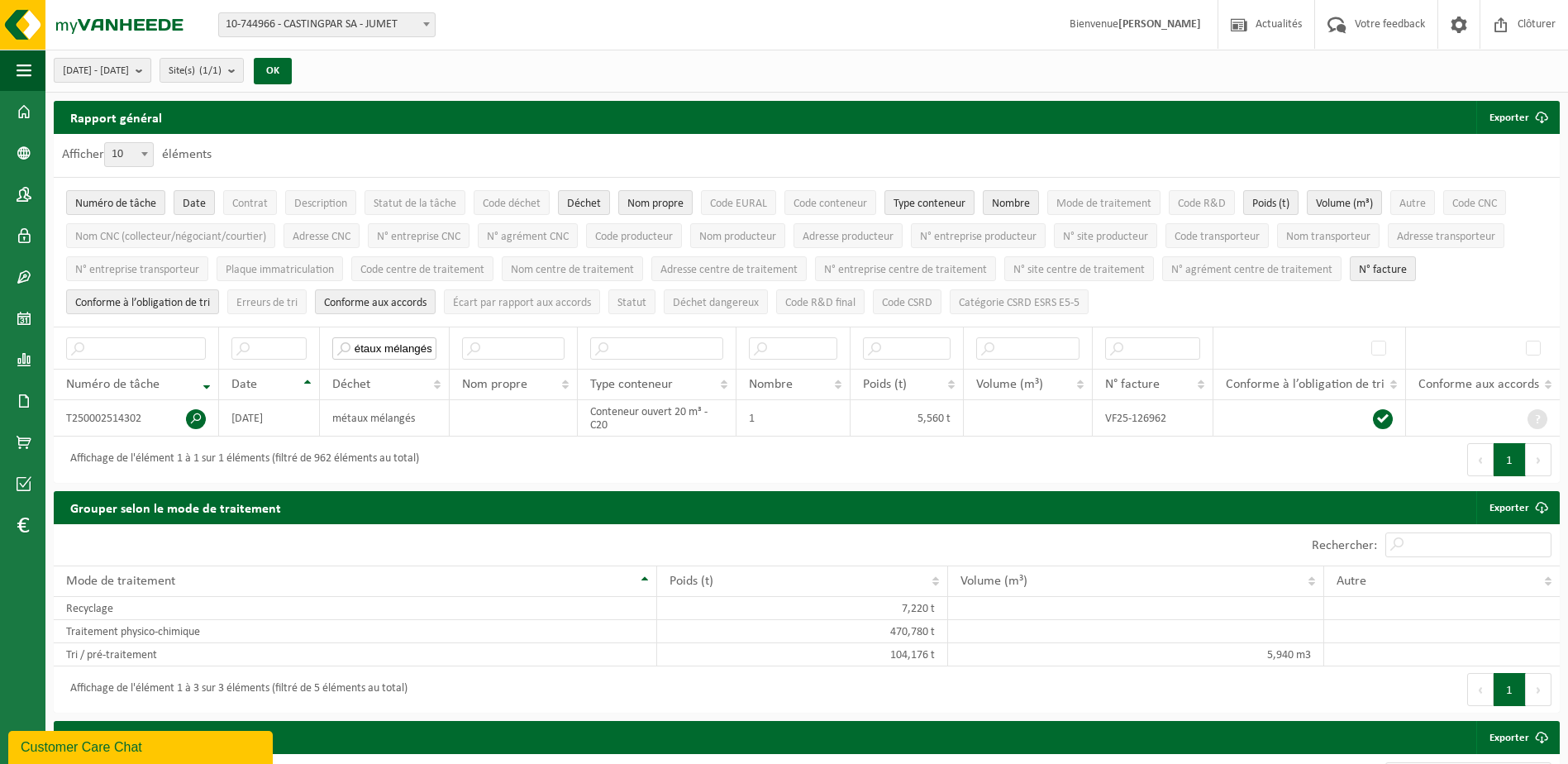
type input "métaux mélangés"
click at [129, 72] on span "2025-04-01 - 2025-09-29" at bounding box center [96, 71] width 66 height 25
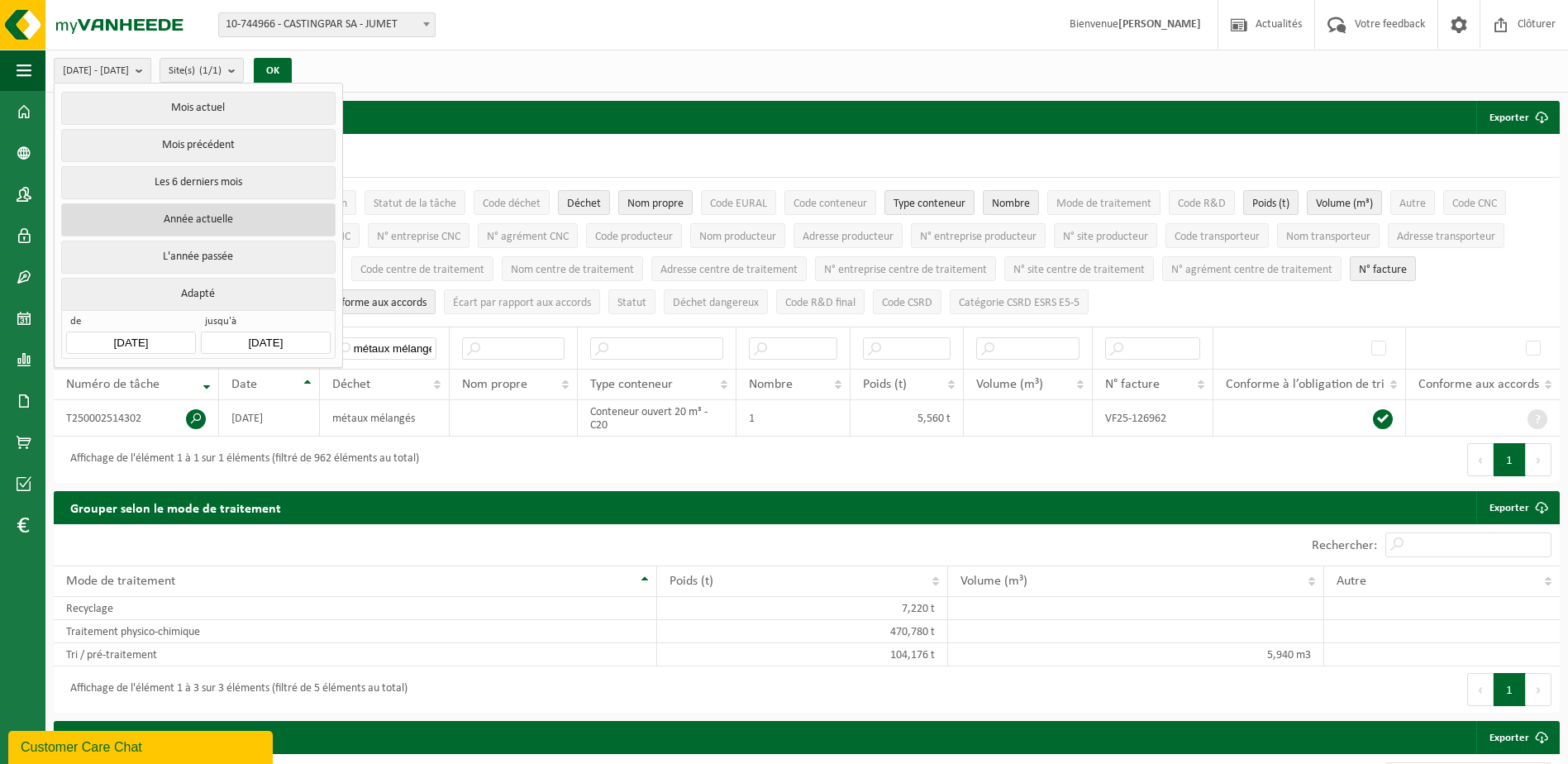
click at [195, 220] on button "Année actuelle" at bounding box center [197, 220] width 273 height 33
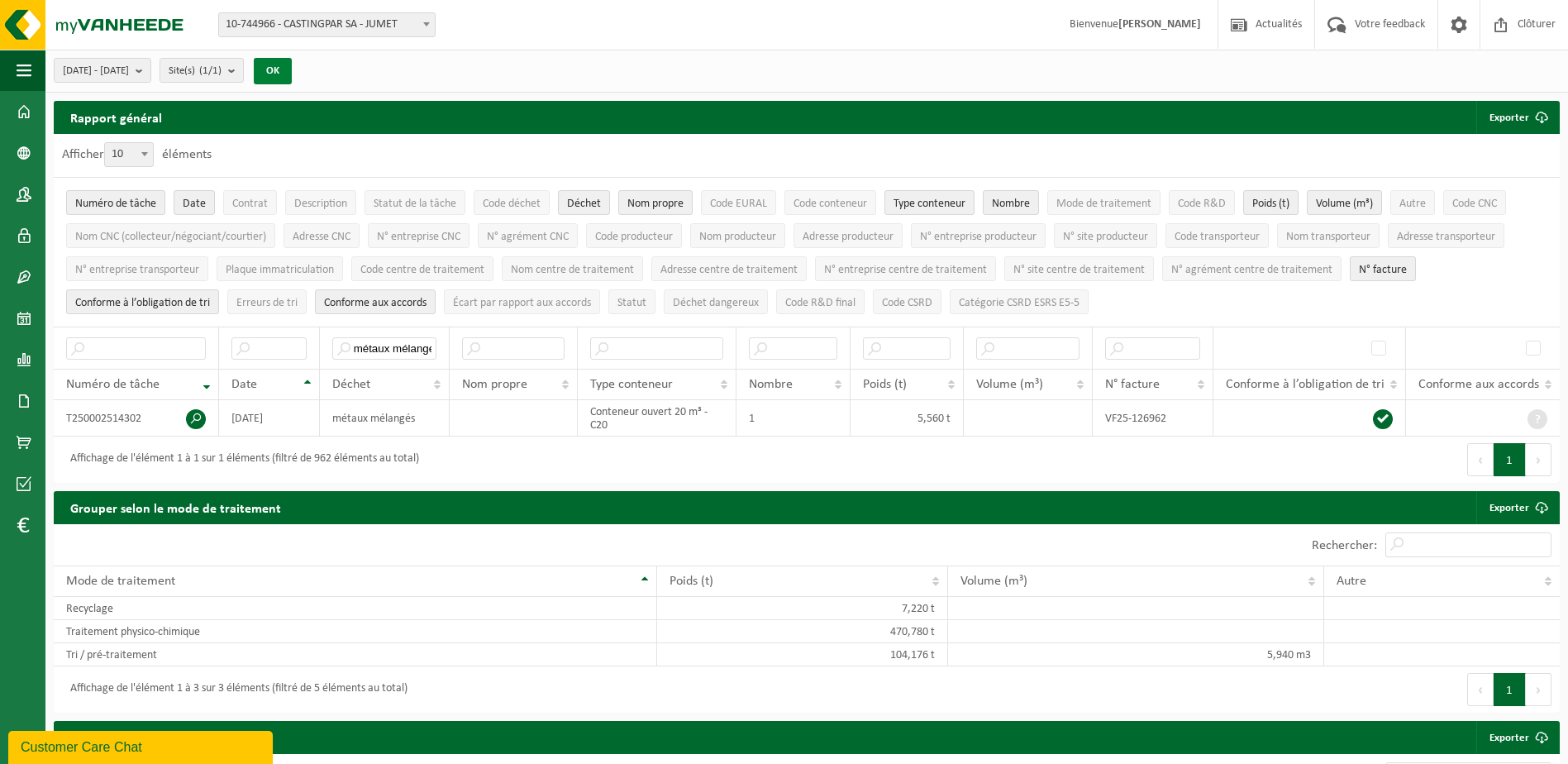
click at [291, 62] on button "OK" at bounding box center [273, 71] width 38 height 27
click at [427, 31] on span at bounding box center [426, 24] width 16 height 21
select select "91684"
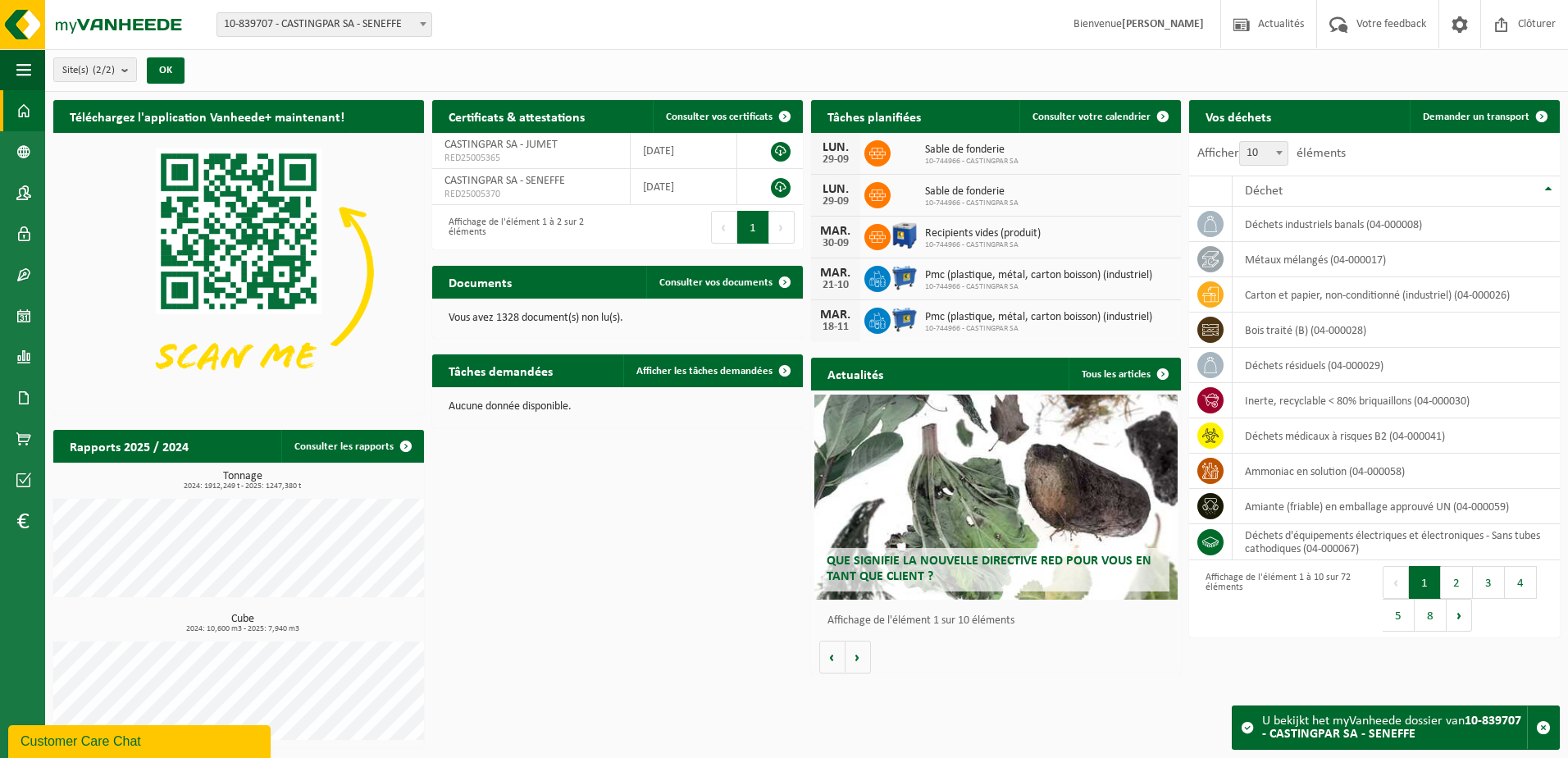
click at [425, 17] on span at bounding box center [422, 24] width 16 height 21
click at [131, 80] on b "submit" at bounding box center [129, 69] width 15 height 23
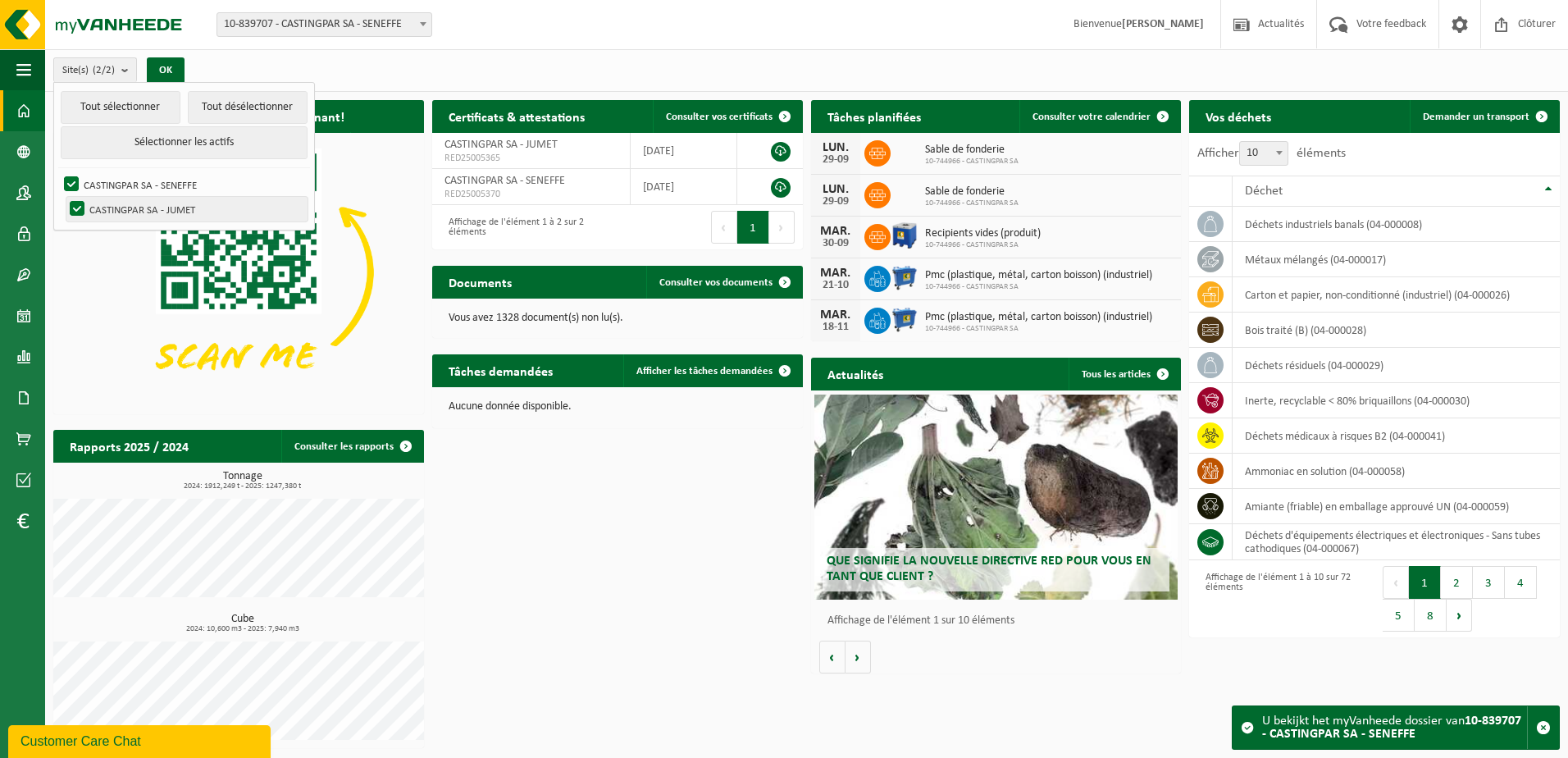
click at [184, 207] on label "CASTINGPAR SA - JUMET" at bounding box center [187, 209] width 242 height 25
click at [64, 197] on input "CASTINGPAR SA - JUMET" at bounding box center [63, 196] width 1 height 1
checkbox input "false"
click at [330, 50] on div "Site(s) (1/2) Tout sélectionner Tout désélectionner Sélectionner les actifs CAS…" at bounding box center [805, 70] width 1522 height 43
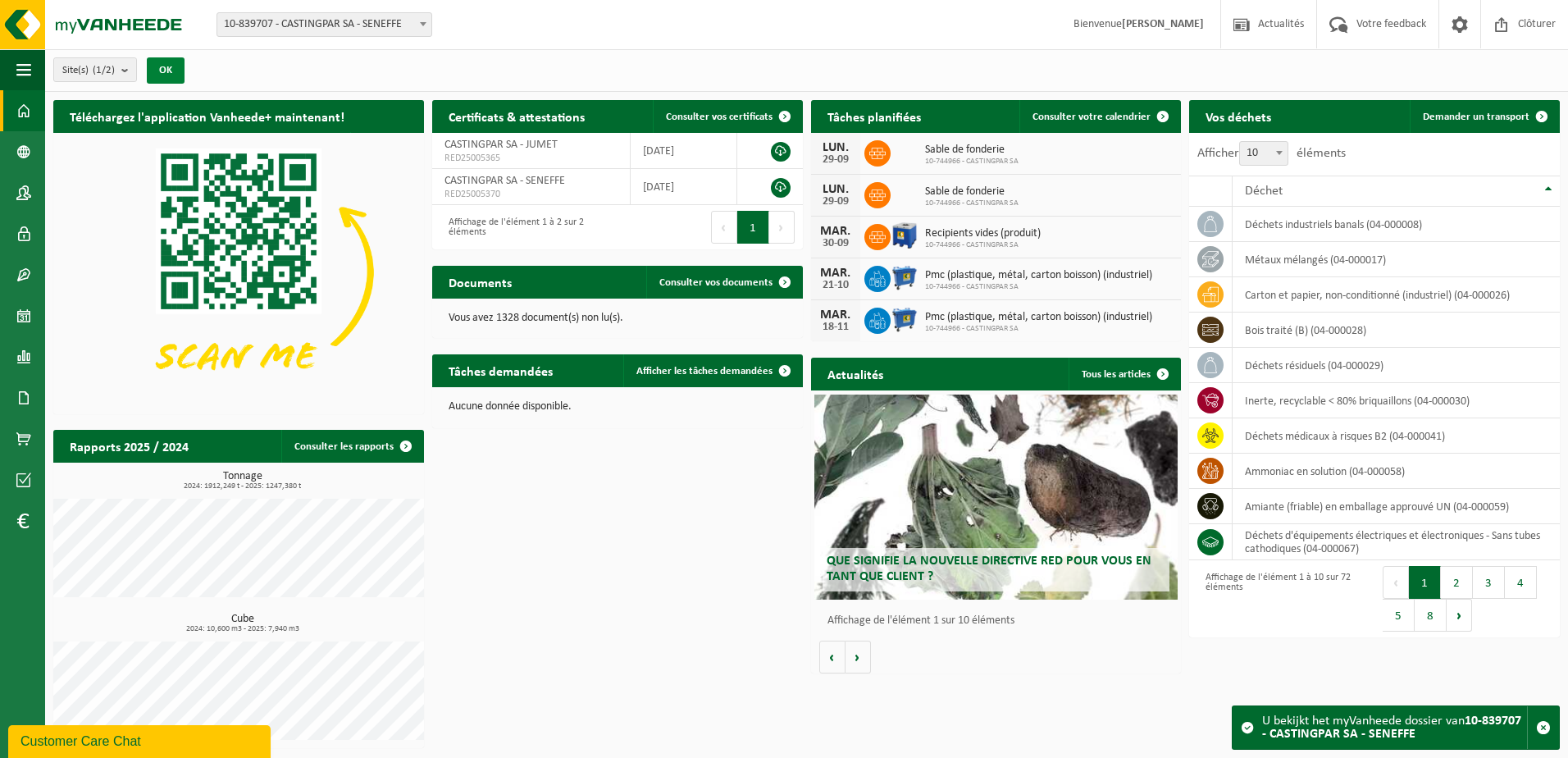
click at [184, 68] on button "OK" at bounding box center [165, 70] width 38 height 27
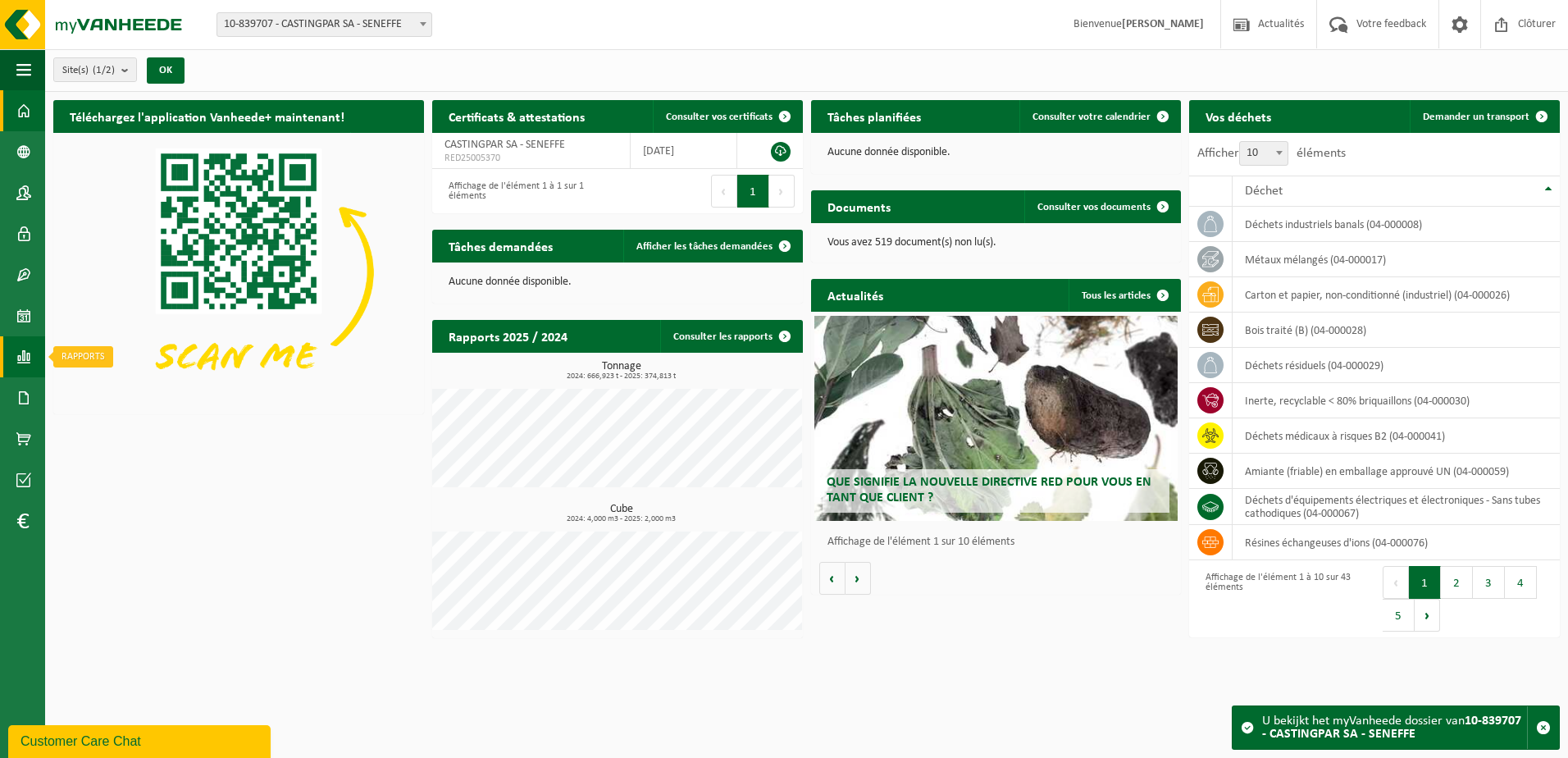
click at [20, 357] on span at bounding box center [24, 357] width 15 height 41
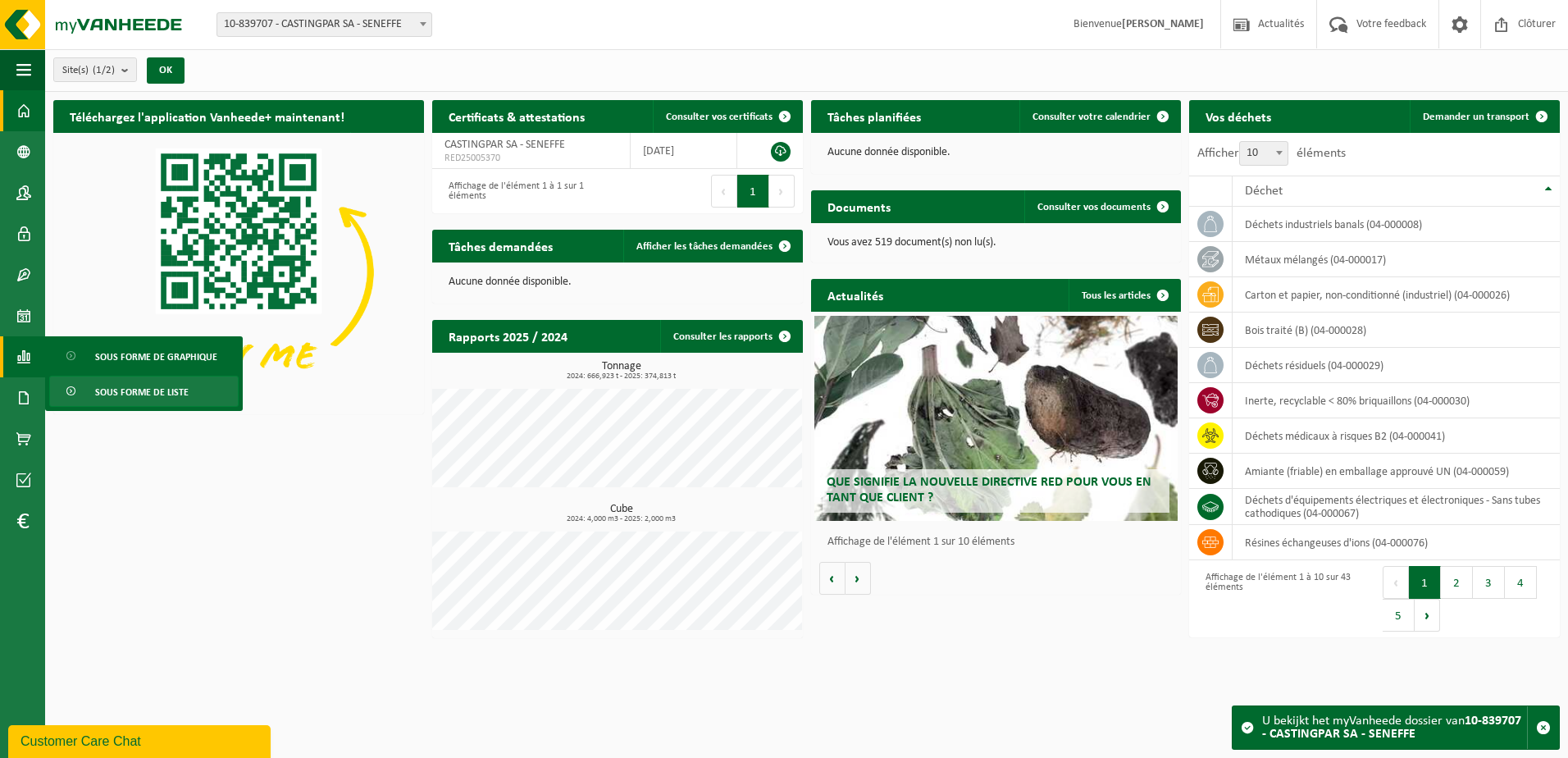
click at [95, 391] on span "Sous forme de liste" at bounding box center [142, 392] width 93 height 31
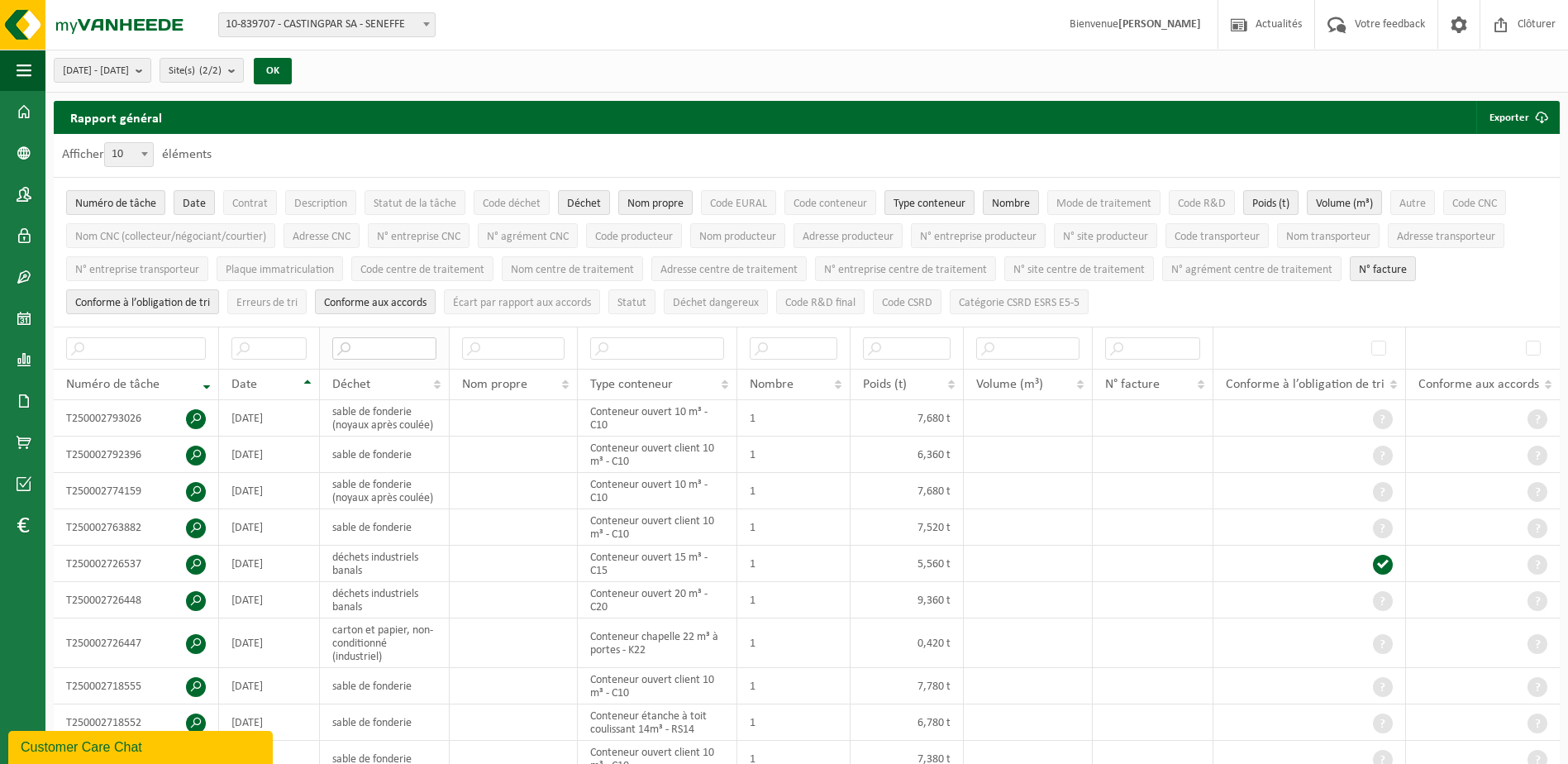
click at [353, 342] on input "text" at bounding box center [384, 348] width 104 height 22
click at [368, 342] on input "text" at bounding box center [384, 348] width 104 height 22
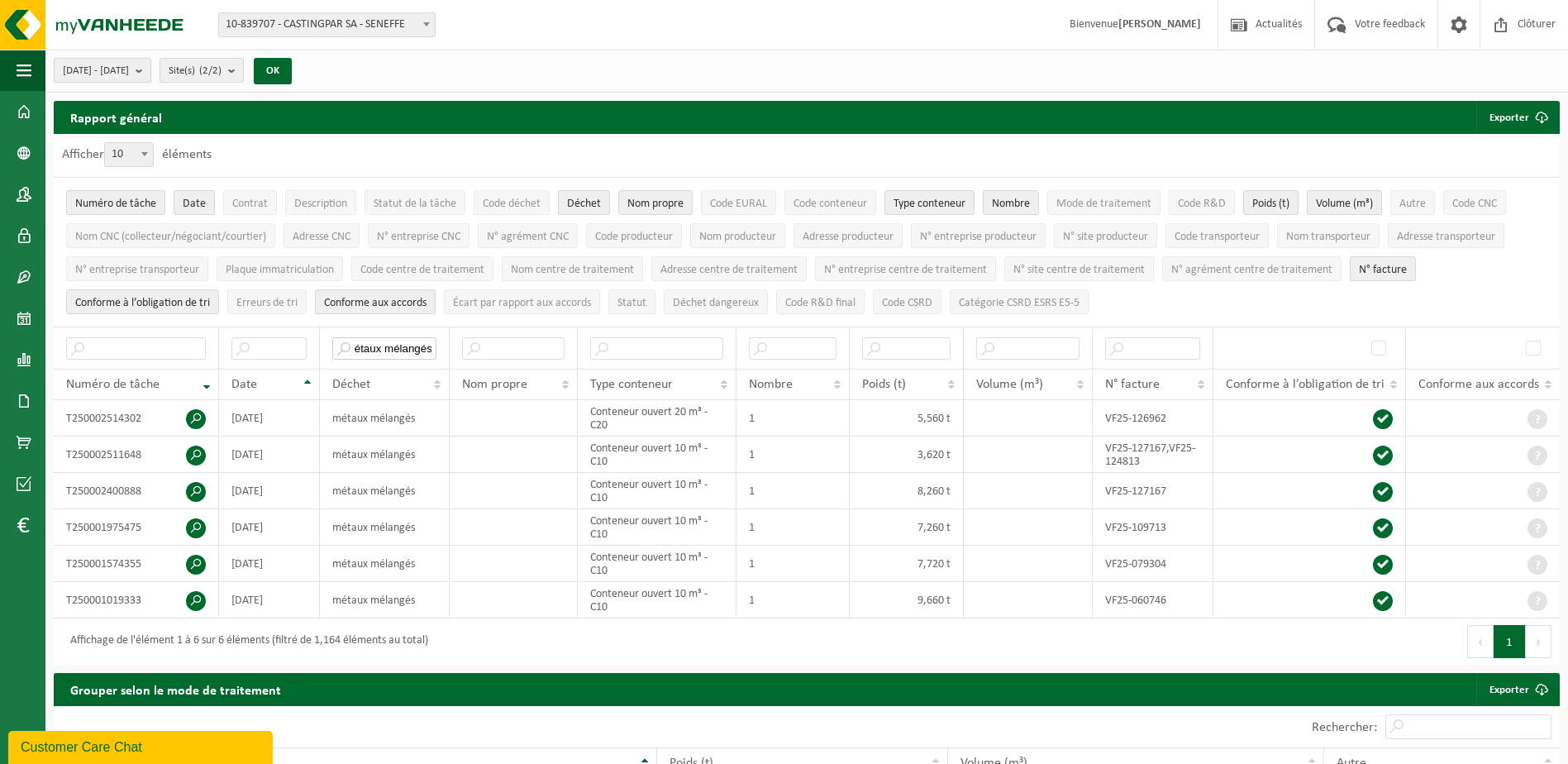
type input "métaux mélangés"
click at [151, 80] on button "2025-04-01 - 2025-09-29" at bounding box center [103, 70] width 98 height 25
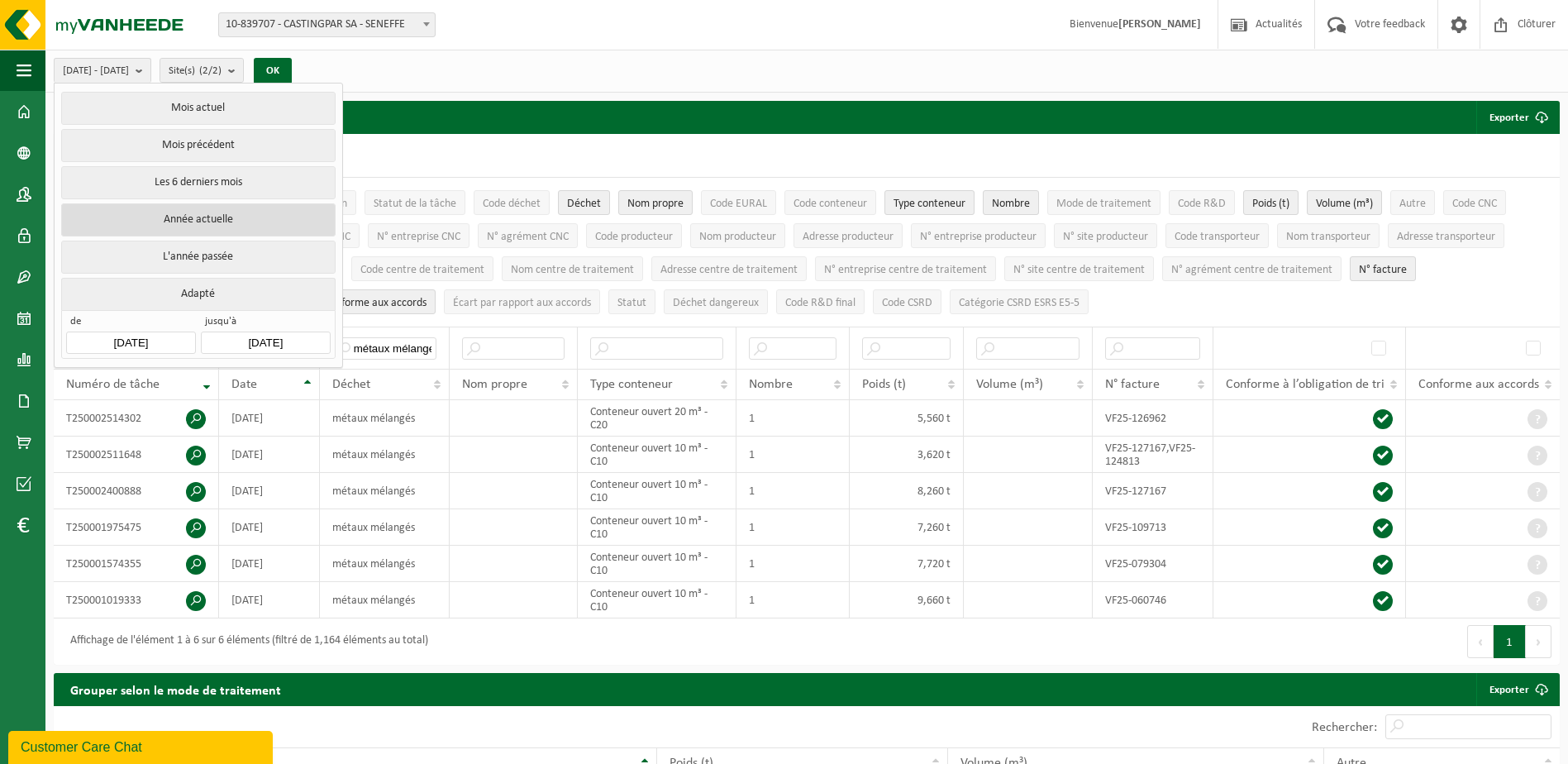
click at [225, 222] on button "Année actuelle" at bounding box center [197, 220] width 273 height 33
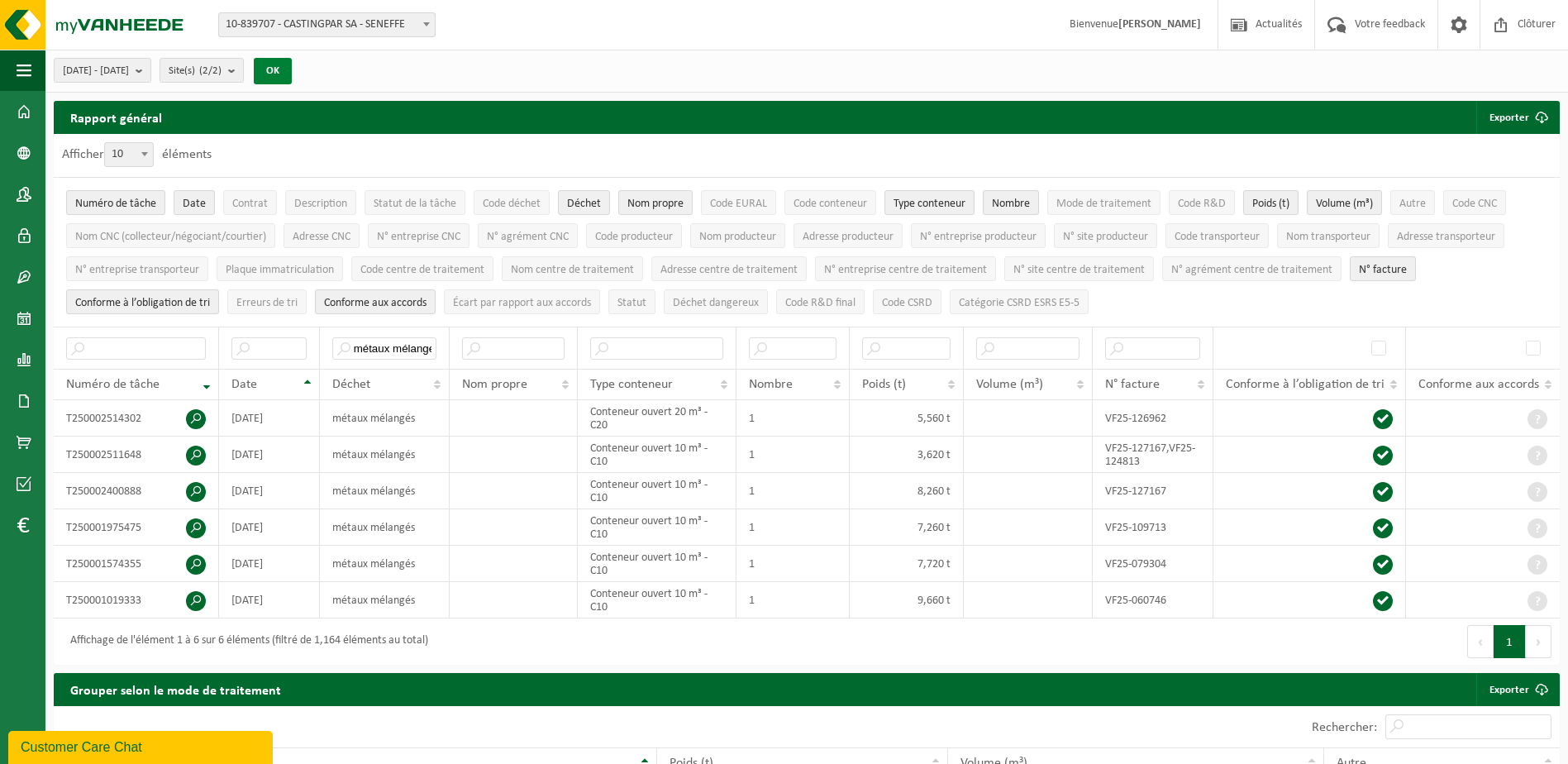
click at [291, 73] on button "OK" at bounding box center [273, 71] width 38 height 27
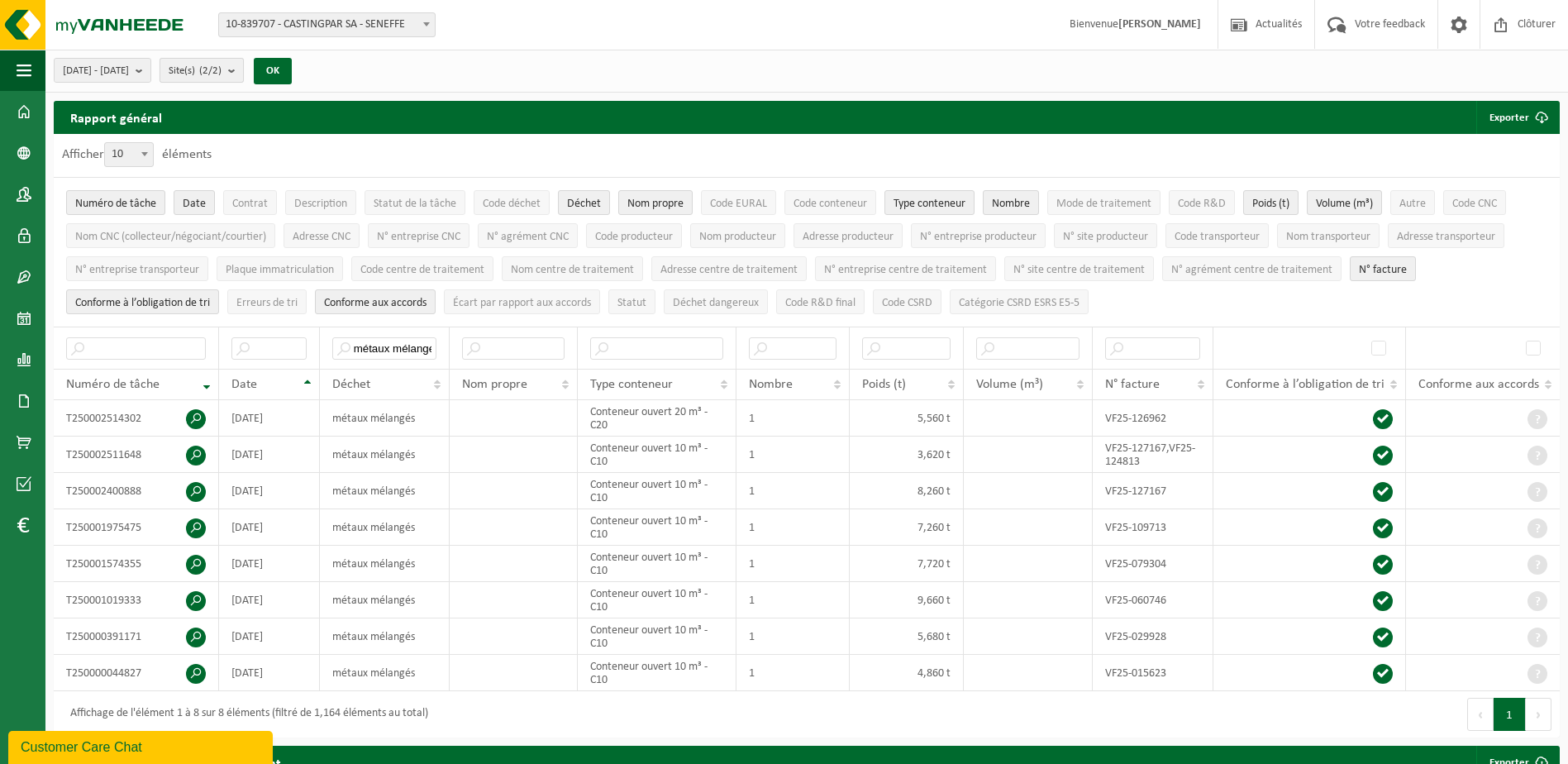
click at [221, 73] on count "(2/2)" at bounding box center [210, 70] width 22 height 11
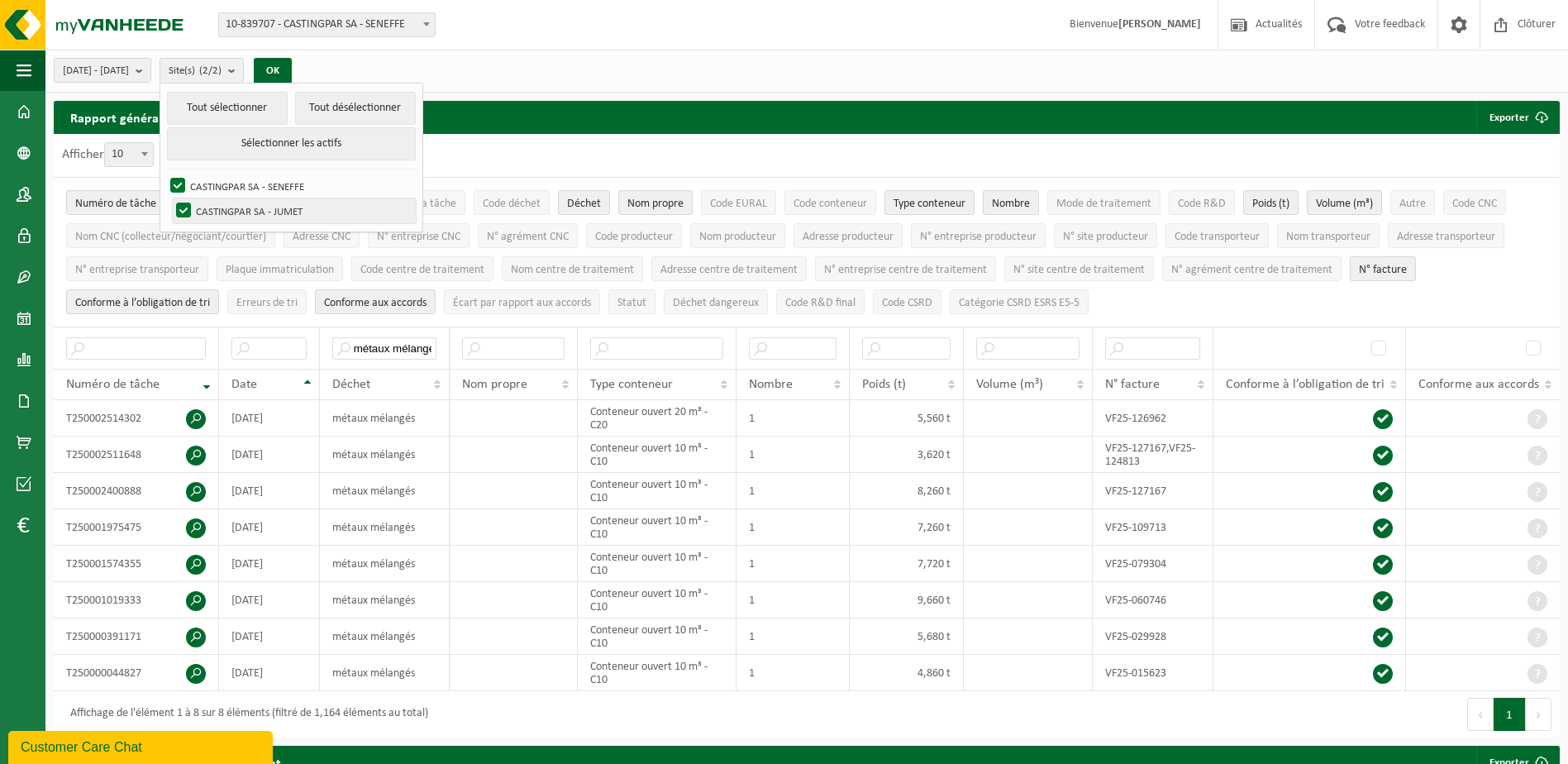
click at [297, 211] on label "CASTINGPAR SA - JUMET" at bounding box center [294, 211] width 243 height 25
click at [171, 198] on input "CASTINGPAR SA - JUMET" at bounding box center [170, 197] width 1 height 1
checkbox input "false"
click at [291, 63] on button "OK" at bounding box center [273, 71] width 38 height 27
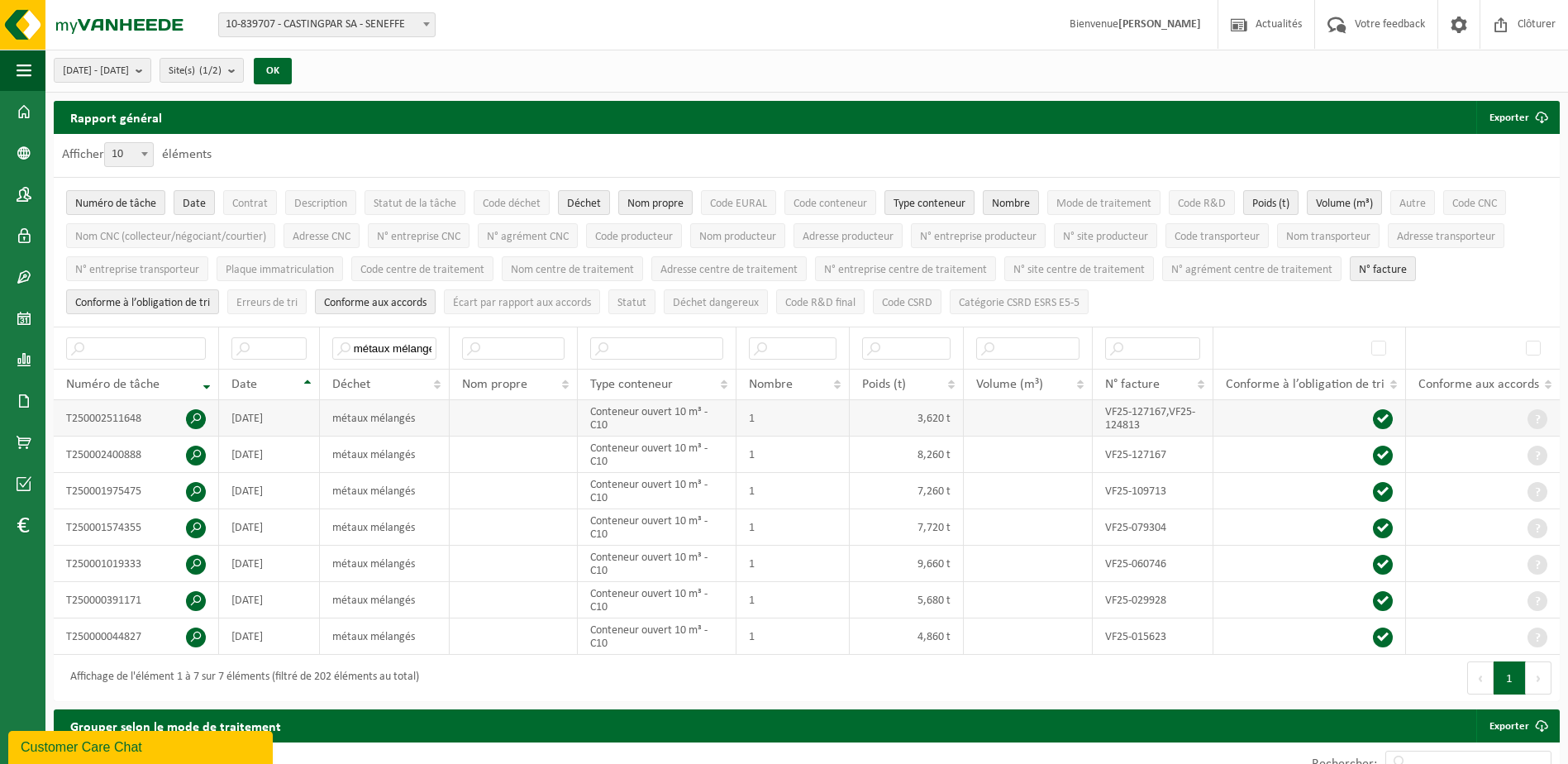
click at [193, 412] on span at bounding box center [196, 419] width 20 height 20
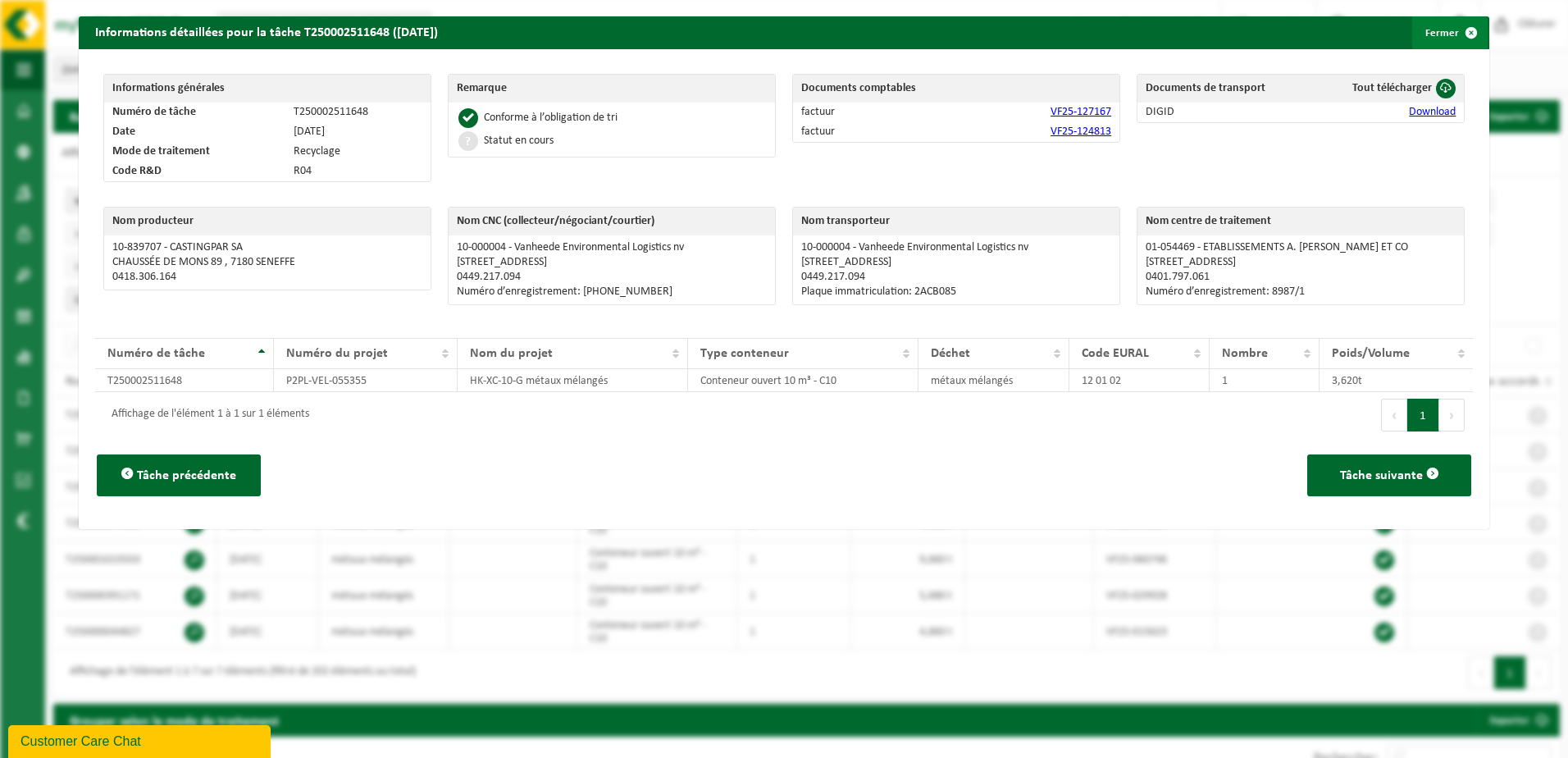
click at [1460, 38] on span "button" at bounding box center [1471, 32] width 32 height 32
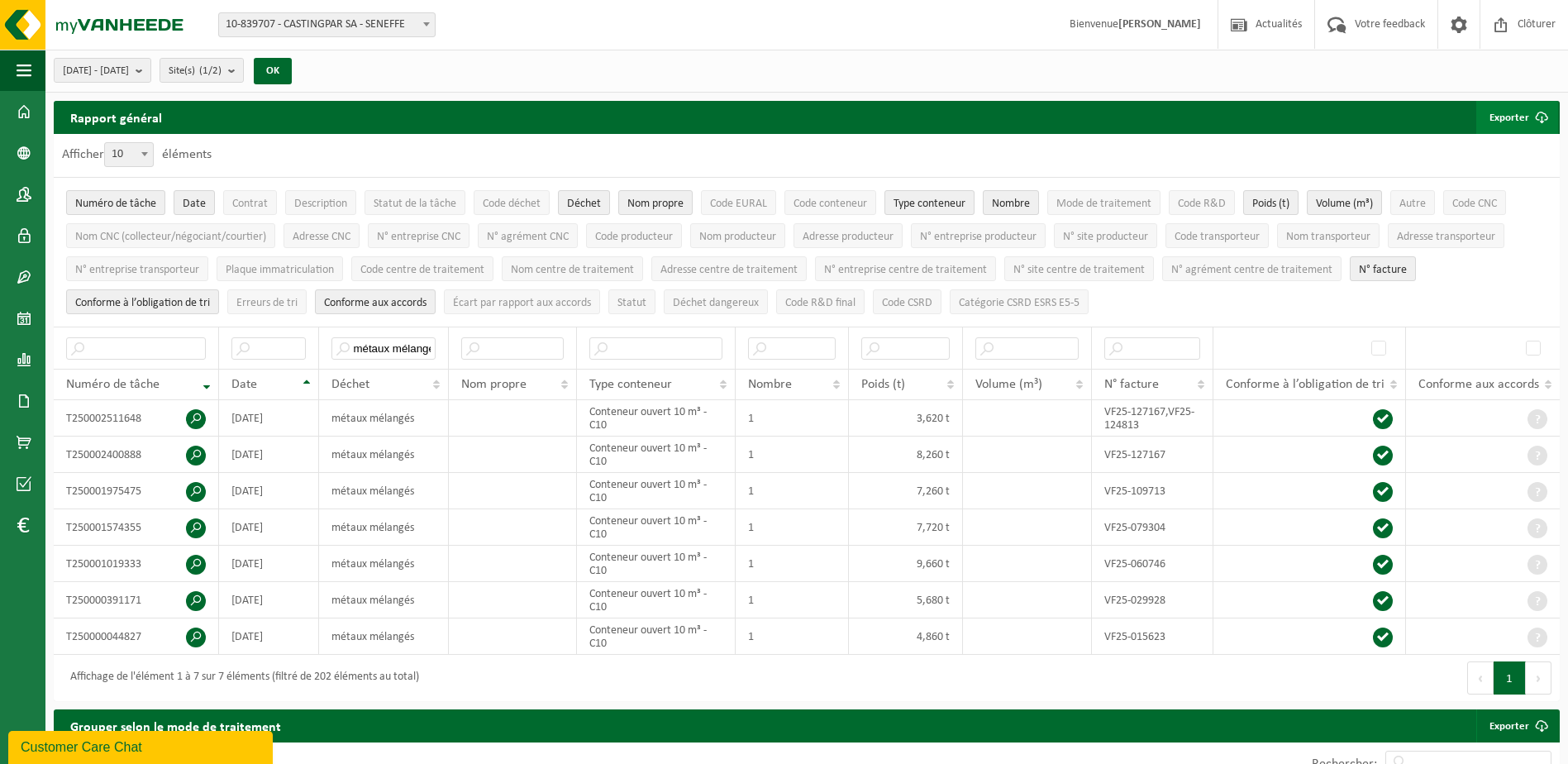
click at [1518, 124] on button "Exporter" at bounding box center [1516, 117] width 81 height 33
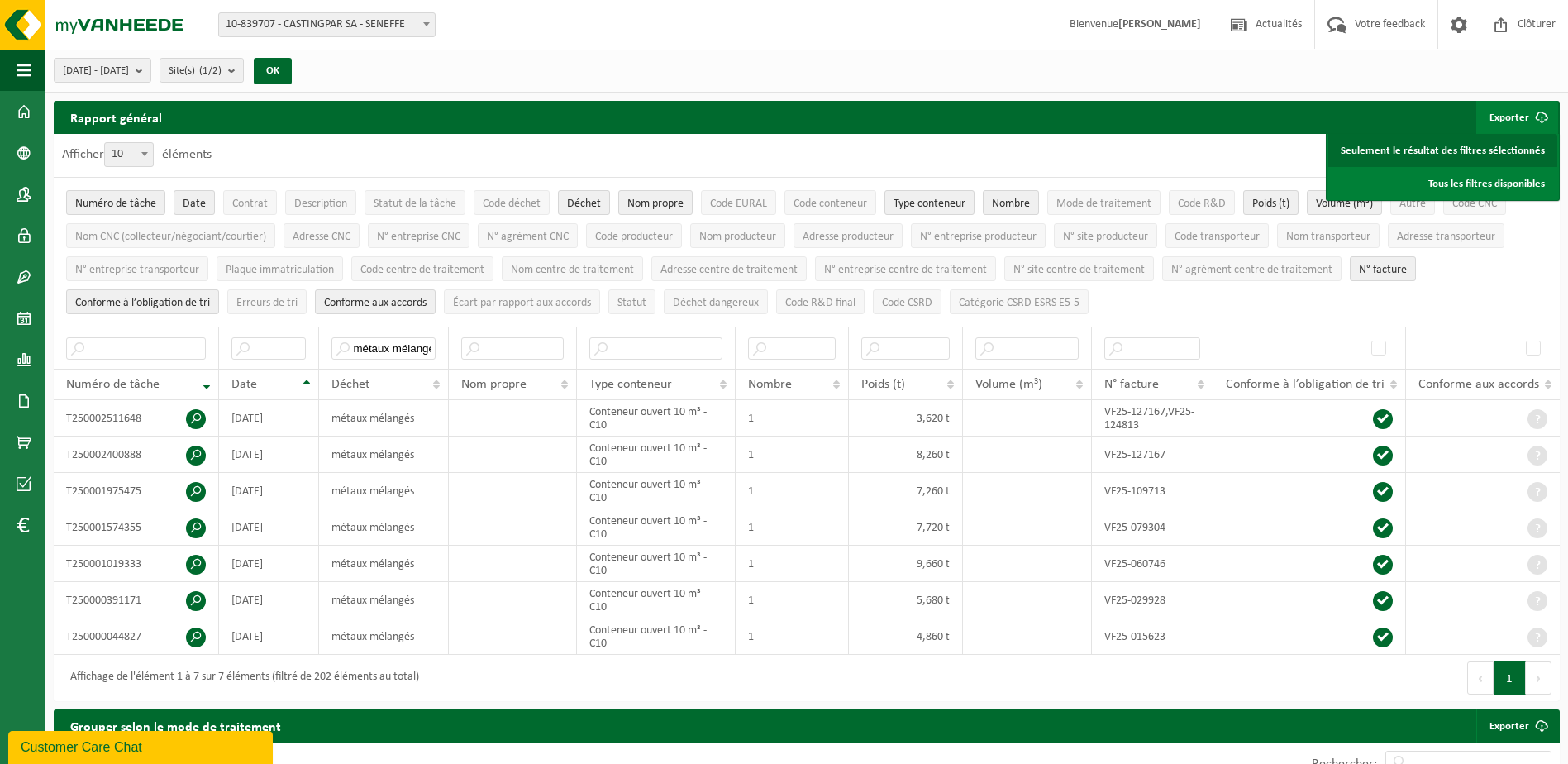
click at [1481, 150] on link "Seulement le résultat des filtres sélectionnés" at bounding box center [1442, 150] width 229 height 33
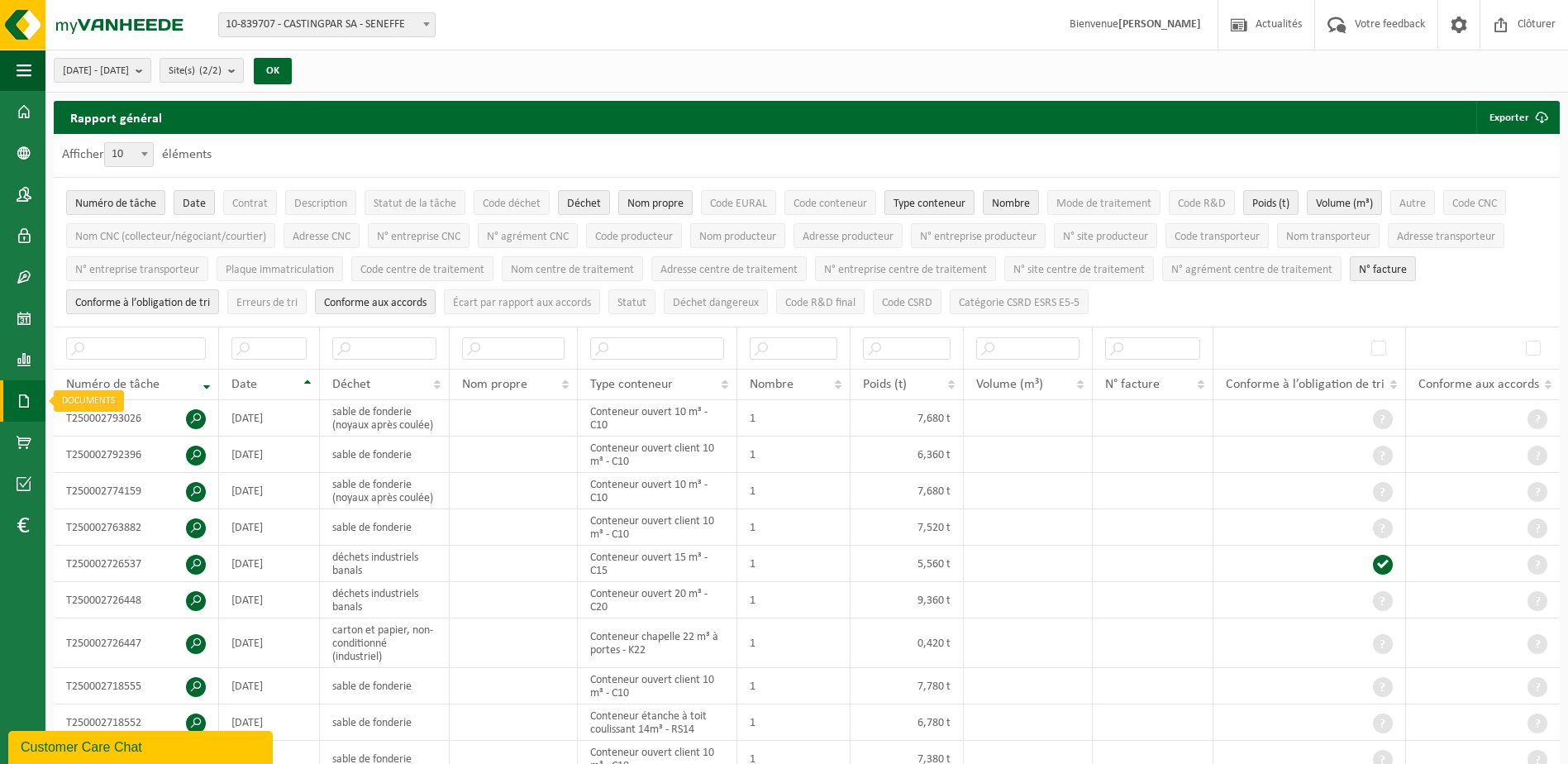
click at [30, 395] on span at bounding box center [24, 401] width 15 height 41
click at [99, 398] on span "Factures" at bounding box center [117, 401] width 42 height 32
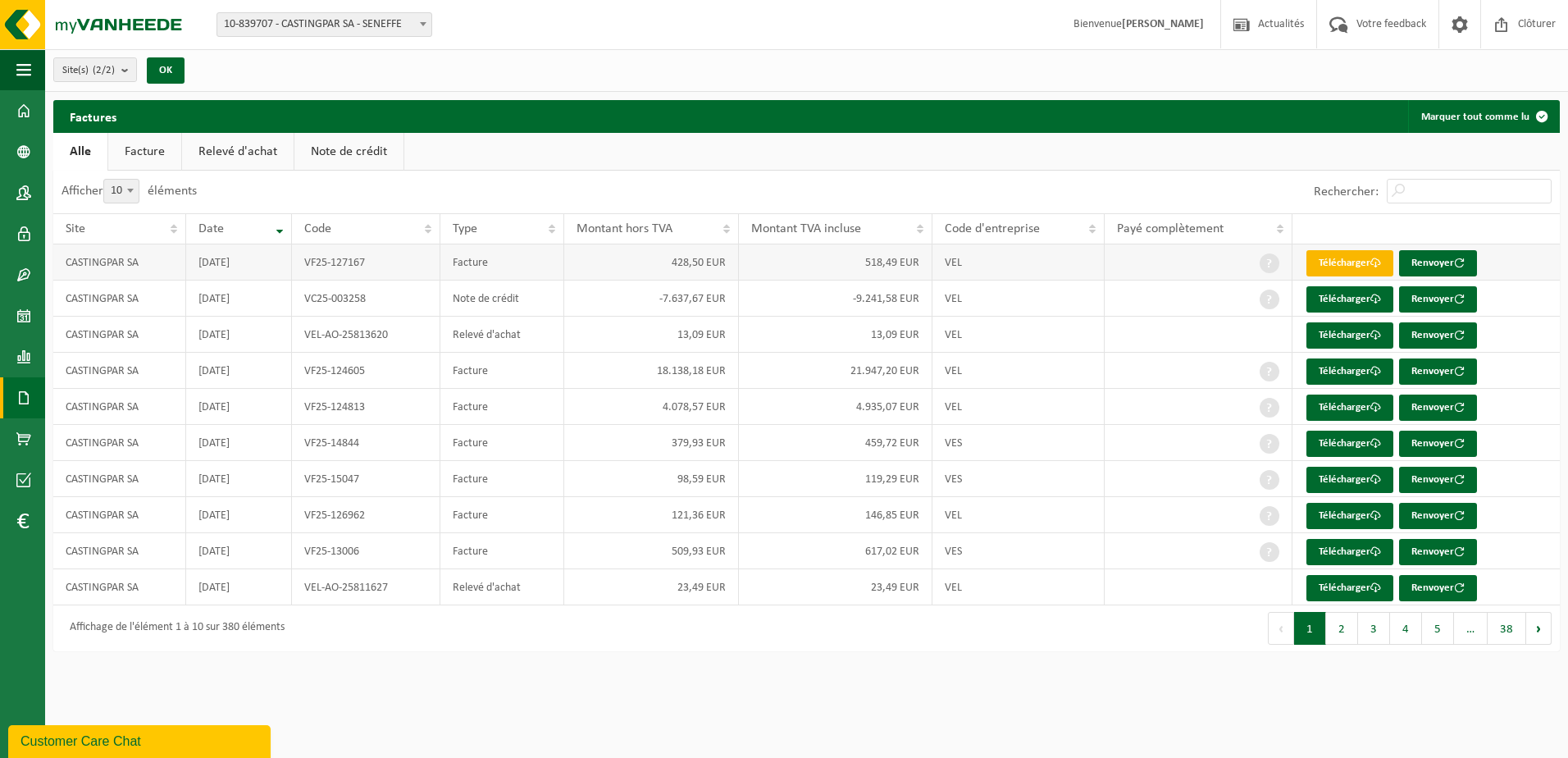
click at [1330, 266] on link "Télécharger" at bounding box center [1349, 263] width 87 height 27
click at [126, 65] on b "submit" at bounding box center [129, 69] width 15 height 23
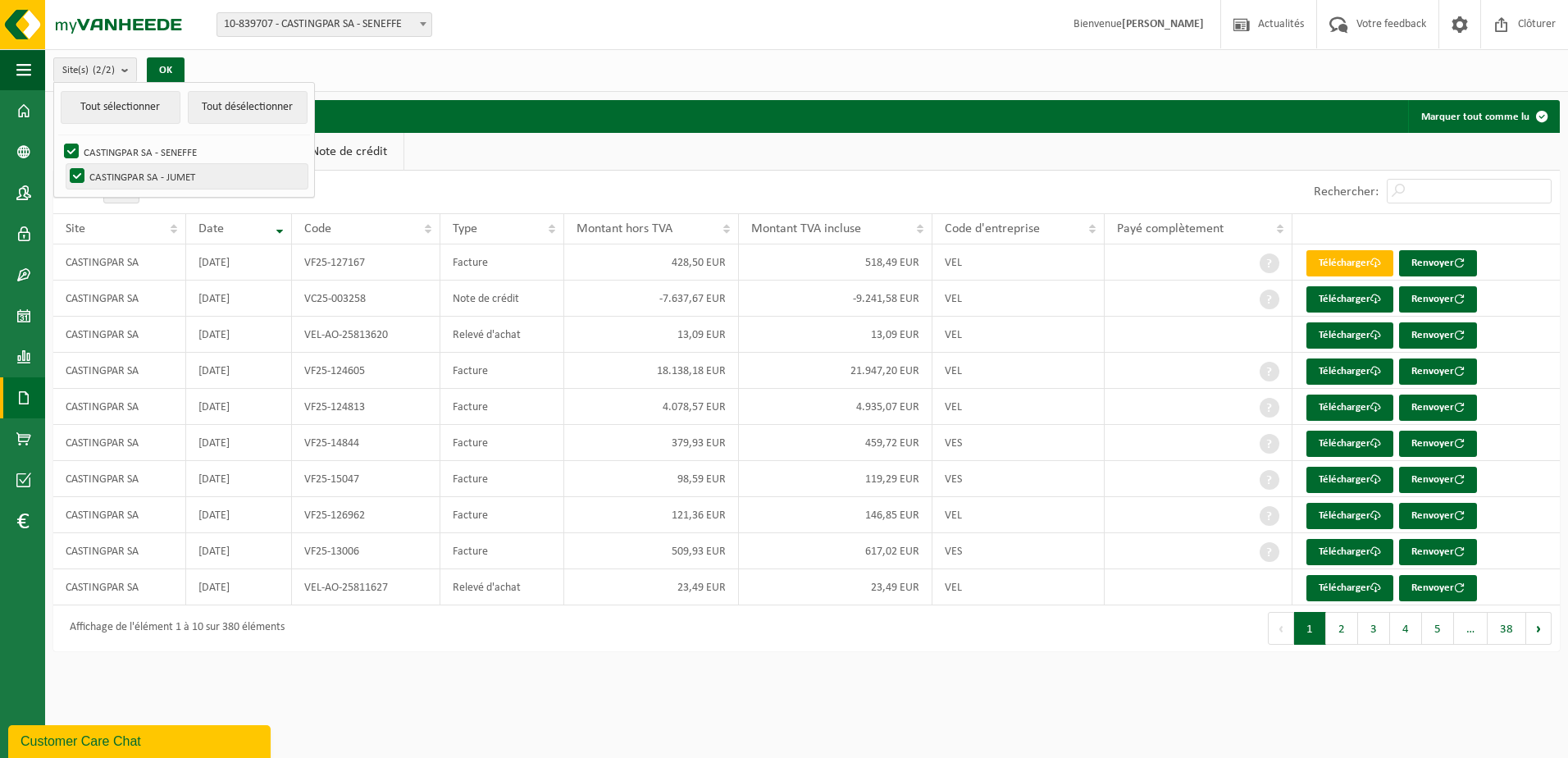
click at [171, 180] on label "CASTINGPAR SA - JUMET" at bounding box center [187, 176] width 242 height 25
click at [64, 164] on input "CASTINGPAR SA - JUMET" at bounding box center [63, 164] width 1 height 1
checkbox input "false"
click at [180, 66] on button "OK" at bounding box center [165, 70] width 38 height 27
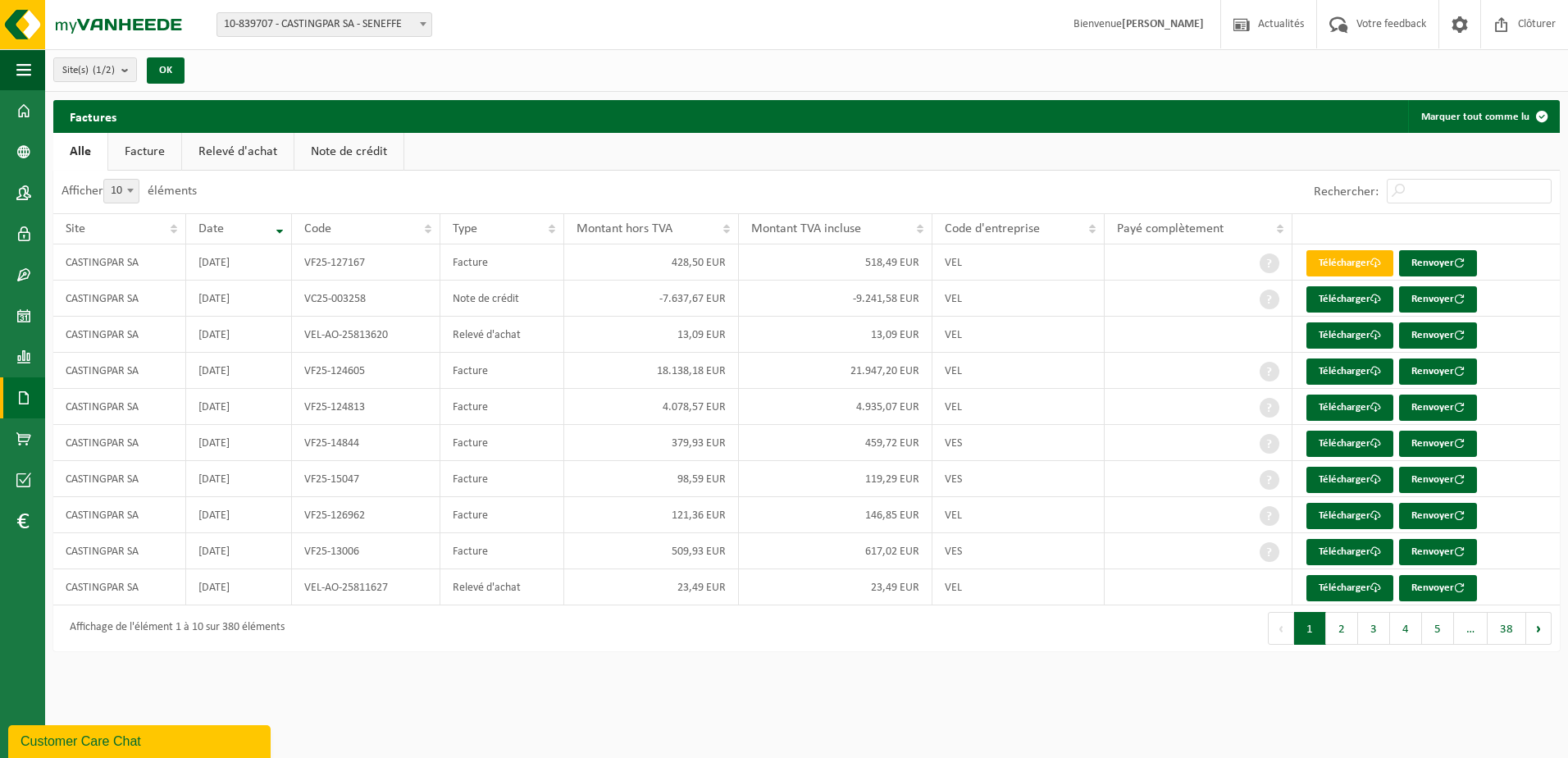
click at [227, 145] on link "Relevé d'achat" at bounding box center [237, 152] width 111 height 38
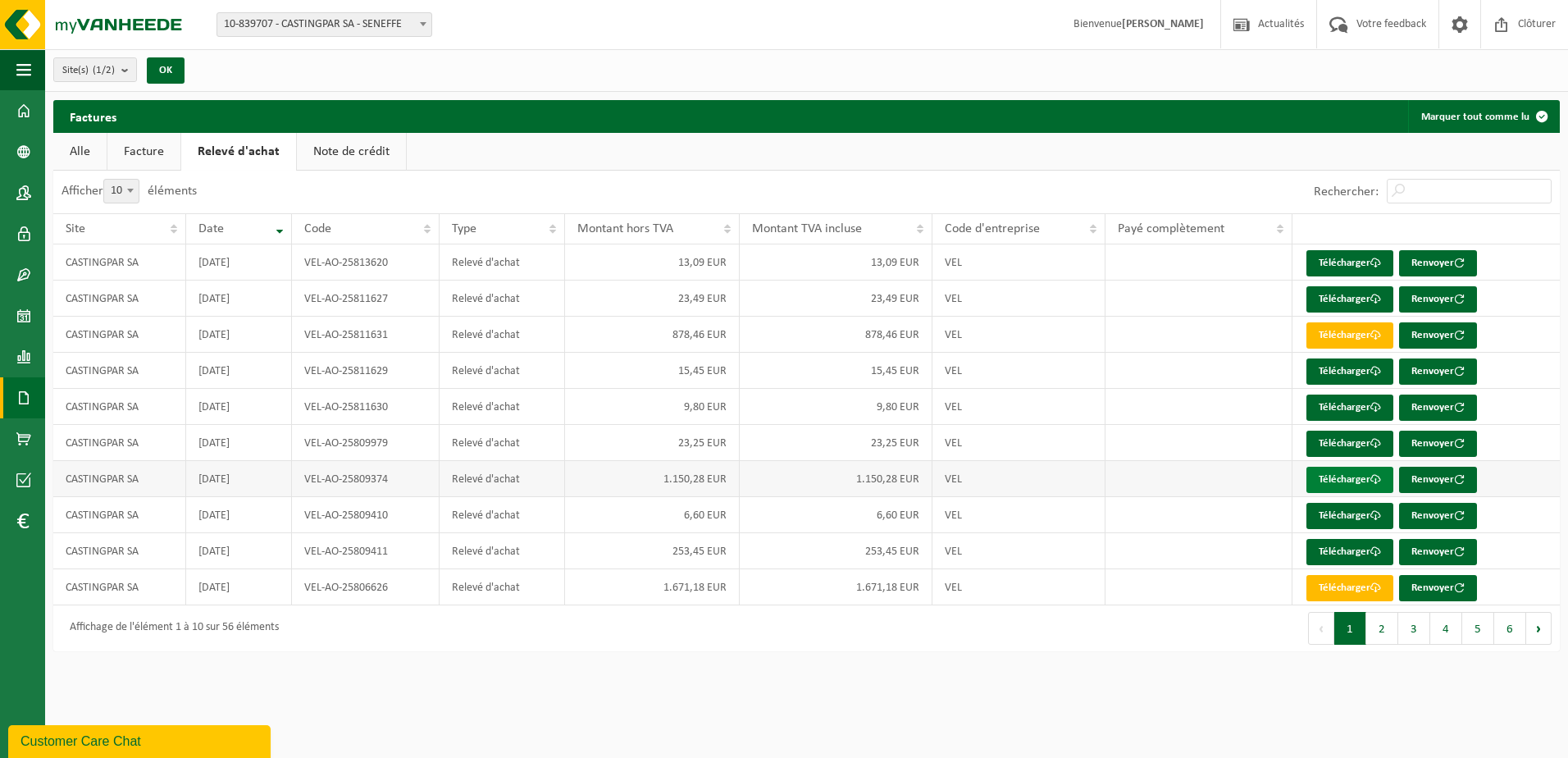
click at [1348, 483] on link "Télécharger" at bounding box center [1349, 480] width 87 height 27
click at [1366, 483] on link "Télécharger" at bounding box center [1349, 480] width 87 height 27
click at [1343, 587] on link "Télécharger" at bounding box center [1349, 588] width 87 height 27
click at [1385, 640] on button "2" at bounding box center [1383, 628] width 32 height 32
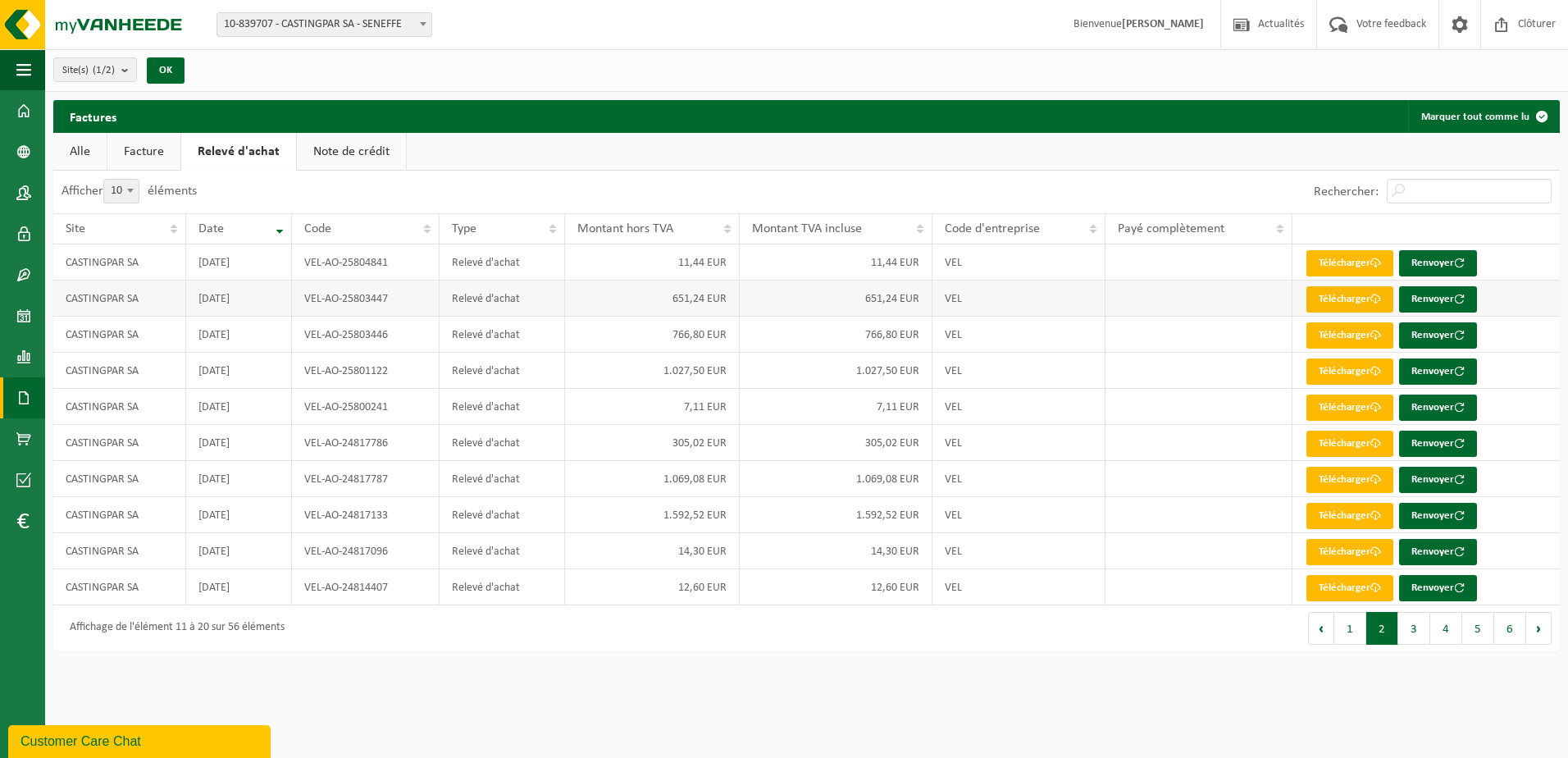
click at [1375, 297] on span at bounding box center [1375, 299] width 10 height 10
click at [1329, 334] on link "Télécharger" at bounding box center [1349, 336] width 87 height 27
click at [1348, 632] on button "1" at bounding box center [1350, 628] width 32 height 32
